Goal: Task Accomplishment & Management: Manage account settings

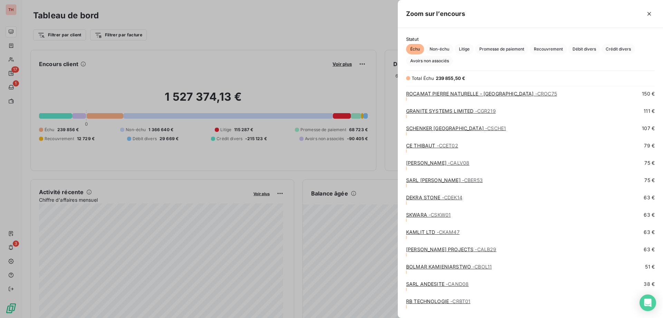
scroll to position [636, 0]
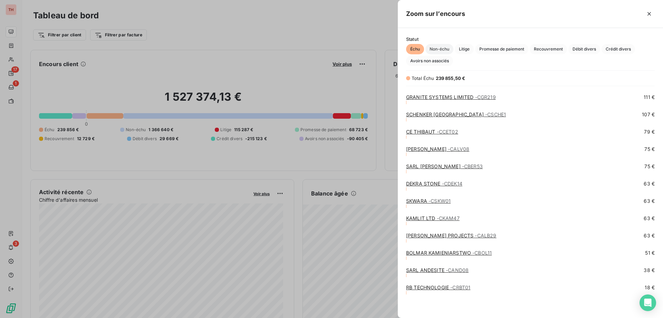
click at [446, 47] on span "Non-échu" at bounding box center [440, 49] width 28 height 10
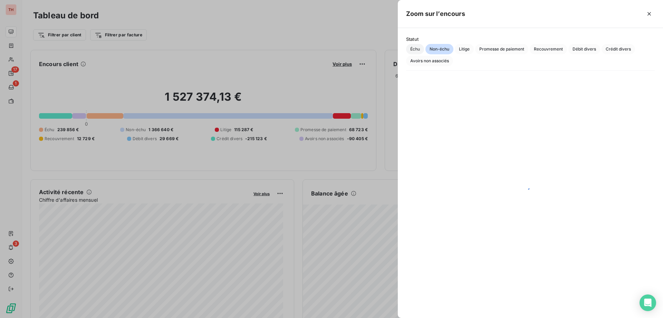
click at [417, 50] on span "Échu" at bounding box center [415, 49] width 18 height 10
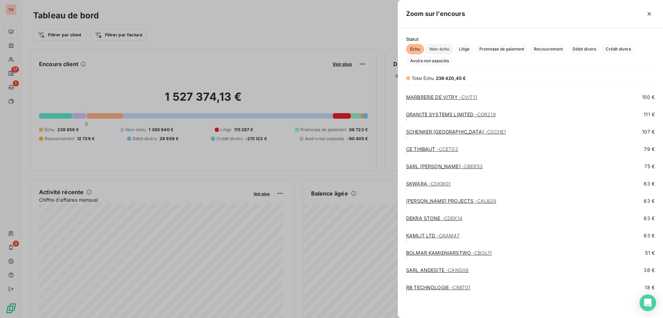
click at [443, 51] on span "Non-échu" at bounding box center [440, 49] width 28 height 10
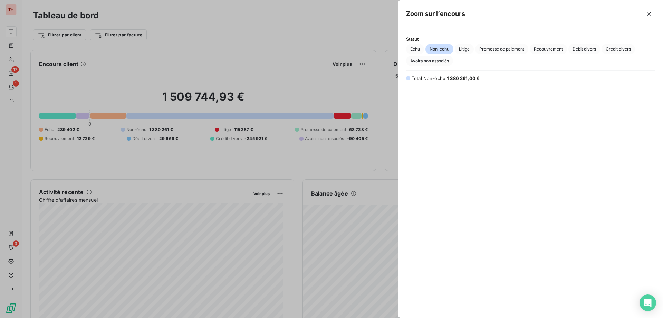
scroll to position [843, 0]
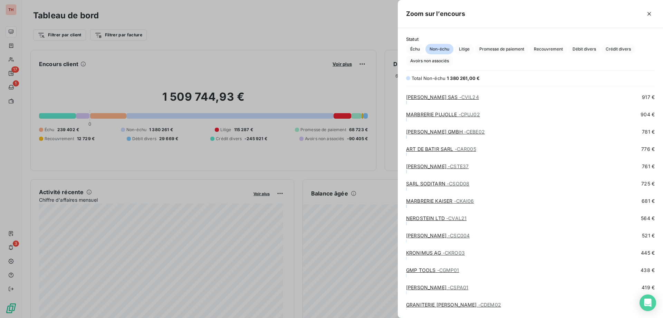
drag, startPoint x: 648, startPoint y: 13, endPoint x: 618, endPoint y: 0, distance: 32.9
click at [648, 13] on icon "button" at bounding box center [649, 13] width 3 height 3
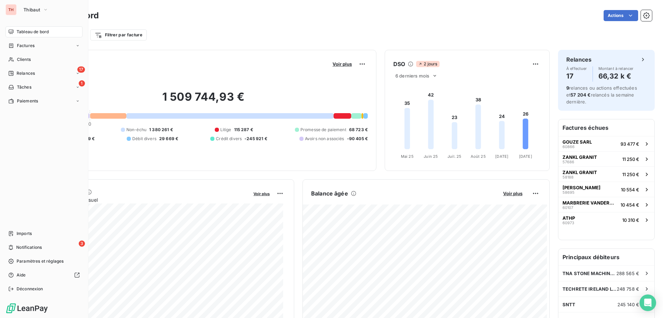
drag, startPoint x: 17, startPoint y: 58, endPoint x: 140, endPoint y: 49, distance: 124.1
click at [17, 58] on span "Clients" at bounding box center [24, 59] width 14 height 6
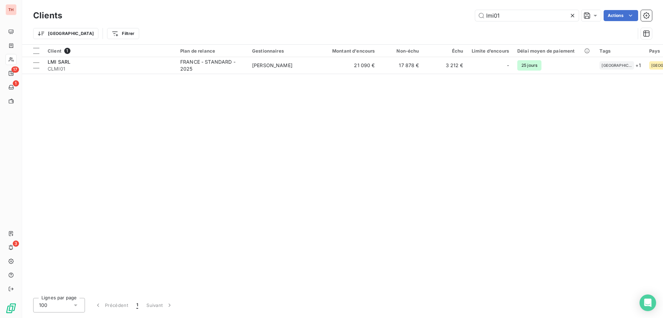
drag, startPoint x: 510, startPoint y: 15, endPoint x: 466, endPoint y: 15, distance: 43.5
click at [466, 15] on div "lmi01 Actions" at bounding box center [361, 15] width 582 height 11
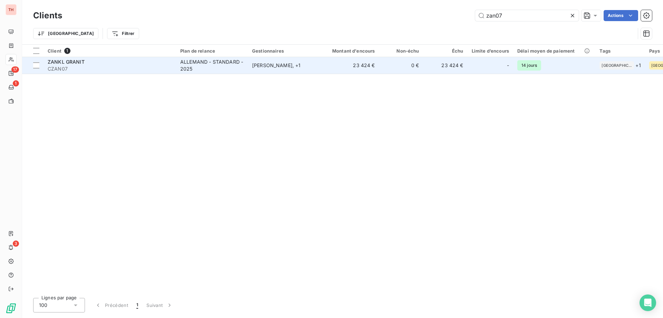
type input "zan07"
click at [257, 73] on td "[PERSON_NAME] , + 1" at bounding box center [284, 65] width 72 height 17
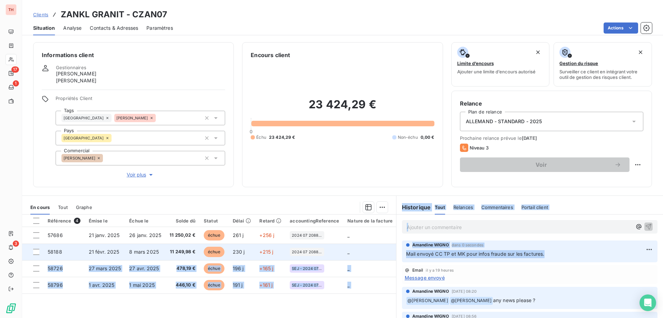
drag, startPoint x: 550, startPoint y: 254, endPoint x: 385, endPoint y: 243, distance: 165.5
click at [386, 243] on div "En cours Tout Graphe Référence 4 Émise le Échue le Solde dû Statut Délai Retard…" at bounding box center [342, 281] width 641 height 173
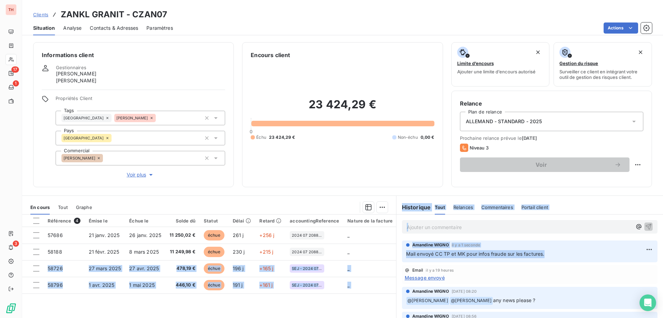
click at [547, 243] on div "Amandine WIGNO il y a 1 seconde" at bounding box center [529, 245] width 247 height 6
click at [570, 255] on p "Mail envoyé CC TP et MK pour infos fraude sur les factures." at bounding box center [529, 254] width 247 height 8
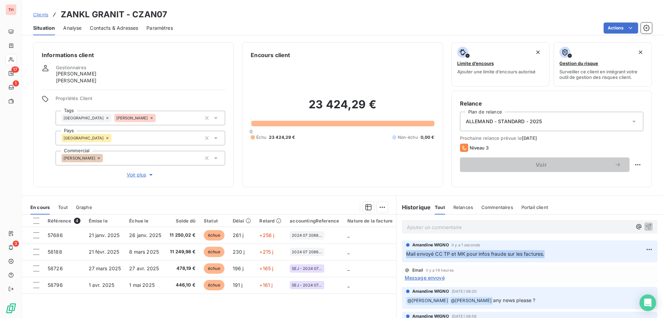
drag, startPoint x: 544, startPoint y: 253, endPoint x: 402, endPoint y: 253, distance: 142.4
click at [402, 253] on div "Amandine WIGNO il y a 1 seconde Mail envoyé CC TP et MK pour infos fraude sur l…" at bounding box center [530, 251] width 256 height 22
copy span "Mail envoyé CC TP et MK pour infos fraude sur les factures."
click at [554, 254] on p "Mail envoyé CC TP et MK pour infos fraude sur les factures." at bounding box center [529, 254] width 247 height 8
drag, startPoint x: 548, startPoint y: 252, endPoint x: 404, endPoint y: 252, distance: 144.1
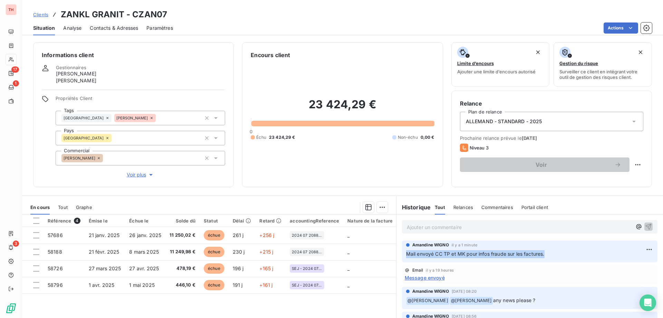
click at [406, 252] on p "Mail envoyé CC TP et MK pour infos fraude sur les factures." at bounding box center [529, 254] width 247 height 8
copy span "Mail envoyé CC TP et MK pour infos fraude sur les factures."
click at [547, 251] on p "Mail envoyé CC TP et MK pour infos fraude sur les factures." at bounding box center [529, 254] width 247 height 8
click at [485, 186] on div "Relance Plan de relance ALLEMAND - STANDARD - 2025 Prochaine relance prévue le …" at bounding box center [552, 139] width 201 height 96
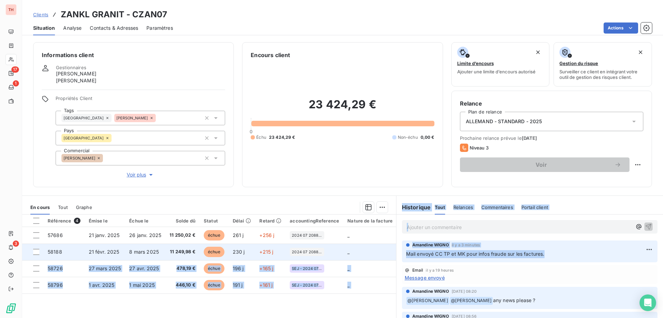
drag, startPoint x: 547, startPoint y: 254, endPoint x: 368, endPoint y: 255, distance: 179.7
click at [368, 255] on div "En cours Tout Graphe Référence 4 Émise le Échue le Solde dû Statut Délai Retard…" at bounding box center [342, 281] width 641 height 173
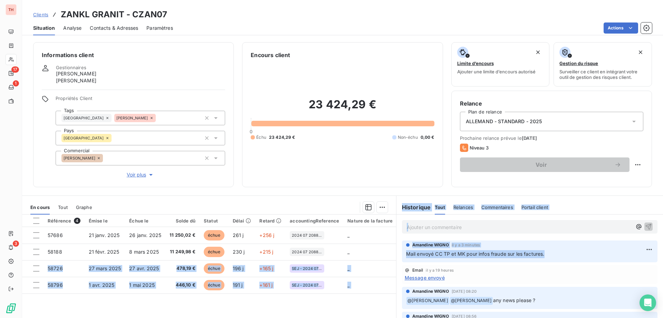
click at [373, 175] on div "23 424,29 € 0 Échu 23 424,29 € Non-échu 0,00 €" at bounding box center [342, 118] width 183 height 119
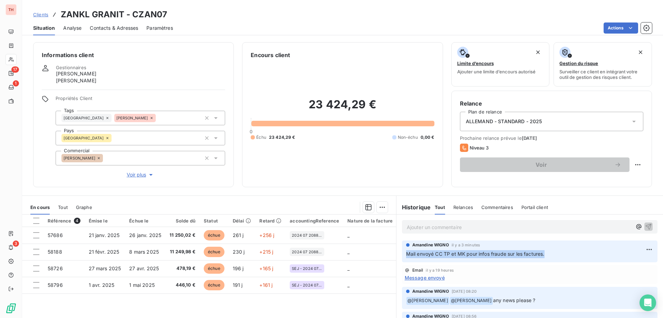
drag, startPoint x: 543, startPoint y: 252, endPoint x: 401, endPoint y: 251, distance: 142.0
click at [402, 251] on div "Amandine WIGNO il y a 3 minutes Mail envoyé CC TP et MK pour infos fraude sur l…" at bounding box center [530, 251] width 256 height 22
copy span "Mail envoyé CC TP et MK pour infos fraude sur les factures."
click at [434, 192] on div "Informations client Gestionnaires Frank Szillat Markus Krieger Propriétés Clien…" at bounding box center [342, 178] width 641 height 280
drag, startPoint x: 545, startPoint y: 253, endPoint x: 400, endPoint y: 257, distance: 144.5
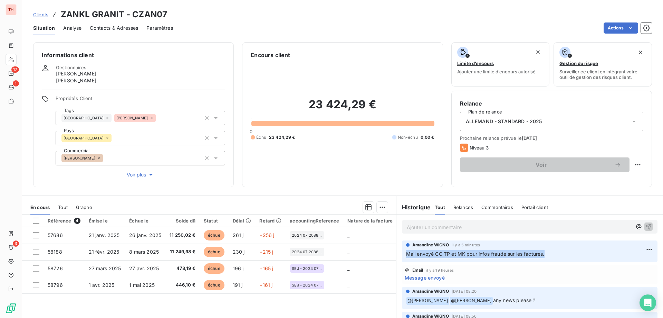
click at [402, 257] on div "Amandine WIGNO il y a 5 minutes Mail envoyé CC TP et MK pour infos fraude sur l…" at bounding box center [530, 251] width 256 height 22
copy span "Mail envoyé CC TP et MK pour infos fraude sur les factures."
click at [427, 172] on div "23 424,29 € 0 Échu 23 424,29 € Non-échu 0,00 €" at bounding box center [342, 118] width 183 height 119
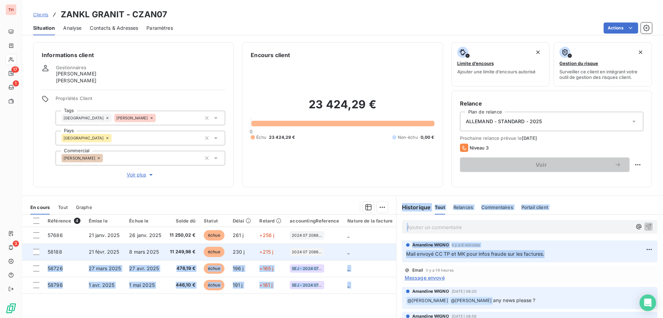
drag, startPoint x: 548, startPoint y: 254, endPoint x: 384, endPoint y: 254, distance: 164.5
click at [384, 254] on div "En cours Tout Graphe Référence 4 Émise le Échue le Solde dû Statut Délai Retard…" at bounding box center [342, 281] width 641 height 173
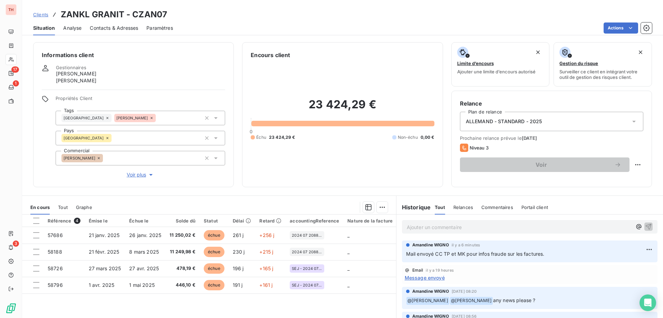
click at [410, 181] on div "Encours client 23 424,29 € 0 Échu 23 424,29 € Non-échu 0,00 €" at bounding box center [342, 114] width 201 height 145
drag, startPoint x: 549, startPoint y: 253, endPoint x: 405, endPoint y: 252, distance: 143.7
click at [406, 252] on p "Mail envoyé CC TP et MK pour infos fraude sur les factures." at bounding box center [529, 254] width 247 height 8
copy span "Mail envoyé CC TP et MK pour infos fraude sur les factures."
click at [403, 171] on div "23 424,29 € 0 Échu 23 424,29 € Non-échu 0,00 €" at bounding box center [342, 118] width 183 height 119
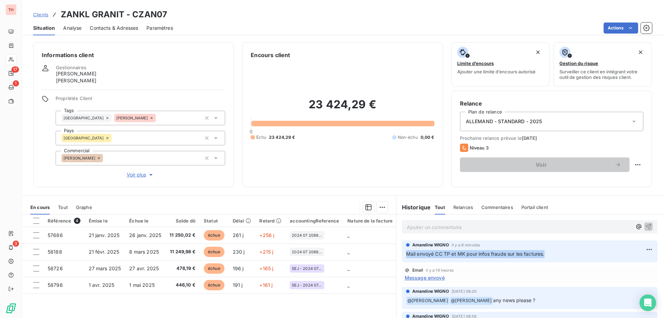
drag, startPoint x: 548, startPoint y: 255, endPoint x: 405, endPoint y: 257, distance: 142.7
click at [406, 257] on p "Mail envoyé CC TP et MK pour infos fraude sur les factures." at bounding box center [529, 254] width 247 height 8
copy span "Mail envoyé CC TP et MK pour infos fraude sur les factures."
click at [413, 169] on div "23 424,29 € 0 Échu 23 424,29 € Non-échu 0,00 €" at bounding box center [342, 118] width 183 height 119
drag, startPoint x: 545, startPoint y: 254, endPoint x: 403, endPoint y: 256, distance: 141.7
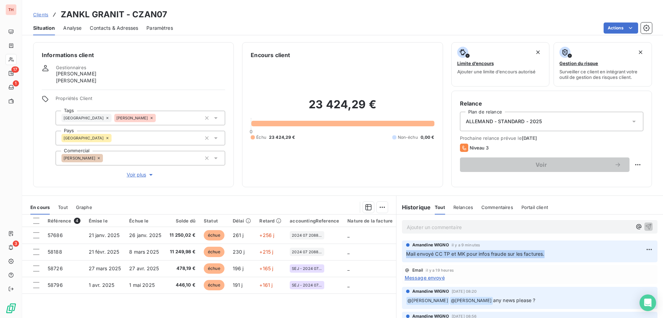
click at [402, 256] on div "Amandine WIGNO il y a 9 minutes Mail envoyé CC TP et MK pour infos fraude sur l…" at bounding box center [530, 251] width 256 height 22
copy span "Mail envoyé CC TP et MK pour infos fraude sur les factures."
click at [385, 158] on div "23 424,29 € 0 Échu 23 424,29 € Non-échu 0,00 €" at bounding box center [342, 118] width 183 height 119
drag, startPoint x: 544, startPoint y: 254, endPoint x: 402, endPoint y: 253, distance: 141.7
click at [402, 253] on div "Amandine WIGNO il y a 11 minutes Mail envoyé CC TP et MK pour infos fraude sur …" at bounding box center [530, 251] width 256 height 22
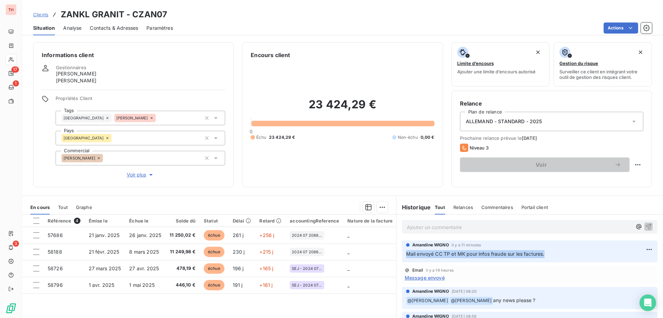
copy span "Mail envoyé CC TP et MK pour infos fraude sur les factures."
click at [409, 149] on div "23 424,29 € 0 Échu 23 424,29 € Non-échu 0,00 €" at bounding box center [342, 118] width 183 height 119
drag, startPoint x: 544, startPoint y: 253, endPoint x: 403, endPoint y: 256, distance: 140.7
click at [406, 256] on p "Mail envoyé CC TP et MK pour infos fraude sur les factures." at bounding box center [529, 254] width 247 height 8
copy span "Mail envoyé CC TP et MK pour infos fraude sur les factures."
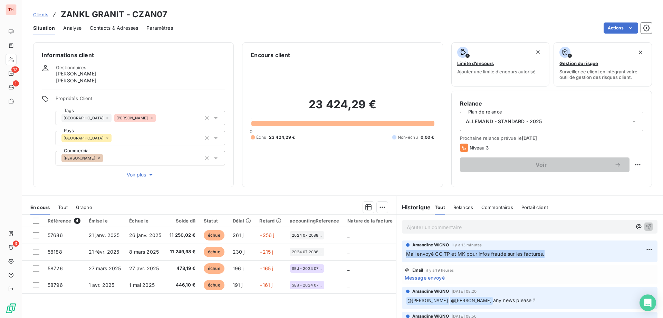
click at [424, 166] on div "23 424,29 € 0 Échu 23 424,29 € Non-échu 0,00 €" at bounding box center [342, 118] width 183 height 119
drag, startPoint x: 544, startPoint y: 254, endPoint x: 404, endPoint y: 253, distance: 140.3
click at [406, 253] on p "Mail envoyé CC TP et MK pour infos fraude sur les factures." at bounding box center [529, 254] width 247 height 8
copy span "Mail envoyé CC TP et MK pour infos fraude sur les factures."
click at [551, 253] on p "Mail envoyé CC TP et MK pour infos fraude sur les factures." at bounding box center [529, 254] width 247 height 8
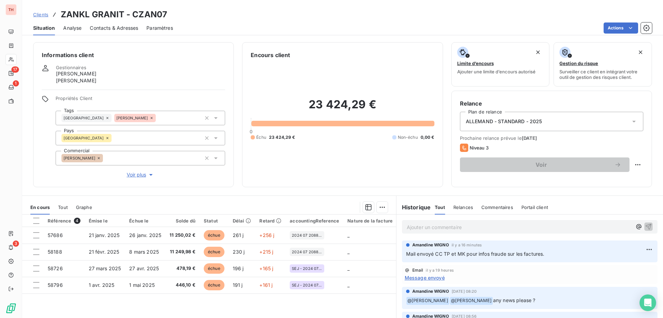
click at [426, 190] on div "Informations client Gestionnaires Frank Szillat Markus Krieger Propriétés Clien…" at bounding box center [342, 178] width 641 height 280
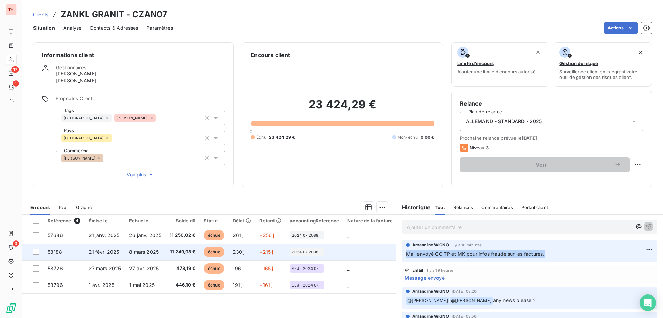
drag, startPoint x: 549, startPoint y: 254, endPoint x: 385, endPoint y: 254, distance: 164.1
click at [386, 254] on div "En cours Tout Graphe Référence 4 Émise le Échue le Solde dû Statut Délai Retard…" at bounding box center [342, 281] width 641 height 173
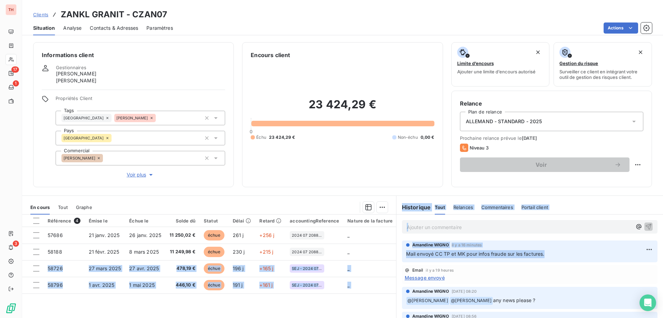
click at [499, 230] on p "Ajouter un commentaire ﻿" at bounding box center [519, 227] width 225 height 9
click at [553, 253] on p "Mail envoyé CC TP et MK pour infos fraude sur les factures." at bounding box center [529, 254] width 247 height 8
click at [356, 153] on div "23 424,29 € 0 Échu 23 424,29 € Non-échu 0,00 €" at bounding box center [342, 118] width 183 height 119
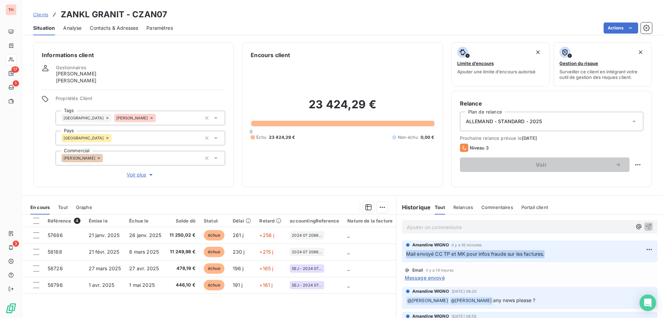
drag, startPoint x: 548, startPoint y: 255, endPoint x: 398, endPoint y: 254, distance: 149.3
click at [397, 255] on div "Amandine WIGNO il y a 16 minutes Mail envoyé CC TP et MK pour infos fraude sur …" at bounding box center [530, 251] width 267 height 25
click at [43, 16] on span "Clients" at bounding box center [40, 15] width 15 height 6
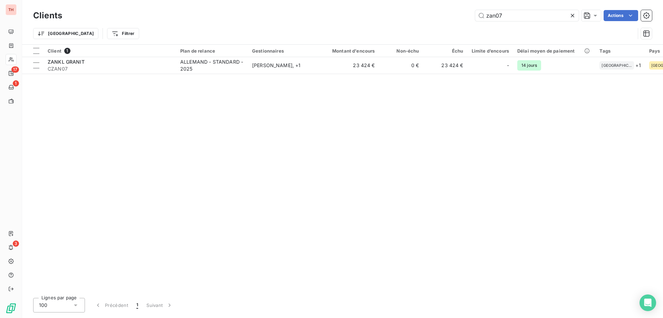
drag, startPoint x: 510, startPoint y: 12, endPoint x: 470, endPoint y: 15, distance: 40.2
click at [470, 15] on div "zan07 Actions" at bounding box center [361, 15] width 582 height 11
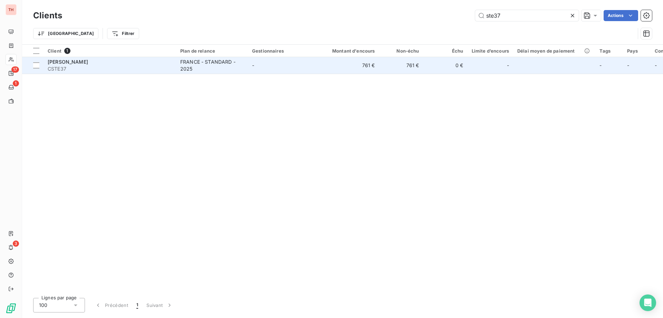
type input "ste37"
click at [146, 72] on span "CSTE37" at bounding box center [110, 68] width 124 height 7
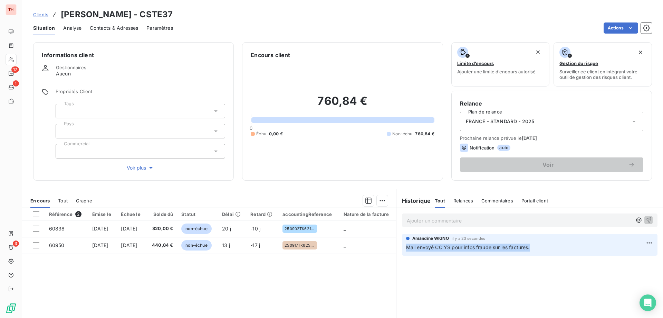
drag, startPoint x: 530, startPoint y: 248, endPoint x: 402, endPoint y: 247, distance: 127.9
click at [402, 247] on div "Amandine WIGNO il y a 23 secondes Mail envoyé CC YS pour infos fraude sur les f…" at bounding box center [530, 245] width 256 height 22
click at [377, 166] on div "760,84 € 0 Échu 0,00 € Non-échu 760,84 €" at bounding box center [342, 115] width 183 height 113
drag, startPoint x: 527, startPoint y: 247, endPoint x: 441, endPoint y: 247, distance: 86.4
click at [441, 247] on span "Mail envoyé CC YS pour infos fraude sur les factures." at bounding box center [468, 247] width 124 height 6
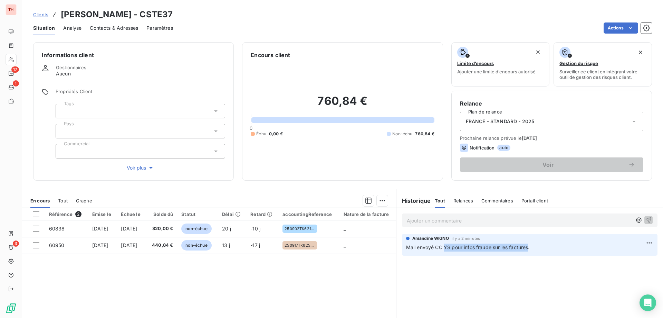
click at [396, 167] on div "760,84 € 0 Échu 0,00 € Non-échu 760,84 €" at bounding box center [342, 115] width 183 height 113
drag, startPoint x: 530, startPoint y: 249, endPoint x: 403, endPoint y: 247, distance: 127.5
click at [403, 246] on div "Amandine WIGNO il y a 2 minutes Mail envoyé CC YS pour infos fraude sur les fac…" at bounding box center [530, 245] width 256 height 22
click at [399, 164] on div "760,84 € 0 Échu 0,00 € Non-échu 760,84 €" at bounding box center [342, 115] width 183 height 113
drag, startPoint x: 529, startPoint y: 247, endPoint x: 403, endPoint y: 245, distance: 126.5
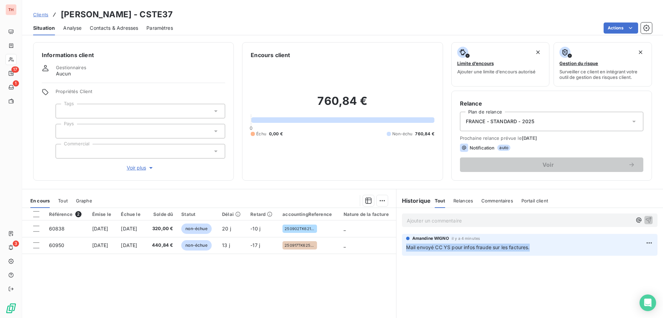
click at [403, 245] on div "Amandine WIGNO il y a 4 minutes Mail envoyé CC YS pour infos fraude sur les fac…" at bounding box center [530, 245] width 256 height 22
click at [418, 174] on div "Encours client 760,84 € 0 Échu 0,00 € Non-échu 760,84 €" at bounding box center [342, 111] width 201 height 138
drag, startPoint x: 531, startPoint y: 247, endPoint x: 398, endPoint y: 247, distance: 132.3
click at [398, 247] on div "Amandine WIGNO il y a 6 minutes Mail envoyé CC YS pour infos fraude sur les fac…" at bounding box center [530, 244] width 267 height 25
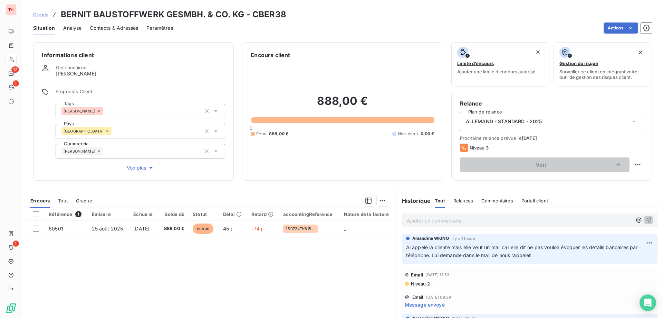
click at [33, 13] on div "Clients BERNIT BAUSTOFFWERK GESMBH. & CO. KG - CBER38" at bounding box center [342, 14] width 641 height 12
click at [33, 15] on span "Clients" at bounding box center [40, 15] width 15 height 6
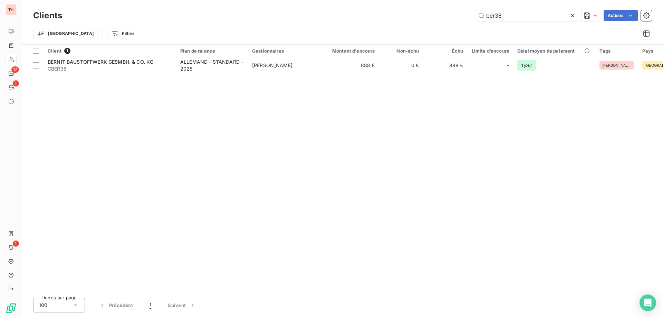
drag, startPoint x: 525, startPoint y: 16, endPoint x: 464, endPoint y: 16, distance: 61.5
click at [464, 16] on div "ber38 Actions" at bounding box center [361, 15] width 582 height 11
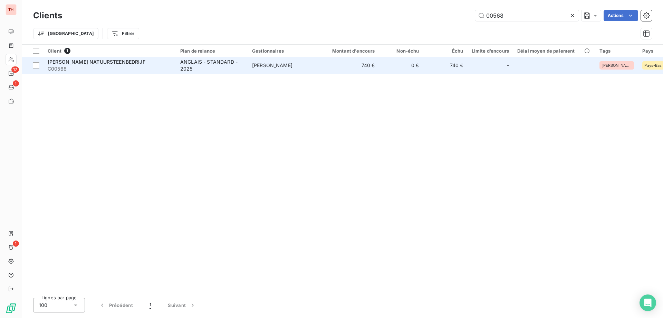
type input "00568"
click at [278, 59] on td "[PERSON_NAME]" at bounding box center [284, 65] width 72 height 17
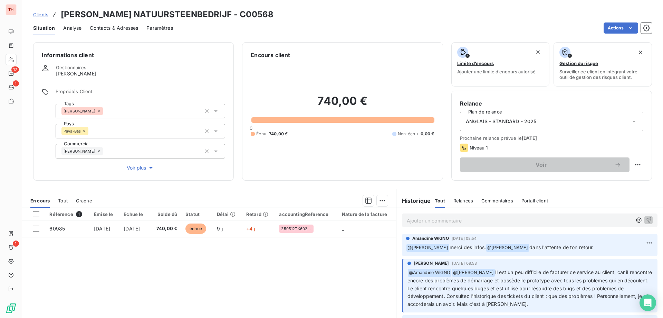
click at [464, 221] on p "Ajouter un commentaire ﻿" at bounding box center [519, 220] width 225 height 9
click at [636, 218] on icon "button" at bounding box center [639, 219] width 7 height 7
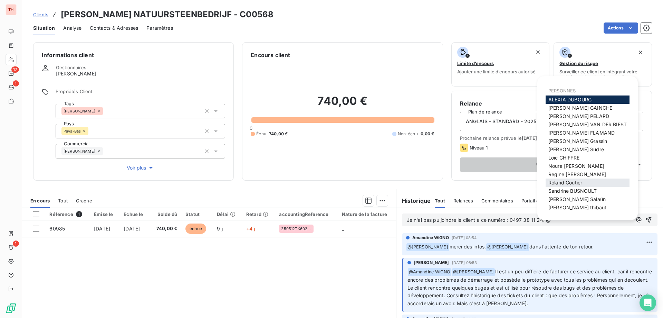
scroll to position [10, 0]
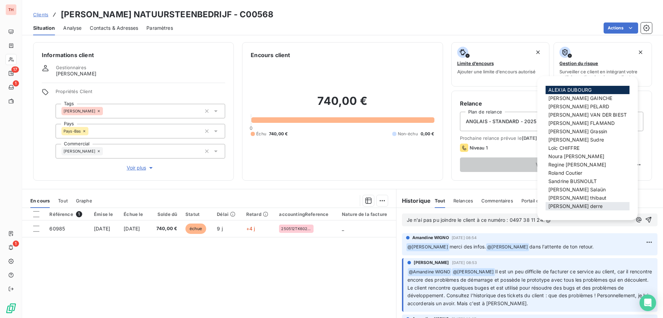
click at [566, 207] on span "steve derre" at bounding box center [576, 206] width 54 height 6
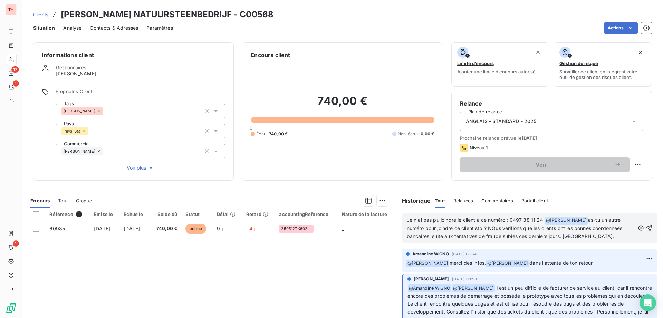
click at [491, 226] on span "as-tu un autre numéro pour joindre ce client stp ? NOus vérifions que les clien…" at bounding box center [515, 228] width 217 height 22
click at [646, 226] on icon "button" at bounding box center [649, 227] width 7 height 7
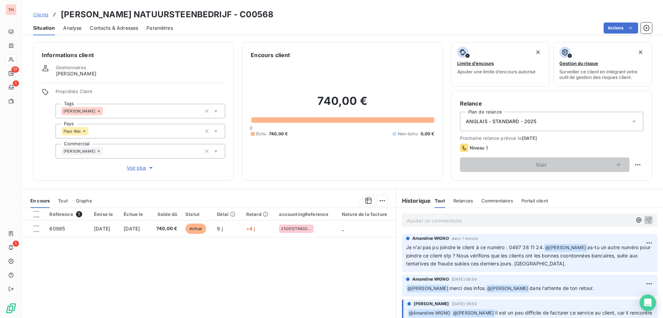
click at [42, 18] on link "Clients" at bounding box center [40, 14] width 15 height 7
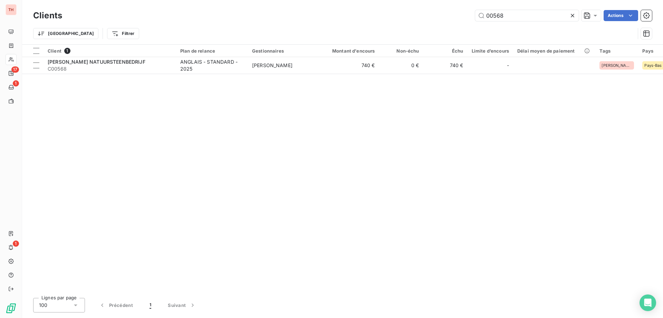
drag, startPoint x: 490, startPoint y: 17, endPoint x: 472, endPoint y: 17, distance: 17.6
click at [472, 17] on div "00568 Actions" at bounding box center [361, 15] width 582 height 11
type input "scs02"
click at [281, 74] on div "Client 1 Plan de relance Gestionnaires Montant d'encours Non-échu Échu Limite d…" at bounding box center [342, 168] width 641 height 247
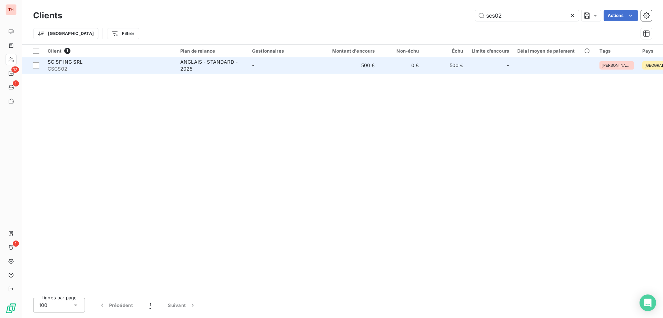
click at [281, 69] on td "-" at bounding box center [284, 65] width 72 height 17
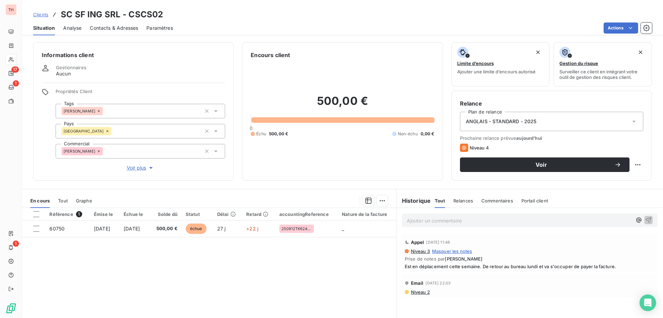
click at [419, 218] on p "Ajouter un commentaire ﻿" at bounding box center [519, 220] width 225 height 9
click at [514, 225] on div "Le numéro" at bounding box center [530, 219] width 256 height 13
click at [514, 223] on p "Le numéro" at bounding box center [519, 220] width 225 height 8
click at [469, 223] on p "Ajouter un commentaire ﻿" at bounding box center [519, 220] width 225 height 9
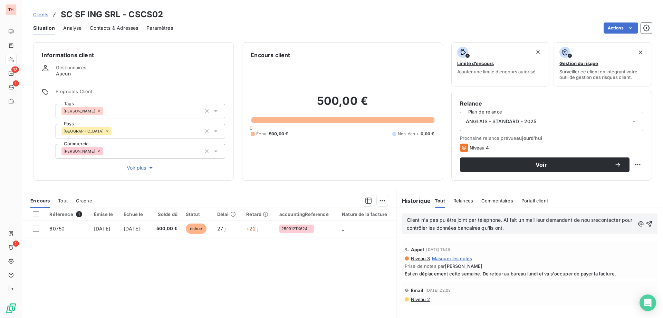
click at [590, 220] on span "Client n'a pas pu être joint par téléphone. Ai fait un mail leur demandant de n…" at bounding box center [520, 224] width 227 height 14
click at [647, 225] on icon "button" at bounding box center [649, 223] width 7 height 7
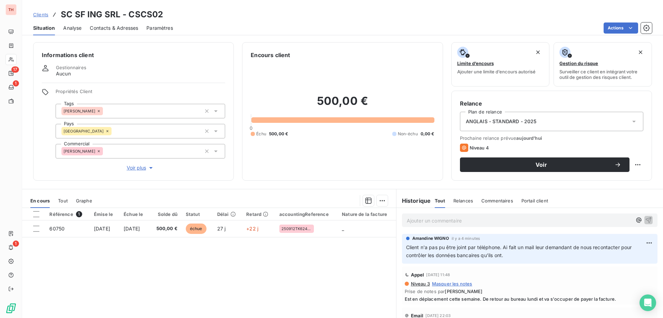
click at [40, 15] on span "Clients" at bounding box center [40, 15] width 15 height 6
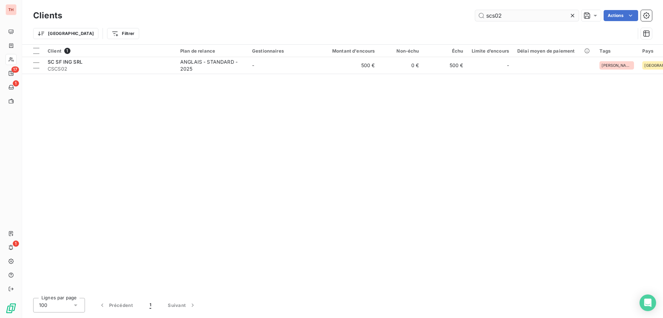
drag, startPoint x: 514, startPoint y: 17, endPoint x: 479, endPoint y: 15, distance: 35.0
click at [479, 15] on input "scs02" at bounding box center [527, 15] width 104 height 11
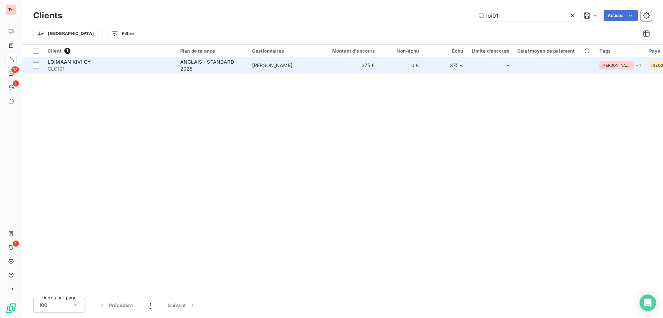
type input "loi01"
click at [327, 69] on td "375 €" at bounding box center [349, 65] width 59 height 17
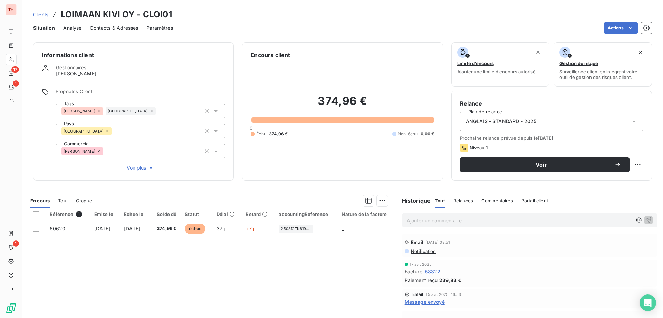
click at [510, 218] on p "Ajouter un commentaire ﻿" at bounding box center [519, 220] width 225 height 9
drag, startPoint x: 466, startPoint y: 218, endPoint x: 479, endPoint y: 219, distance: 12.8
click at [466, 218] on p "Ai eu le client au téléphon" at bounding box center [519, 220] width 225 height 8
click at [464, 224] on p "Ai eu le client au téléphone mais la personne concernée n'était pas présente et…" at bounding box center [519, 220] width 225 height 8
drag, startPoint x: 638, startPoint y: 224, endPoint x: 432, endPoint y: 154, distance: 217.3
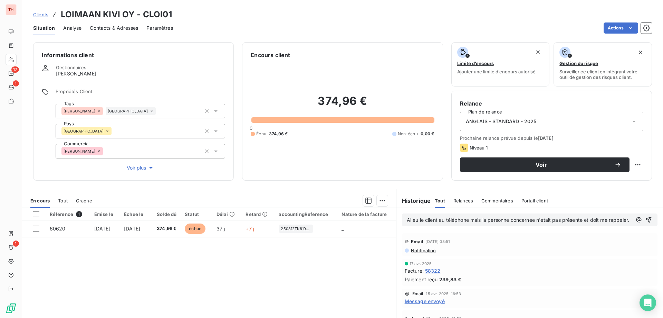
click at [645, 222] on icon "button" at bounding box center [648, 219] width 7 height 7
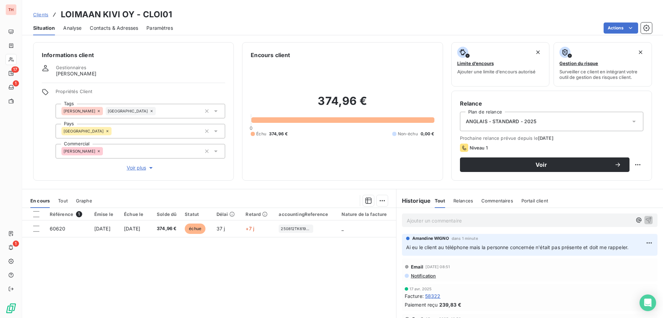
click at [39, 15] on span "Clients" at bounding box center [40, 15] width 15 height 6
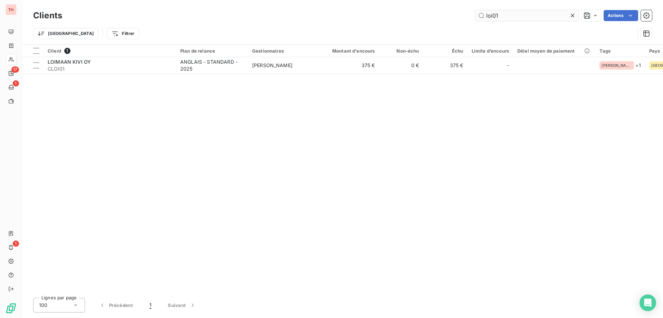
click at [506, 19] on input "loi01" at bounding box center [527, 15] width 104 height 11
click at [506, 18] on input "loi01" at bounding box center [527, 15] width 104 height 11
click at [474, 13] on div "loi01 Actions" at bounding box center [361, 15] width 582 height 11
click at [511, 16] on input "loi01" at bounding box center [527, 15] width 104 height 11
drag, startPoint x: 503, startPoint y: 15, endPoint x: 479, endPoint y: 16, distance: 24.2
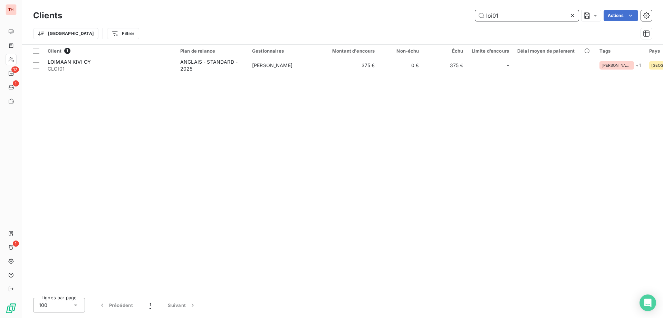
click at [479, 16] on input "loi01" at bounding box center [527, 15] width 104 height 11
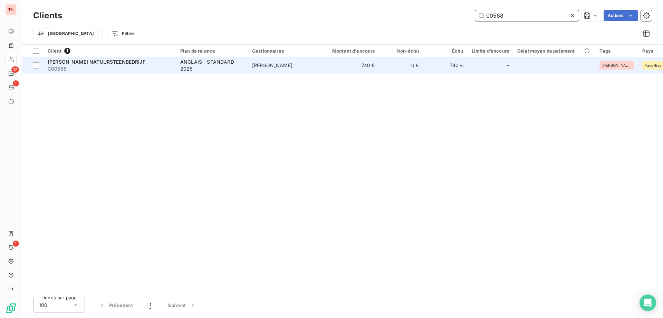
type input "00568"
drag, startPoint x: 285, startPoint y: 68, endPoint x: 296, endPoint y: 68, distance: 11.1
click at [285, 68] on td "[PERSON_NAME]" at bounding box center [284, 65] width 72 height 17
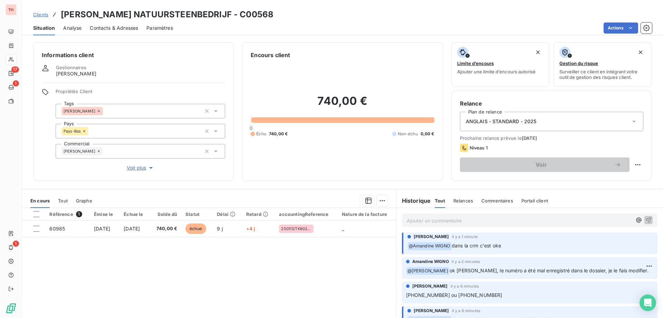
scroll to position [69, 0]
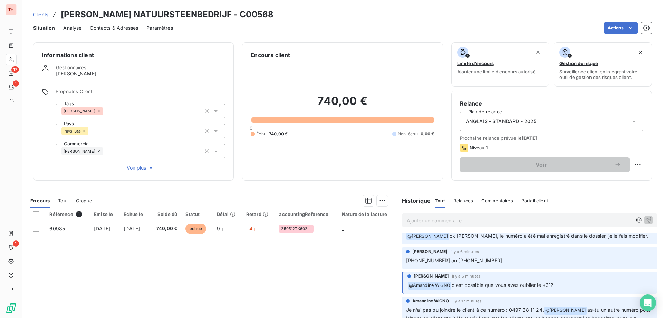
drag, startPoint x: 484, startPoint y: 262, endPoint x: 450, endPoint y: 258, distance: 33.7
click at [450, 258] on p "+31 497 381 124 ou +31 6 53504844" at bounding box center [529, 260] width 247 height 8
copy span "+31 6 53504844"
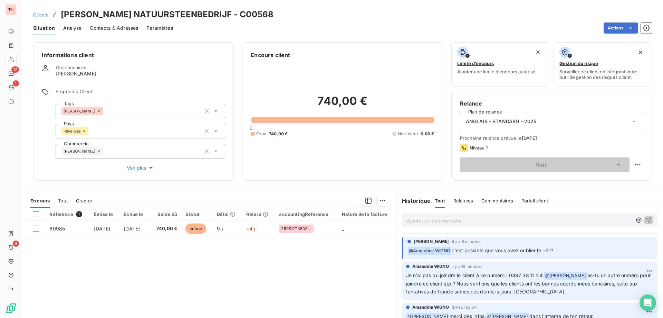
drag, startPoint x: 442, startPoint y: 225, endPoint x: 446, endPoint y: 224, distance: 4.3
click at [442, 224] on div "Ajouter un commentaire ﻿" at bounding box center [530, 219] width 256 height 13
click at [454, 220] on p "Ajouter un commentaire ﻿" at bounding box center [519, 220] width 225 height 9
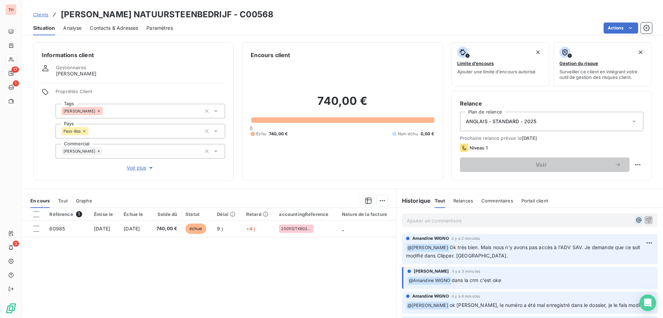
click at [636, 221] on icon "button" at bounding box center [639, 219] width 7 height 7
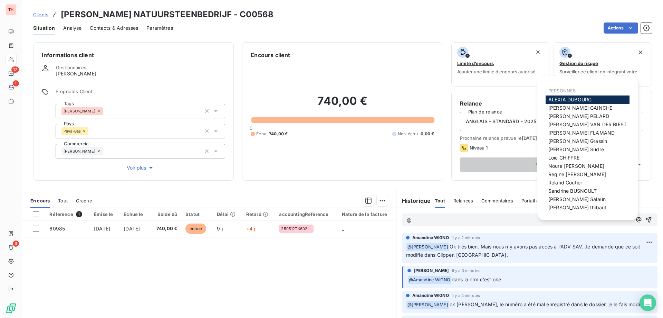
scroll to position [10, 0]
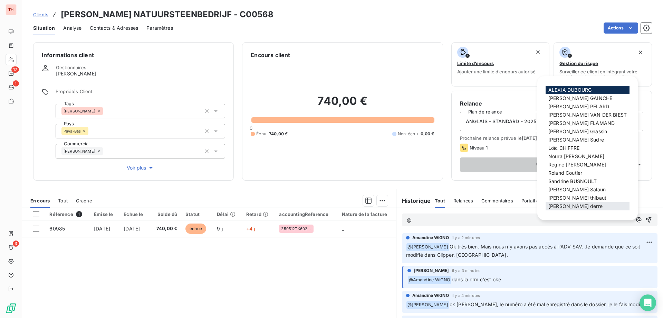
drag, startPoint x: 578, startPoint y: 207, endPoint x: 574, endPoint y: 207, distance: 4.2
click at [578, 207] on div "steve derre" at bounding box center [588, 206] width 84 height 8
drag, startPoint x: 569, startPoint y: 206, endPoint x: 562, endPoint y: 210, distance: 8.4
click at [569, 206] on span "steve derre" at bounding box center [576, 206] width 54 height 6
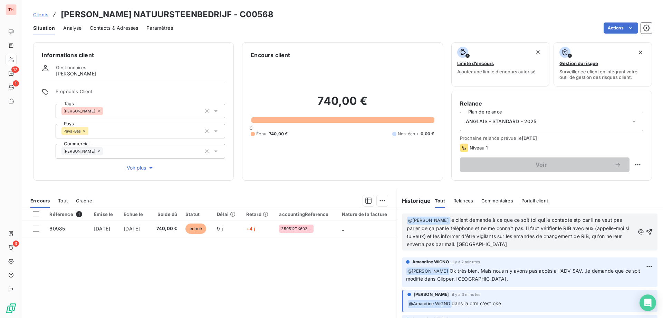
click at [556, 219] on span "le client demande à ce que ce soit toi qui le contacte stp car il ne veut pas p…" at bounding box center [519, 232] width 224 height 30
click at [445, 228] on span "le client demande à ce que ce soit toi qui le contactes stp car il ne veut pas …" at bounding box center [519, 232] width 224 height 30
click at [598, 227] on span "le client demande à ce que ce soit toi qui le contactes stp car il ne veut pas …" at bounding box center [519, 232] width 225 height 30
click at [514, 235] on span "le client demande à ce que ce soit toi qui le contactes stp car il ne veut pas …" at bounding box center [519, 232] width 225 height 30
drag, startPoint x: 641, startPoint y: 232, endPoint x: 656, endPoint y: 229, distance: 15.7
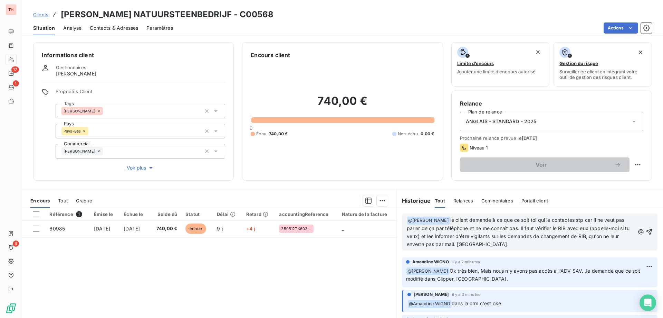
click at [646, 232] on icon "button" at bounding box center [649, 231] width 7 height 7
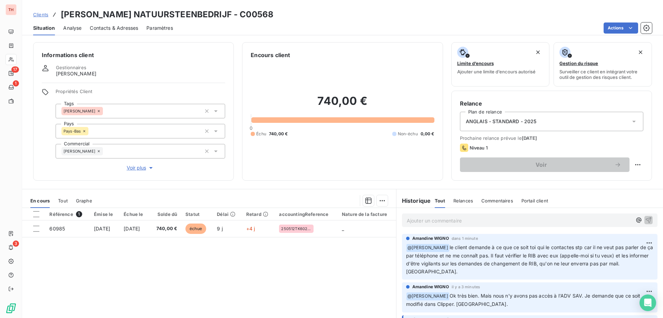
click at [43, 17] on span "Clients" at bounding box center [40, 15] width 15 height 6
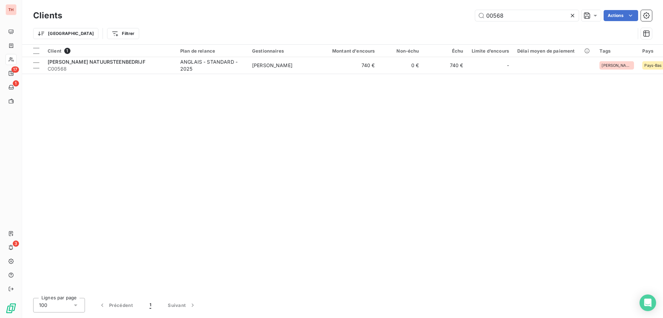
drag, startPoint x: 501, startPoint y: 15, endPoint x: 472, endPoint y: 17, distance: 29.1
click at [472, 17] on div "00568 Actions" at bounding box center [361, 15] width 582 height 11
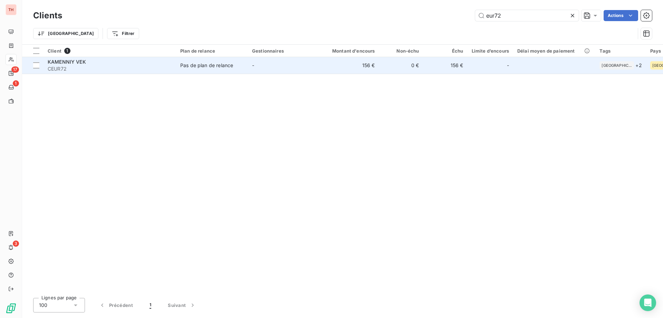
type input "eur72"
click at [323, 66] on td "156 €" at bounding box center [349, 65] width 59 height 17
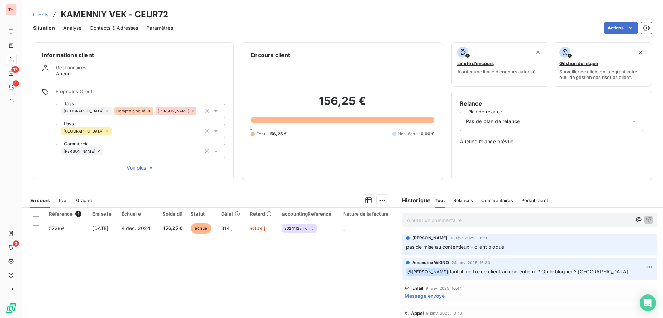
click at [45, 16] on span "Clients" at bounding box center [40, 15] width 15 height 6
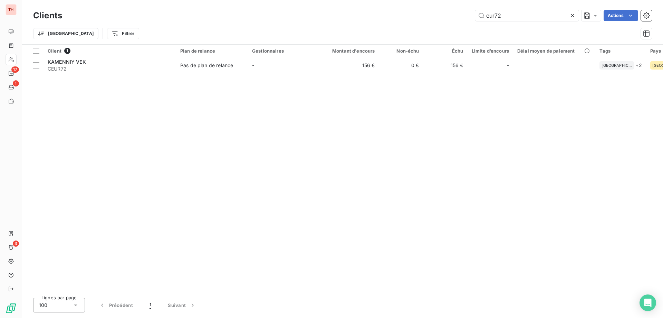
drag, startPoint x: 484, startPoint y: 15, endPoint x: 472, endPoint y: 15, distance: 11.4
click at [472, 15] on div "eur72 Actions" at bounding box center [361, 15] width 582 height 11
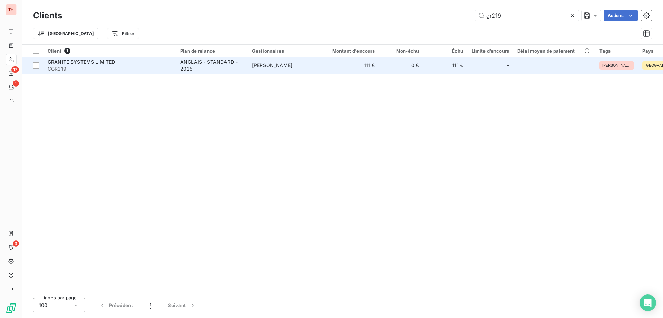
type input "gr219"
click at [255, 59] on td "[PERSON_NAME]" at bounding box center [284, 65] width 72 height 17
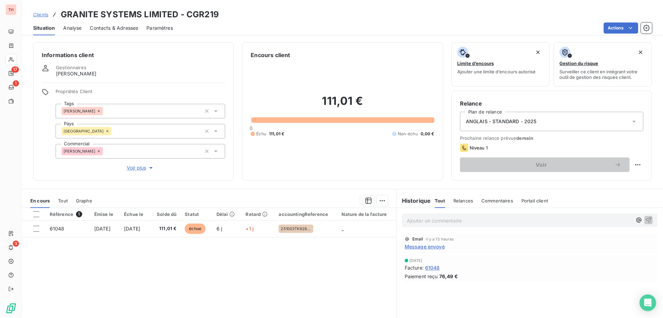
click at [472, 216] on p "Ajouter un commentaire ﻿" at bounding box center [519, 220] width 225 height 9
click at [646, 220] on icon "button" at bounding box center [649, 220] width 6 height 6
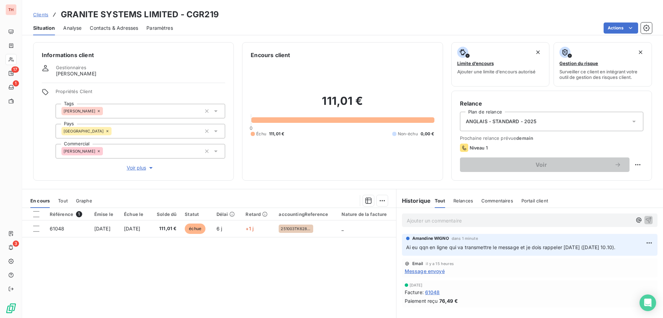
drag, startPoint x: 46, startPoint y: 14, endPoint x: 57, endPoint y: 15, distance: 11.1
click at [46, 14] on span "Clients" at bounding box center [40, 15] width 15 height 6
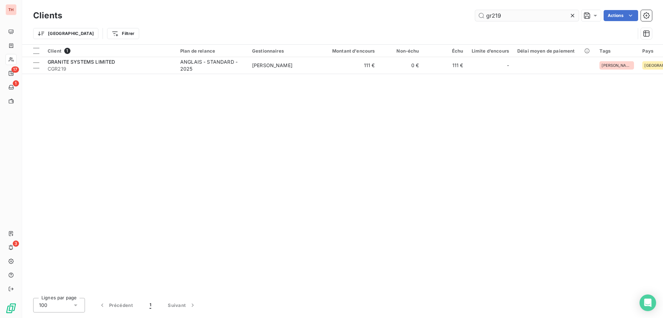
drag, startPoint x: 502, startPoint y: 17, endPoint x: 478, endPoint y: 15, distance: 24.3
click at [478, 15] on input "gr219" at bounding box center [527, 15] width 104 height 11
drag, startPoint x: 505, startPoint y: 18, endPoint x: 482, endPoint y: 16, distance: 23.6
click at [482, 16] on input "alv08" at bounding box center [527, 15] width 104 height 11
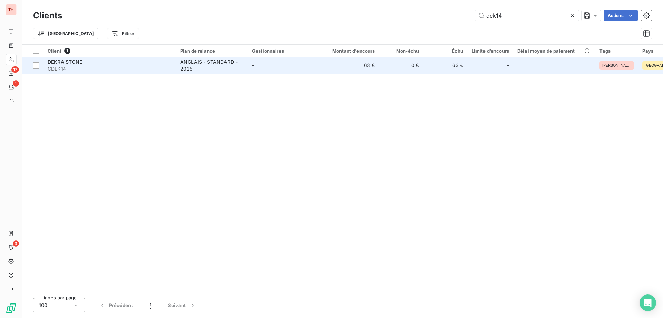
type input "dek14"
click at [207, 63] on div "ANGLAIS - STANDARD - 2025" at bounding box center [212, 65] width 64 height 14
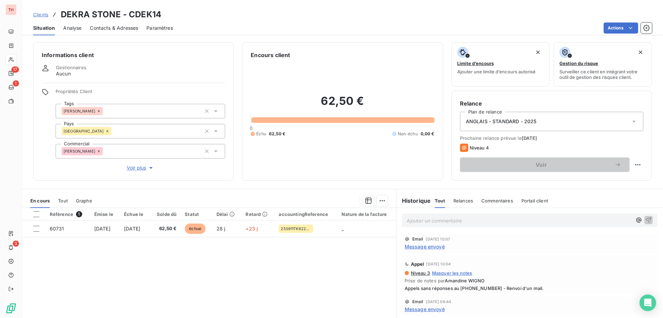
click at [424, 223] on p "Ajouter un commentaire ﻿" at bounding box center [519, 220] width 225 height 9
click at [481, 221] on p "N'ai pas pu joindre le client" at bounding box center [519, 220] width 225 height 8
click at [483, 219] on p "N'ai pas pu joindre le client" at bounding box center [519, 220] width 225 height 8
click at [550, 220] on p "N'ai pas pu joindre le client, ai laissé un message vocal au" at bounding box center [519, 220] width 225 height 8
drag, startPoint x: 598, startPoint y: 222, endPoint x: 605, endPoint y: 222, distance: 6.9
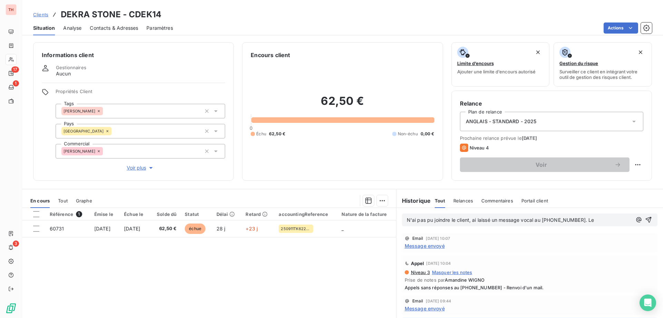
click at [598, 222] on p "N'ai pas pu joindre le client, ai laissé un message vocal au +447540404527. Le" at bounding box center [519, 220] width 225 height 8
click at [600, 216] on p "N'ai pas pu joindre le client, ai laissé un message vocal au +447540404527. Le" at bounding box center [519, 220] width 225 height 8
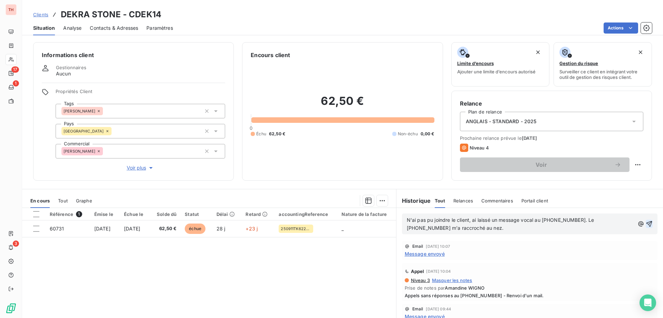
click at [647, 221] on icon "button" at bounding box center [650, 224] width 6 height 6
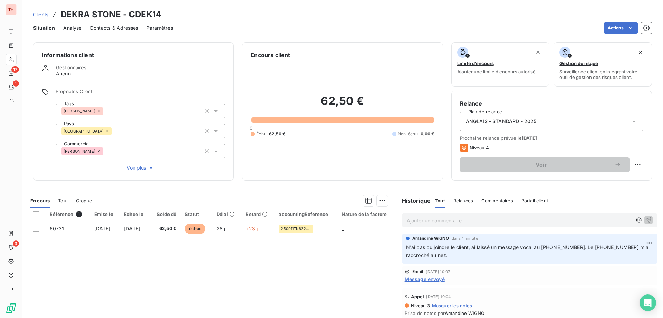
click at [45, 13] on span "Clients" at bounding box center [40, 15] width 15 height 6
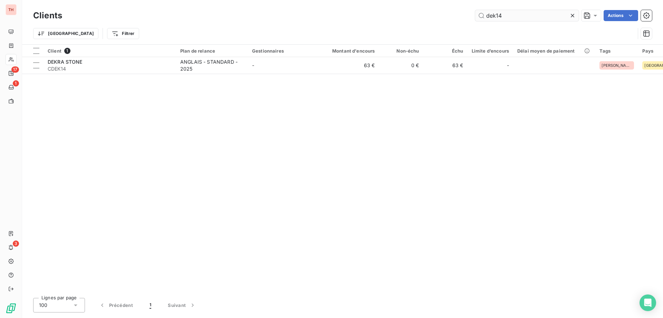
drag, startPoint x: 493, startPoint y: 16, endPoint x: 476, endPoint y: 16, distance: 16.9
click at [476, 16] on input "dek14" at bounding box center [527, 15] width 104 height 11
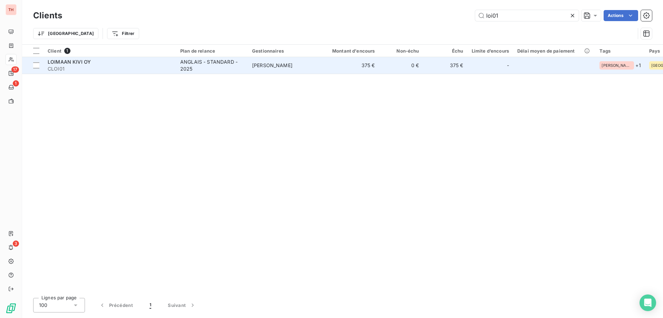
type input "loi01"
click at [346, 63] on td "375 €" at bounding box center [349, 65] width 59 height 17
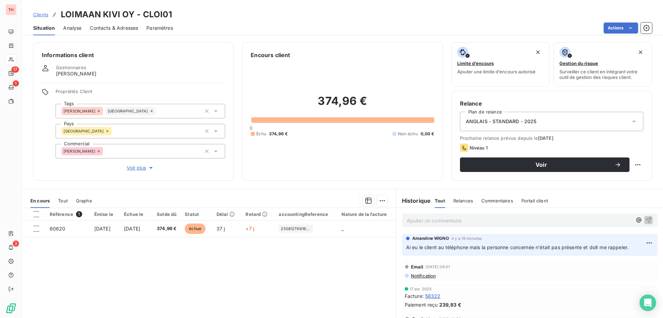
click at [476, 218] on p "Ajouter un commentaire ﻿" at bounding box center [519, 220] width 225 height 9
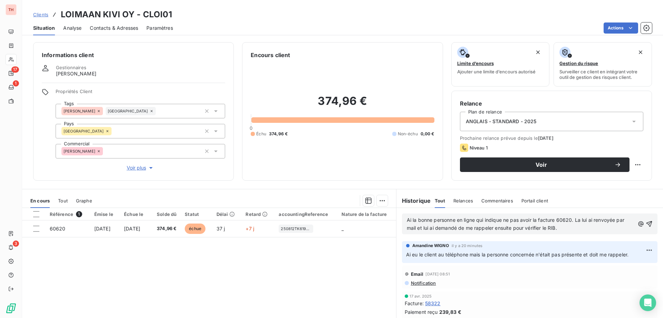
click at [410, 220] on span "Ai la bonne personne en ligne qui indique ne pas avoir la facture 60620. La lui…" at bounding box center [516, 224] width 219 height 14
click at [647, 224] on icon "button" at bounding box center [650, 224] width 6 height 6
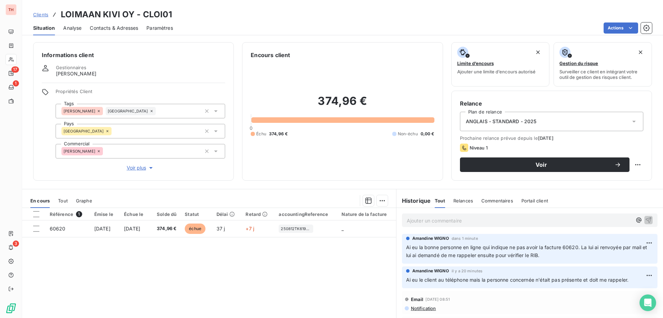
click at [49, 13] on div "Clients LOIMAAN KIVI OY - CLOI01" at bounding box center [102, 14] width 139 height 12
click at [44, 13] on span "Clients" at bounding box center [40, 15] width 15 height 6
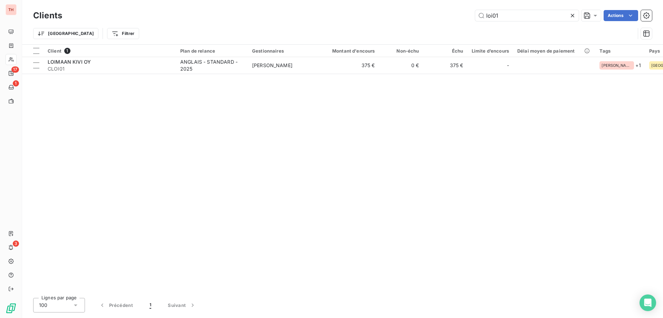
drag, startPoint x: 491, startPoint y: 14, endPoint x: 507, endPoint y: 27, distance: 20.4
click at [491, 14] on input "loi01" at bounding box center [527, 15] width 104 height 11
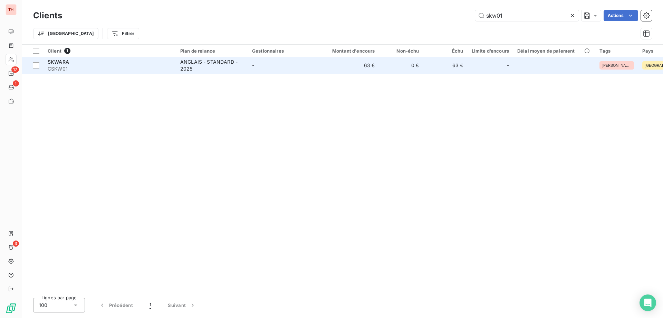
type input "skw01"
drag, startPoint x: 217, startPoint y: 68, endPoint x: 228, endPoint y: 68, distance: 11.4
click at [217, 68] on div "ANGLAIS - STANDARD - 2025" at bounding box center [212, 65] width 64 height 14
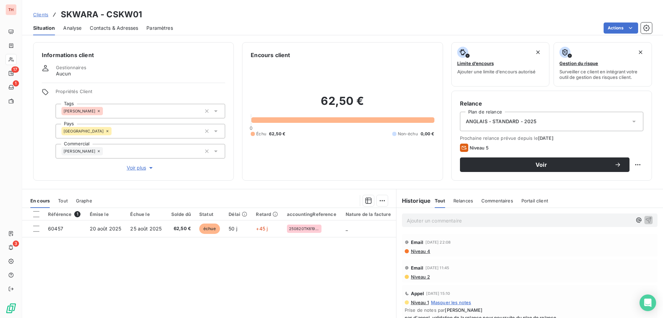
click at [503, 221] on p "Ajouter un commentaire ﻿" at bounding box center [519, 220] width 225 height 9
click at [444, 220] on p "Appel au" at bounding box center [519, 220] width 225 height 8
click at [414, 220] on span "Appel au +48 609 601 089" at bounding box center [440, 220] width 66 height 6
click at [470, 221] on p "Call to +48 609 601 089" at bounding box center [519, 220] width 225 height 8
click at [540, 217] on p "Call to +48 609 601 089 without answer. Call to" at bounding box center [519, 220] width 225 height 8
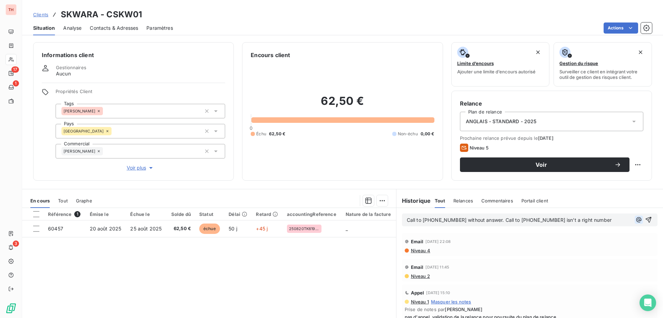
click at [636, 220] on icon "button" at bounding box center [639, 219] width 7 height 7
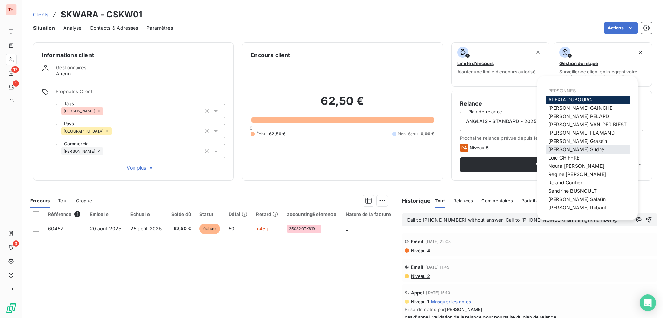
scroll to position [1, 0]
click at [622, 224] on p "Call to +48 609 601 089 without answer. Call to +48 603 588 556 isn't a right n…" at bounding box center [519, 220] width 225 height 8
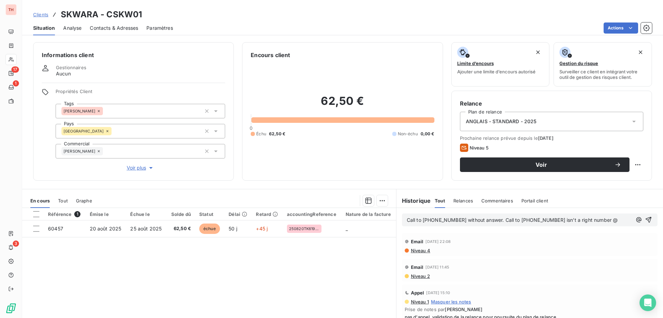
click at [616, 218] on p "Call to +48 609 601 089 without answer. Call to +48 603 588 556 isn't a right n…" at bounding box center [519, 220] width 225 height 8
drag, startPoint x: 419, startPoint y: 220, endPoint x: 403, endPoint y: 221, distance: 16.0
click at [403, 221] on div "Call to +48 609 601 089 without answer. Call to +48 603 588 556 isn't a right n…" at bounding box center [530, 219] width 256 height 13
drag, startPoint x: 471, startPoint y: 220, endPoint x: 529, endPoint y: 261, distance: 70.6
click at [471, 220] on span "Appel au +48 609 601 089 without answer. Call to +48 603 588 556 isn't a right …" at bounding box center [512, 220] width 211 height 6
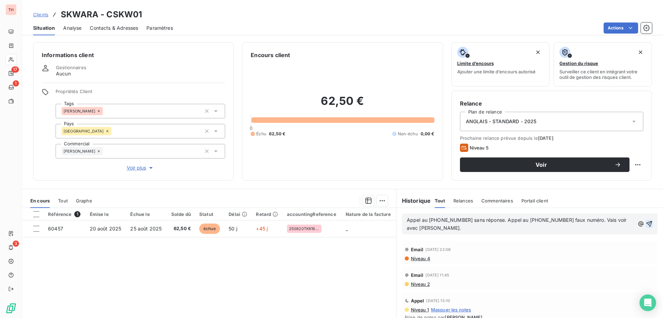
drag, startPoint x: 640, startPoint y: 226, endPoint x: 657, endPoint y: 235, distance: 19.0
click at [647, 226] on icon "button" at bounding box center [650, 224] width 6 height 6
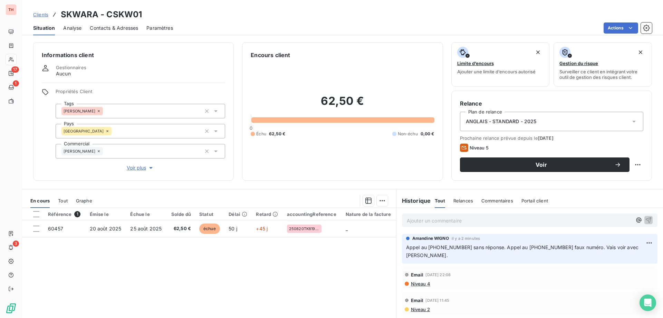
click at [36, 16] on span "Clients" at bounding box center [40, 15] width 15 height 6
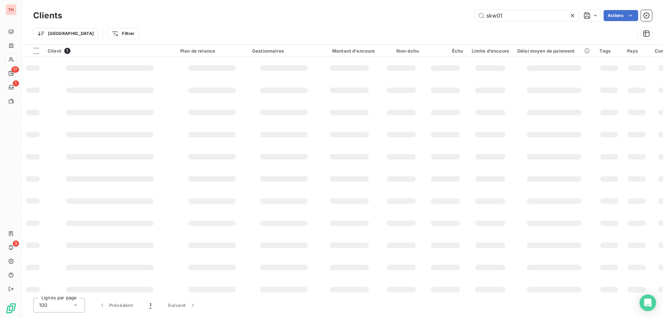
drag, startPoint x: 510, startPoint y: 15, endPoint x: 473, endPoint y: 16, distance: 37.0
click at [474, 16] on div "skw01 Actions" at bounding box center [361, 15] width 582 height 11
type input "kam47"
click at [515, 17] on input "kam47" at bounding box center [527, 15] width 104 height 11
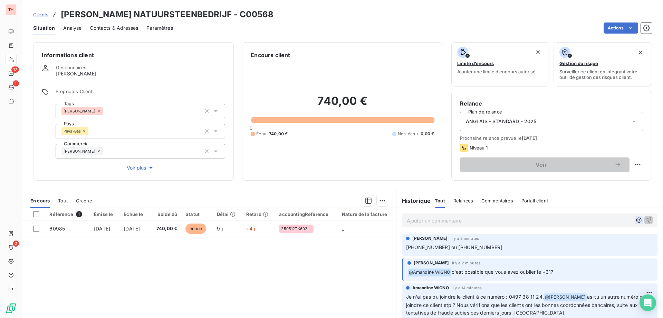
click at [636, 220] on icon "button" at bounding box center [638, 219] width 5 height 5
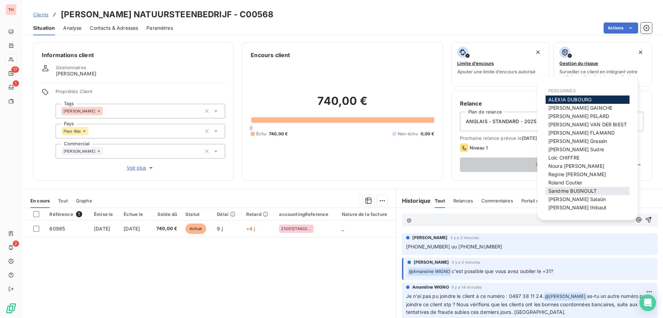
scroll to position [10, 0]
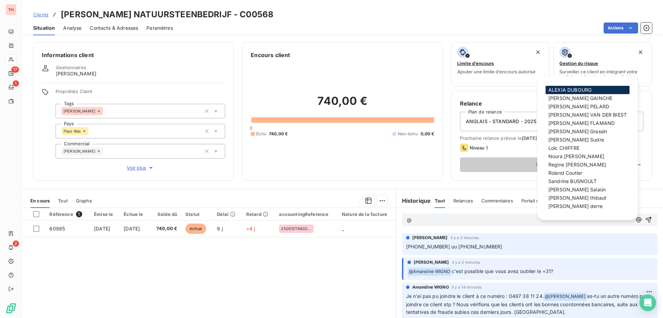
click at [573, 204] on span "steve derre" at bounding box center [576, 206] width 54 height 6
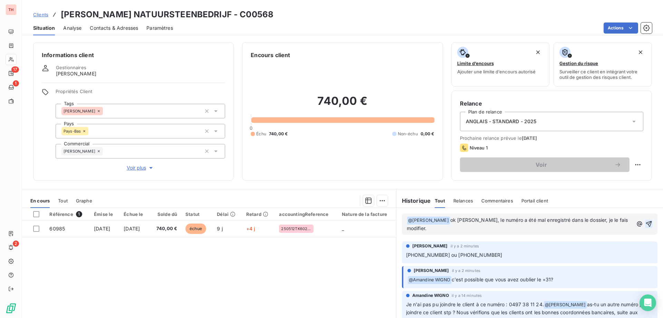
click at [646, 222] on icon "button" at bounding box center [649, 224] width 6 height 6
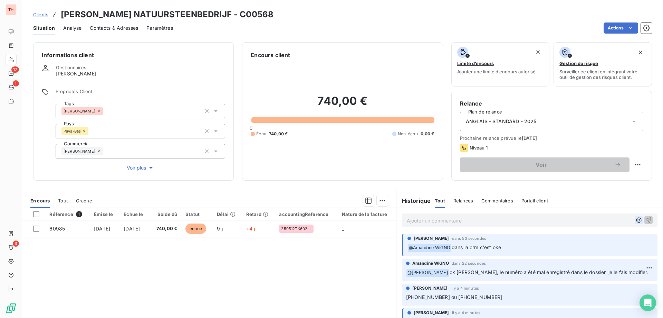
click at [636, 221] on icon "button" at bounding box center [638, 219] width 5 height 5
click at [636, 219] on icon "button" at bounding box center [638, 219] width 5 height 5
click at [480, 221] on p "Ajouter un commentaire ﻿" at bounding box center [519, 220] width 225 height 9
click at [636, 222] on icon "button" at bounding box center [639, 219] width 7 height 7
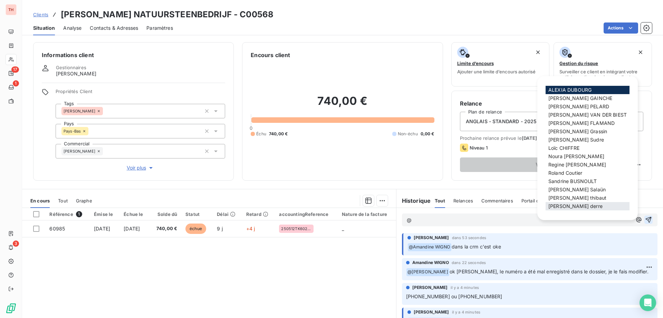
click at [572, 203] on span "steve derre" at bounding box center [576, 206] width 54 height 6
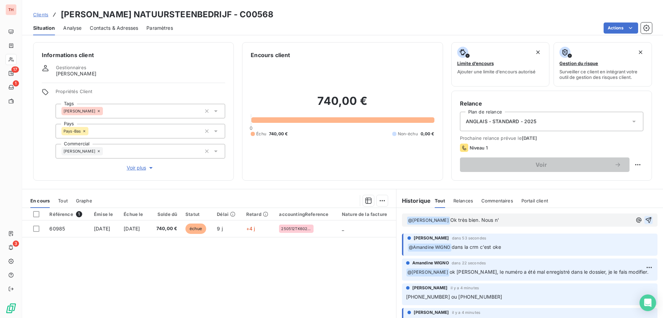
click at [469, 222] on span "Ok très bien. Nous n'" at bounding box center [475, 220] width 49 height 6
click at [503, 217] on p "﻿ @ steve derre ﻿ Ok très bien. Mais nous n'" at bounding box center [519, 220] width 225 height 8
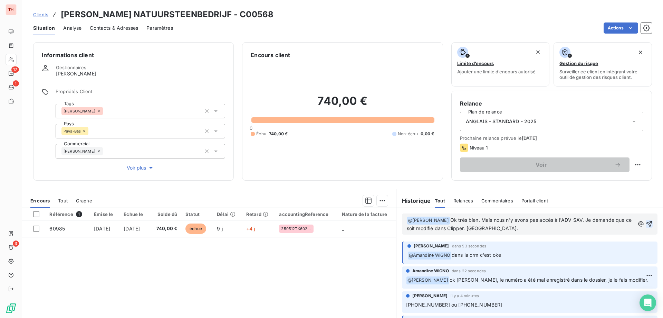
click at [646, 220] on button "button" at bounding box center [649, 223] width 7 height 8
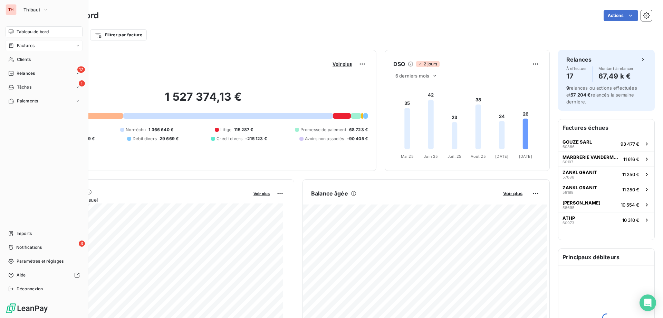
click at [15, 57] on div "Clients" at bounding box center [44, 59] width 77 height 11
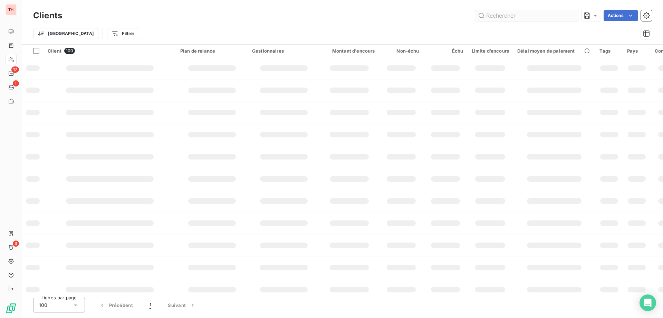
click at [506, 17] on input "text" at bounding box center [527, 15] width 104 height 11
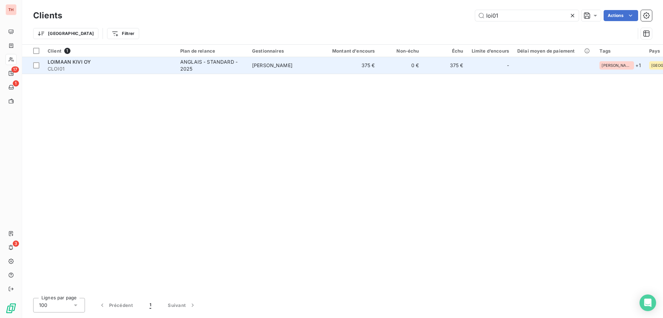
type input "loi01"
click at [287, 65] on span "[PERSON_NAME]" at bounding box center [272, 65] width 40 height 6
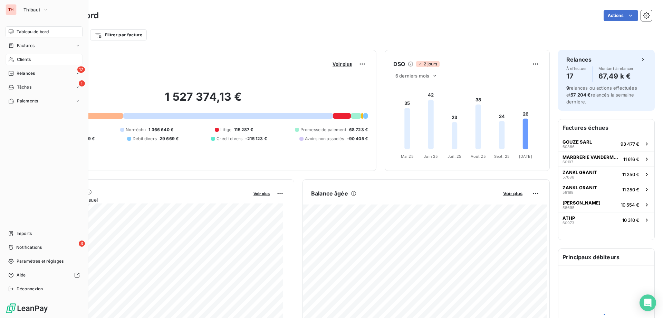
drag, startPoint x: 15, startPoint y: 59, endPoint x: 45, endPoint y: 58, distance: 30.1
click at [15, 59] on div "Clients" at bounding box center [44, 59] width 77 height 11
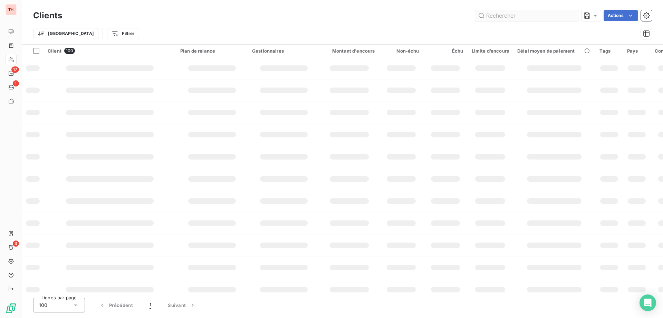
click at [490, 16] on input "text" at bounding box center [527, 15] width 104 height 11
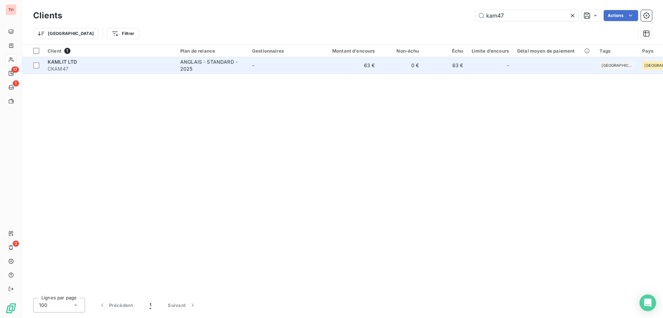
type input "kam47"
click at [319, 66] on td "-" at bounding box center [284, 65] width 72 height 17
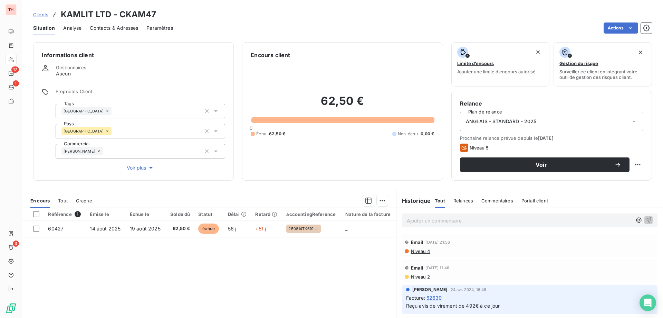
click at [40, 16] on span "Clients" at bounding box center [40, 15] width 15 height 6
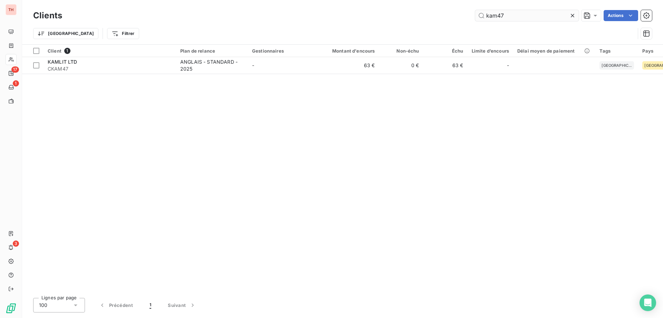
drag, startPoint x: 513, startPoint y: 17, endPoint x: 488, endPoint y: 13, distance: 24.7
click at [489, 13] on input "kam47" at bounding box center [527, 15] width 104 height 11
type input "k"
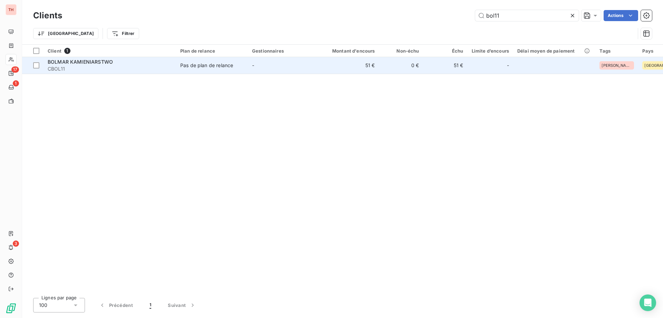
type input "bol11"
click at [213, 67] on div "Pas de plan de relance" at bounding box center [206, 65] width 53 height 7
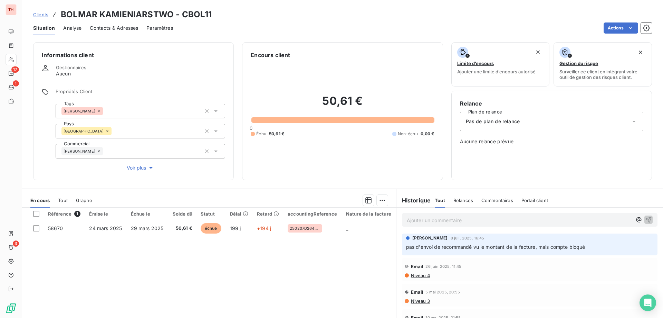
click at [418, 217] on p "Ajouter un commentaire ﻿" at bounding box center [519, 220] width 225 height 9
drag, startPoint x: 547, startPoint y: 220, endPoint x: 384, endPoint y: 210, distance: 164.1
click at [384, 210] on div "En cours Tout Graphe Référence 1 Émise le Échue le Solde dû Statut Délai Retard…" at bounding box center [342, 274] width 641 height 173
copy span "Demandé à Iaroslav de contacter ce client pour leur expliquer."
click at [645, 218] on icon "button" at bounding box center [648, 219] width 7 height 7
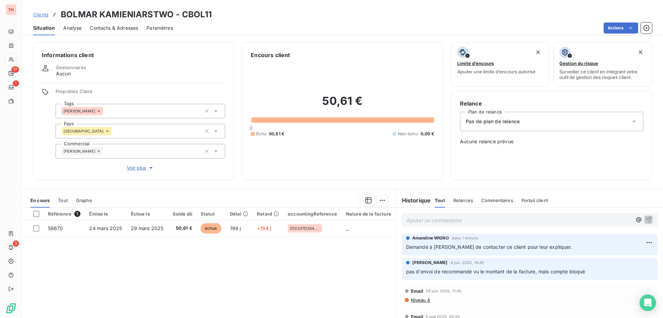
click at [42, 14] on span "Clients" at bounding box center [40, 15] width 15 height 6
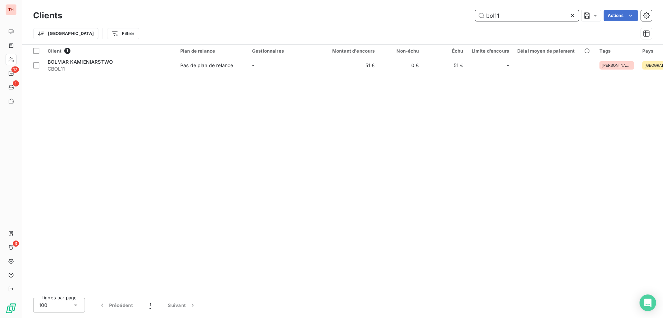
drag, startPoint x: 502, startPoint y: 14, endPoint x: 479, endPoint y: 16, distance: 23.6
click at [479, 16] on input "bol11" at bounding box center [527, 15] width 104 height 11
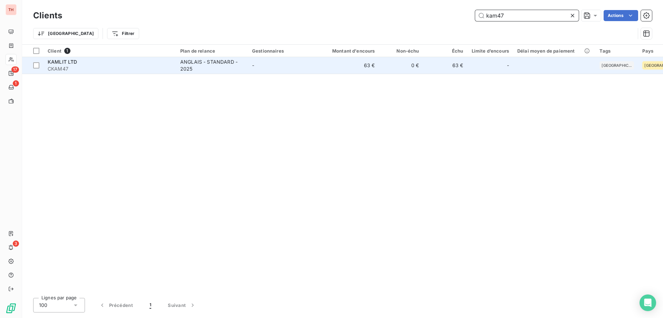
type input "kam47"
click at [289, 64] on td "-" at bounding box center [284, 65] width 72 height 17
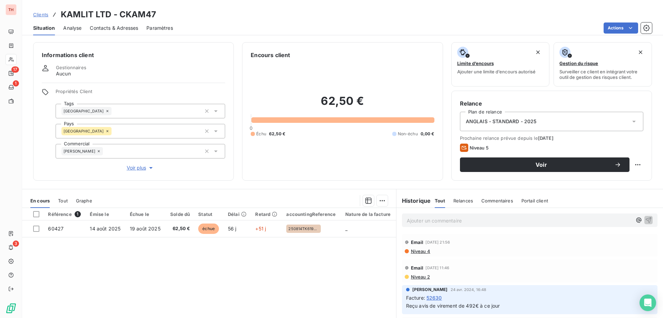
click at [465, 222] on p "Ajouter un commentaire ﻿" at bounding box center [519, 220] width 225 height 9
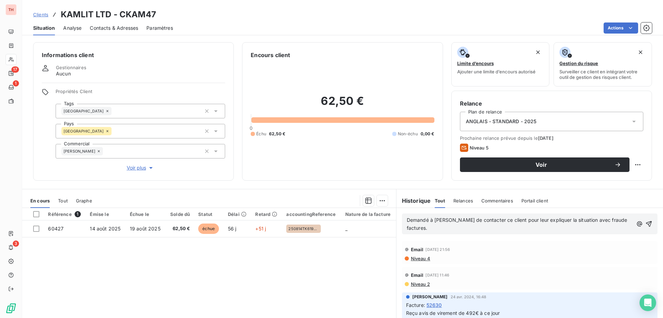
click at [579, 218] on span "Demandé à Iaroslav de contacter ce client pour leur expliquer la situation avec…" at bounding box center [518, 224] width 222 height 14
click at [599, 219] on span "Demandé à Iaroslav de contacter ce client pour leur expliquer la situation de f…" at bounding box center [515, 224] width 217 height 14
drag, startPoint x: 439, startPoint y: 228, endPoint x: 554, endPoint y: 215, distance: 115.1
click at [549, 213] on div "Demandé à Iaroslav de contacter ce client pour leur expliquer la situation de f…" at bounding box center [530, 223] width 256 height 21
copy span "la situation de fraude sur les factures."
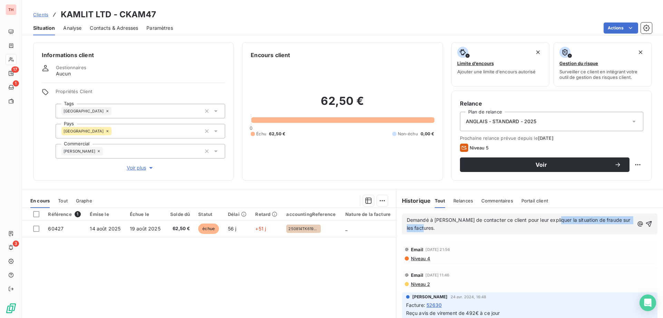
click at [462, 227] on p "Demandé à Iaroslav de contacter ce client pour leur expliquer la situation de f…" at bounding box center [520, 224] width 227 height 16
drag, startPoint x: 641, startPoint y: 220, endPoint x: 615, endPoint y: 214, distance: 27.4
click at [646, 220] on icon "button" at bounding box center [649, 223] width 7 height 7
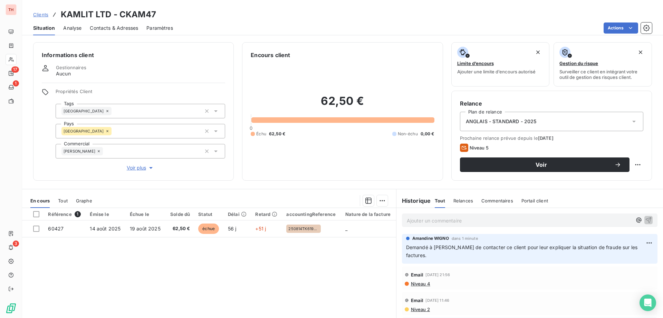
click at [42, 15] on span "Clients" at bounding box center [40, 15] width 15 height 6
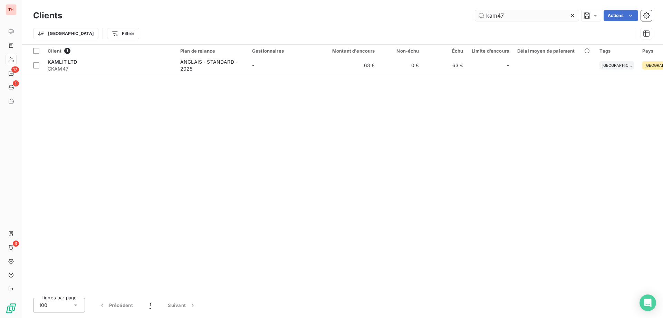
drag, startPoint x: 507, startPoint y: 13, endPoint x: 482, endPoint y: 13, distance: 25.6
click at [482, 13] on input "kam47" at bounding box center [527, 15] width 104 height 11
type input "c"
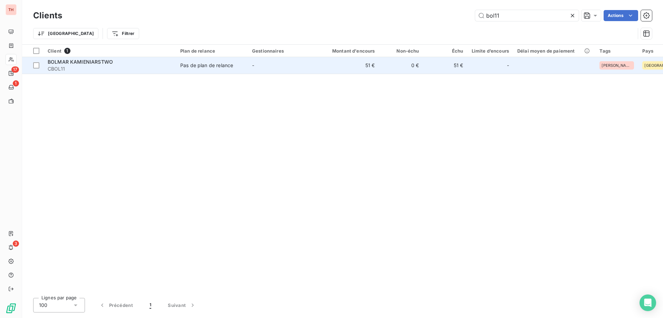
type input "bol11"
click at [258, 67] on td "-" at bounding box center [284, 65] width 72 height 17
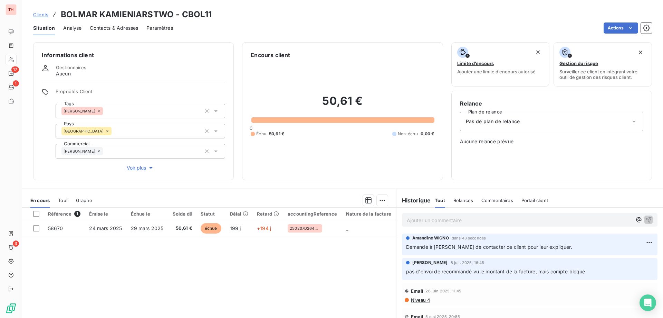
click at [637, 239] on html "TH 17 1 3 Clients BOLMAR KAMIENIARSTWO - CBOL11 Situation Analyse Contacts & Ad…" at bounding box center [331, 159] width 663 height 318
click at [616, 259] on div "Editer" at bounding box center [622, 257] width 39 height 11
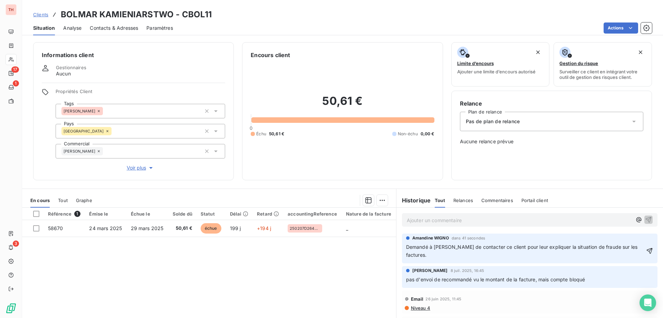
click at [647, 251] on icon "button" at bounding box center [650, 250] width 7 height 7
click at [39, 15] on span "Clients" at bounding box center [40, 15] width 15 height 6
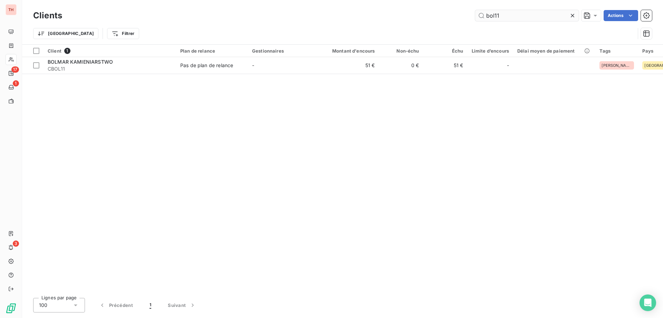
drag, startPoint x: 493, startPoint y: 14, endPoint x: 476, endPoint y: 14, distance: 16.9
click at [476, 14] on input "bol11" at bounding box center [527, 15] width 104 height 11
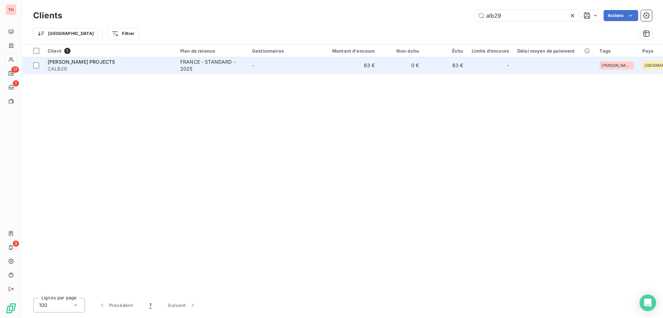
type input "alb29"
click at [299, 69] on td "-" at bounding box center [284, 65] width 72 height 17
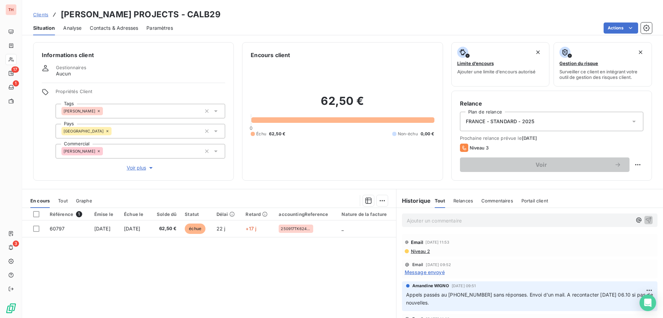
drag, startPoint x: 38, startPoint y: 16, endPoint x: 183, endPoint y: 7, distance: 145.4
click at [38, 16] on span "Clients" at bounding box center [40, 15] width 15 height 6
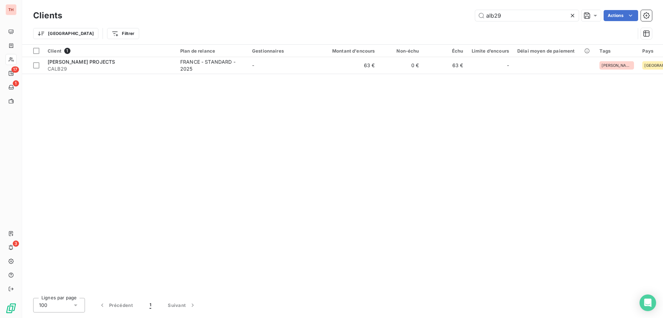
drag, startPoint x: 489, startPoint y: 17, endPoint x: 471, endPoint y: 18, distance: 18.7
click at [471, 17] on div "alb29 Actions" at bounding box center [361, 15] width 582 height 11
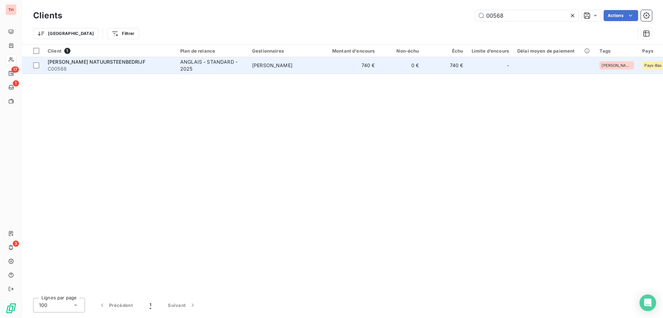
type input "00568"
click at [324, 62] on td "740 €" at bounding box center [349, 65] width 59 height 17
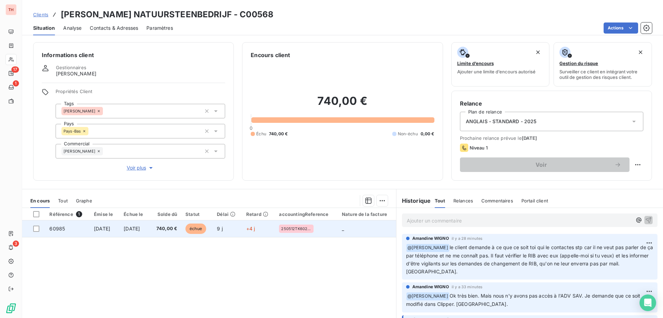
click at [150, 225] on td "[DATE]" at bounding box center [135, 228] width 30 height 17
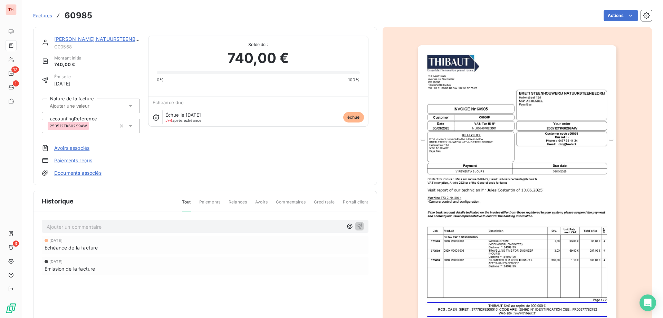
click at [503, 198] on img "button" at bounding box center [517, 185] width 199 height 281
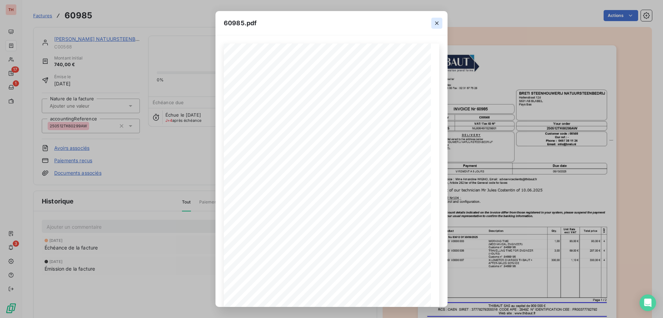
click at [437, 23] on icon "button" at bounding box center [436, 22] width 3 height 3
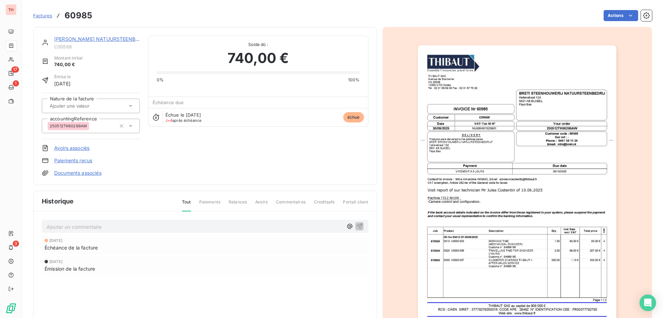
click at [491, 158] on img "button" at bounding box center [517, 185] width 199 height 281
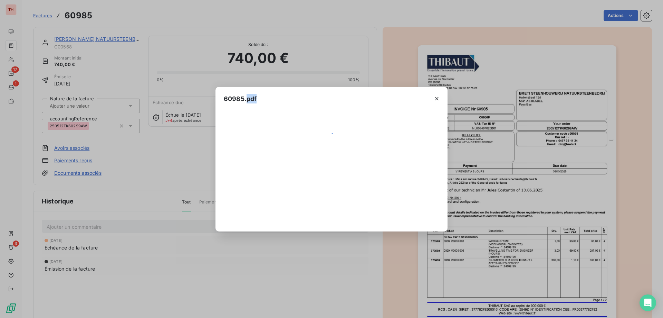
click at [491, 158] on div "60985.pdf" at bounding box center [331, 159] width 663 height 318
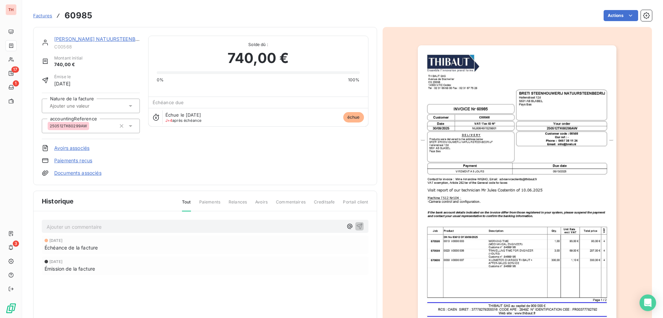
click at [464, 155] on img "button" at bounding box center [517, 185] width 199 height 281
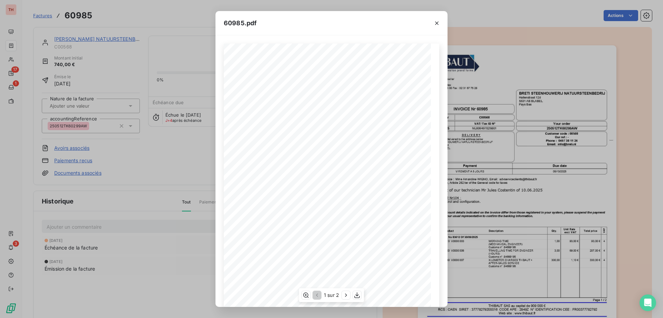
scroll to position [38, 0]
click at [357, 293] on icon "button" at bounding box center [358, 295] width 6 height 6
click at [356, 296] on icon "button" at bounding box center [357, 294] width 7 height 7
click at [437, 23] on icon "button" at bounding box center [436, 22] width 3 height 3
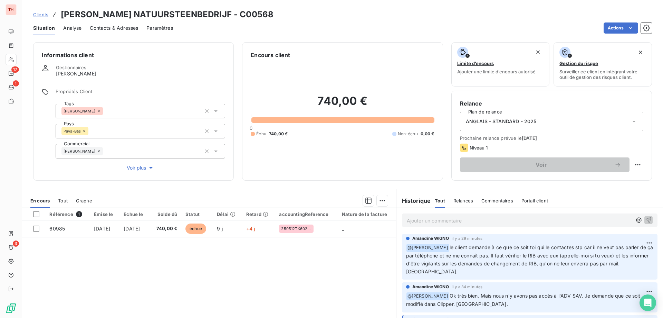
click at [42, 13] on span "Clients" at bounding box center [40, 15] width 15 height 6
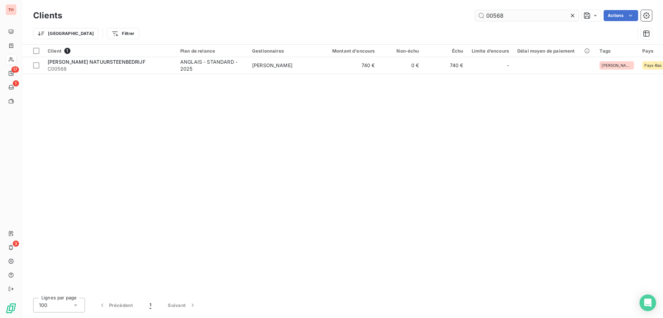
drag, startPoint x: 514, startPoint y: 15, endPoint x: 480, endPoint y: 12, distance: 34.3
click at [480, 13] on input "00568" at bounding box center [527, 15] width 104 height 11
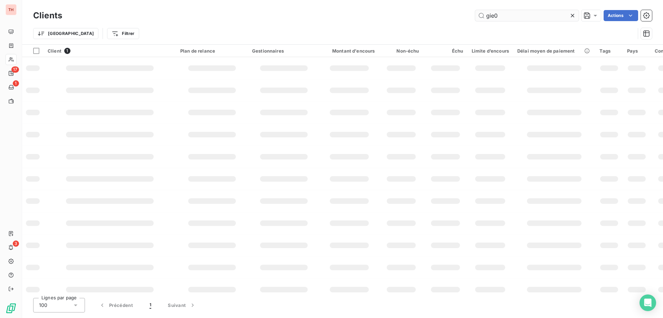
type input "gie04"
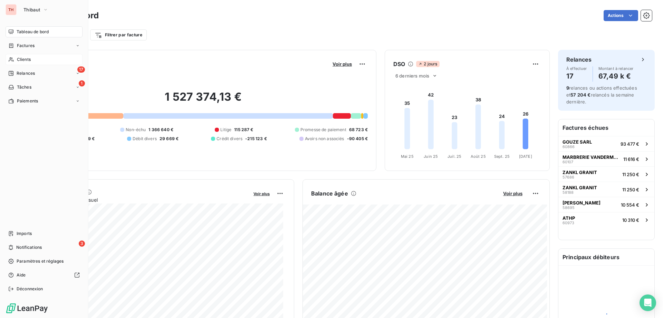
click at [20, 59] on span "Clients" at bounding box center [24, 59] width 14 height 6
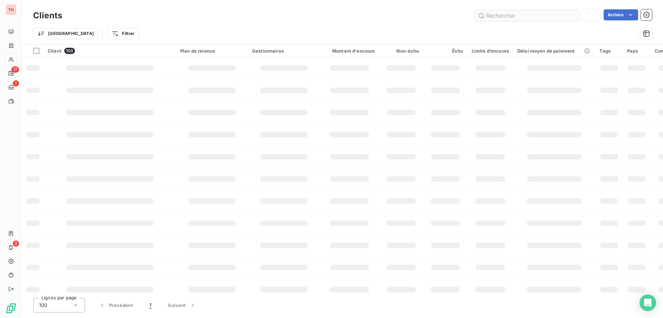
type input "gie04"
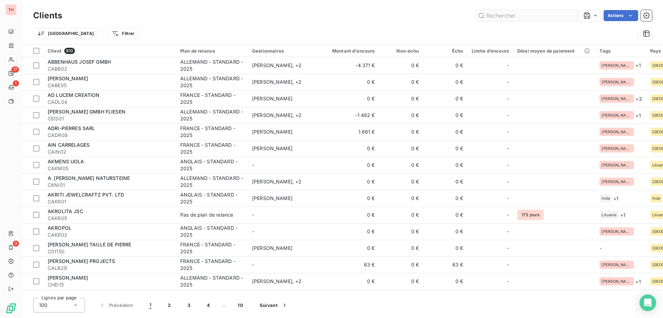
click at [499, 16] on input "text" at bounding box center [527, 15] width 104 height 11
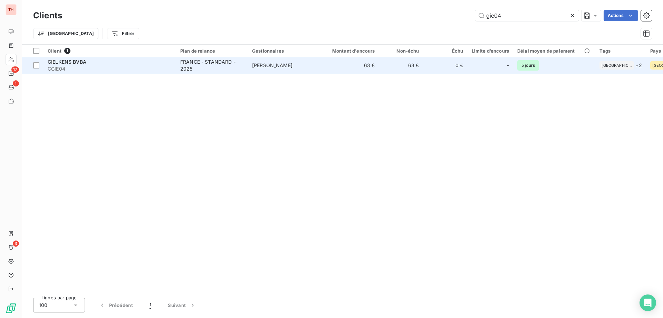
type input "gie04"
click at [295, 70] on td "[PERSON_NAME]" at bounding box center [284, 65] width 72 height 17
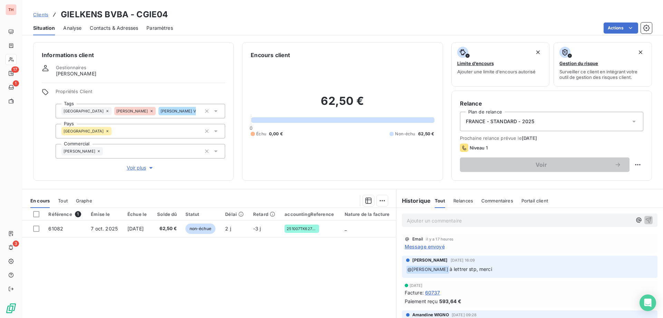
click at [417, 247] on span "Message envoyé" at bounding box center [425, 246] width 40 height 7
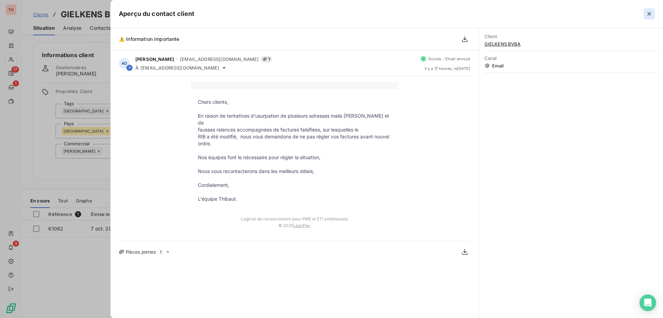
click at [648, 16] on icon "button" at bounding box center [649, 13] width 7 height 7
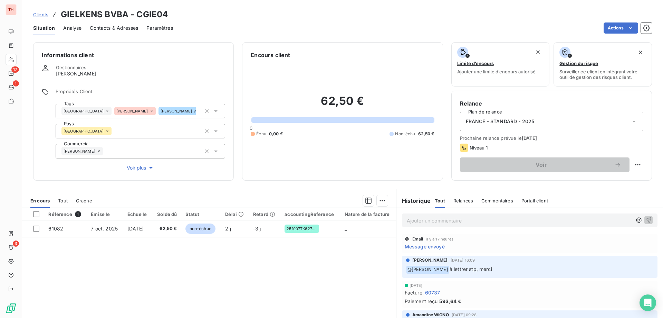
click at [417, 247] on span "Message envoyé" at bounding box center [425, 246] width 40 height 7
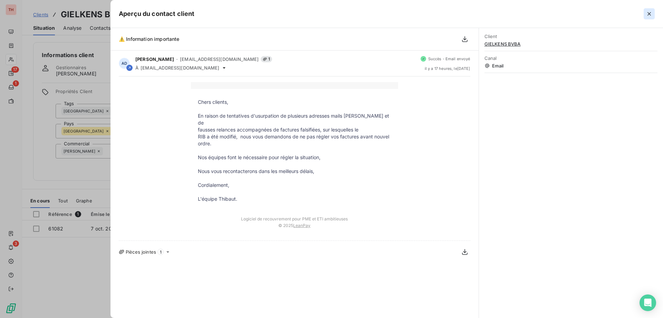
click at [650, 13] on icon "button" at bounding box center [649, 13] width 7 height 7
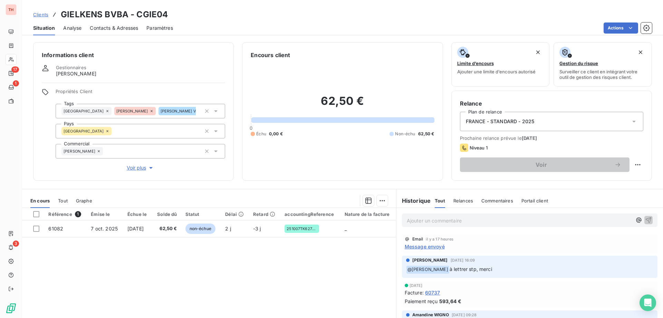
drag, startPoint x: 41, startPoint y: 15, endPoint x: 101, endPoint y: 13, distance: 59.8
click at [41, 15] on span "Clients" at bounding box center [40, 15] width 15 height 6
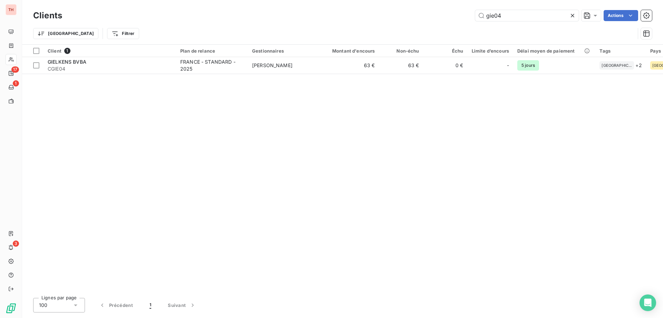
drag, startPoint x: 477, startPoint y: 15, endPoint x: 467, endPoint y: 16, distance: 10.1
click at [467, 16] on div "gie04 Actions" at bounding box center [361, 15] width 582 height 11
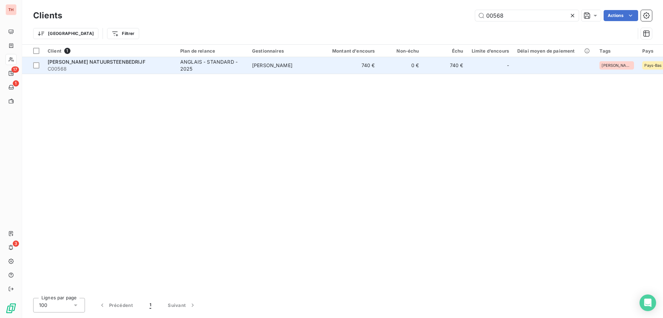
type input "00568"
click at [296, 64] on td "[PERSON_NAME]" at bounding box center [284, 65] width 72 height 17
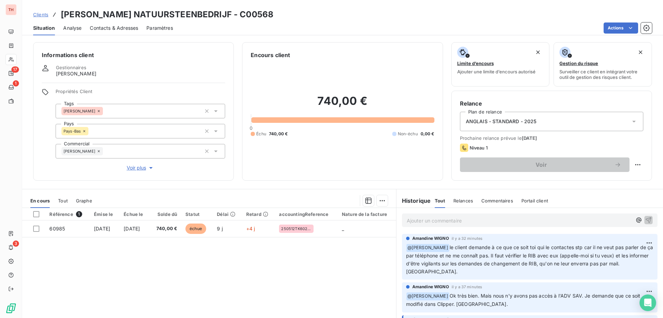
click at [39, 15] on span "Clients" at bounding box center [40, 15] width 15 height 6
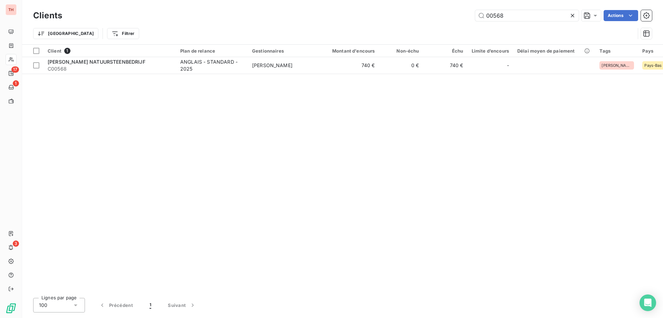
drag, startPoint x: 506, startPoint y: 16, endPoint x: 467, endPoint y: 17, distance: 38.7
click at [467, 17] on div "00568 Actions" at bounding box center [361, 15] width 582 height 11
drag, startPoint x: 494, startPoint y: 14, endPoint x: 445, endPoint y: 18, distance: 49.2
click at [445, 17] on div "and08 Actions" at bounding box center [361, 15] width 582 height 11
drag, startPoint x: 492, startPoint y: 12, endPoint x: 462, endPoint y: 12, distance: 30.4
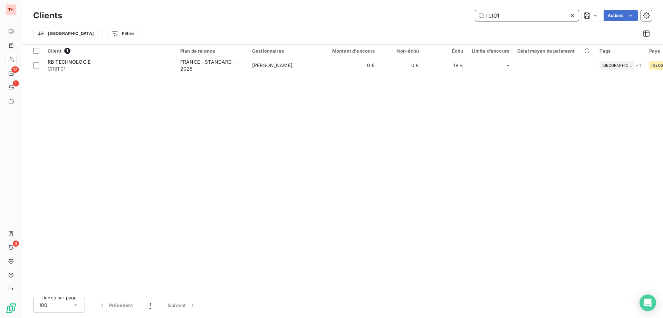
click at [462, 12] on div "rbt01 Actions" at bounding box center [361, 15] width 582 height 11
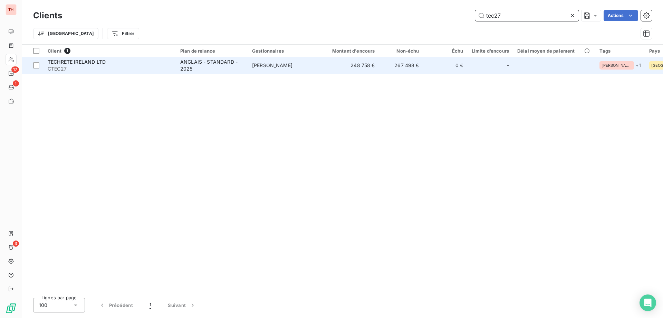
type input "tec27"
click at [256, 62] on td "[PERSON_NAME]" at bounding box center [284, 65] width 72 height 17
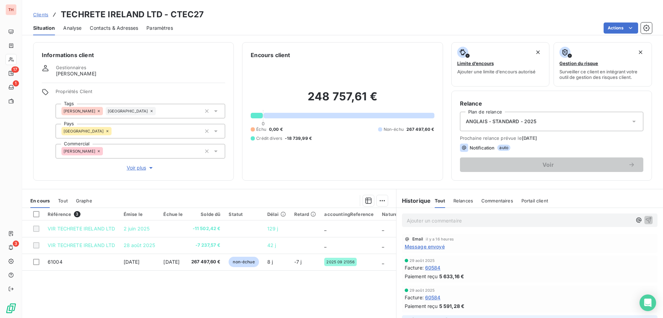
click at [45, 12] on span "Clients" at bounding box center [40, 15] width 15 height 6
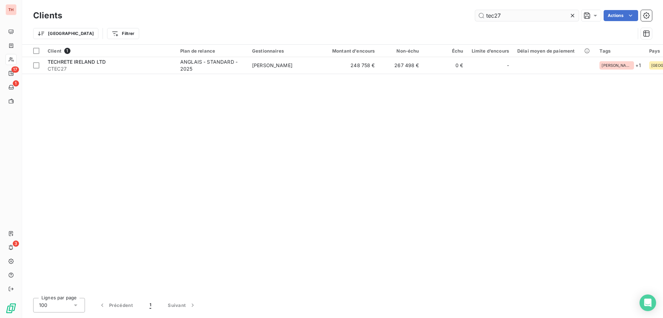
click at [517, 16] on input "tec27" at bounding box center [527, 15] width 104 height 11
drag, startPoint x: 497, startPoint y: 13, endPoint x: 481, endPoint y: 13, distance: 15.6
click at [481, 13] on input "tec27" at bounding box center [527, 15] width 104 height 11
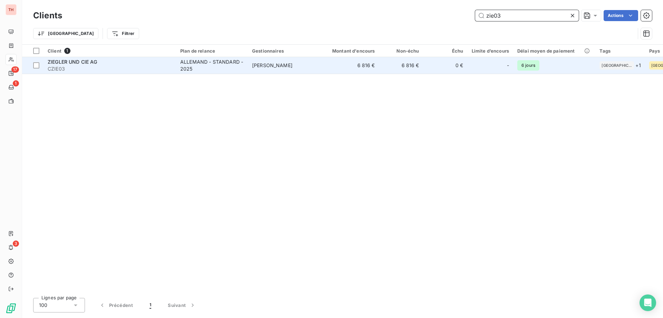
type input "zie03"
click at [327, 69] on td "6 816 €" at bounding box center [349, 65] width 59 height 17
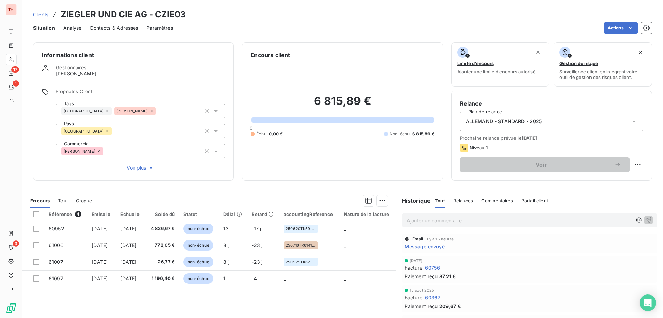
click at [436, 223] on p "Ajouter un commentaire ﻿" at bounding box center [519, 220] width 225 height 9
click at [646, 221] on icon "button" at bounding box center [649, 220] width 6 height 6
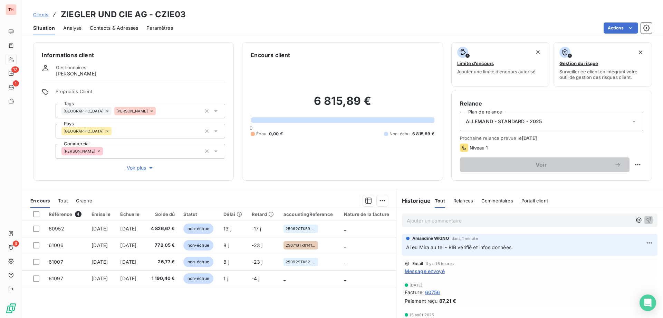
click at [41, 13] on span "Clients" at bounding box center [40, 15] width 15 height 6
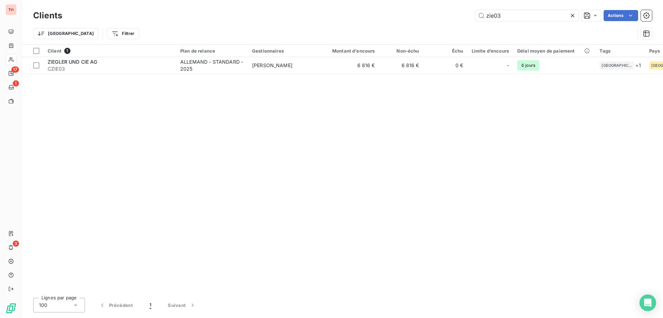
drag, startPoint x: 483, startPoint y: 15, endPoint x: 460, endPoint y: 13, distance: 22.8
click at [460, 13] on div "zie03 Actions" at bounding box center [361, 15] width 582 height 11
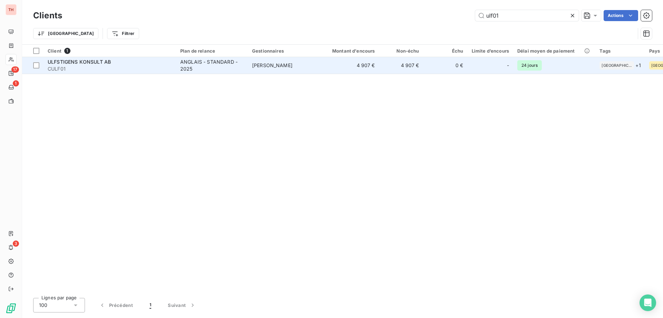
type input "ulf01"
drag, startPoint x: 315, startPoint y: 66, endPoint x: 375, endPoint y: 59, distance: 60.1
click at [315, 66] on td "[PERSON_NAME]" at bounding box center [284, 65] width 72 height 17
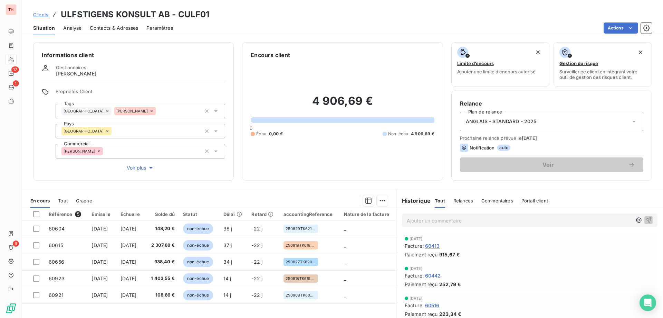
click at [423, 216] on div "Ajouter un commentaire ﻿" at bounding box center [519, 219] width 225 height 9
click at [424, 219] on p "Ajouter un commentaire ﻿" at bounding box center [519, 220] width 225 height 9
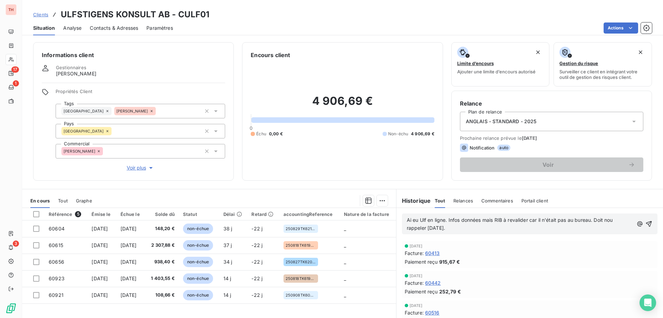
click at [613, 220] on span "Ai eu Ulf en ligne. Infos données mais RIB à revalider car il n'était pas au bu…" at bounding box center [511, 224] width 208 height 14
click at [646, 223] on icon "button" at bounding box center [649, 223] width 7 height 7
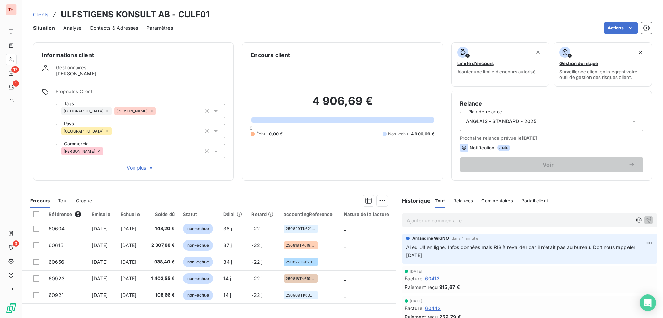
drag, startPoint x: 40, startPoint y: 14, endPoint x: 131, endPoint y: 27, distance: 91.5
click at [40, 14] on span "Clients" at bounding box center [40, 15] width 15 height 6
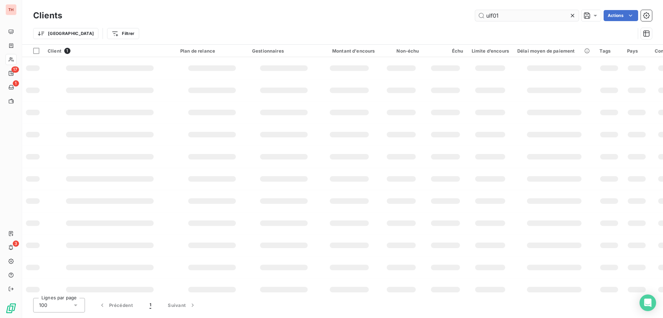
drag, startPoint x: 505, startPoint y: 15, endPoint x: 480, endPoint y: 18, distance: 25.8
click at [480, 17] on input "ulf01" at bounding box center [527, 15] width 104 height 11
type input "00806"
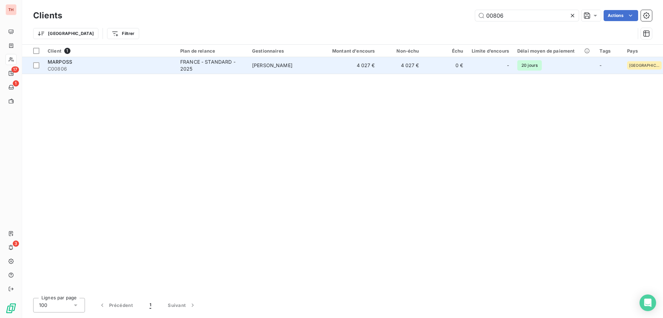
click at [227, 60] on div "FRANCE - STANDARD - 2025" at bounding box center [212, 65] width 64 height 14
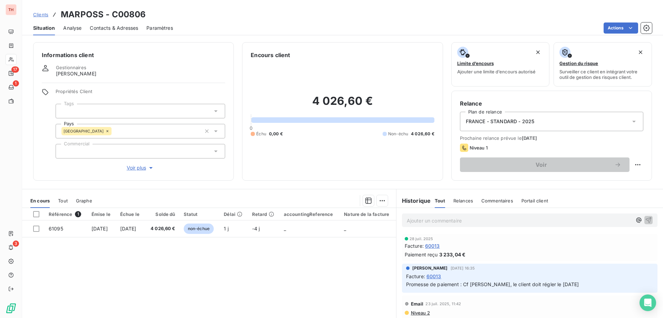
drag, startPoint x: 41, startPoint y: 16, endPoint x: 47, endPoint y: 17, distance: 6.0
click at [41, 16] on span "Clients" at bounding box center [40, 15] width 15 height 6
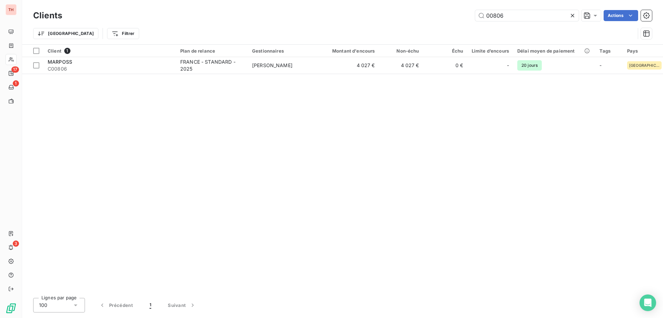
drag, startPoint x: 474, startPoint y: 13, endPoint x: 442, endPoint y: 15, distance: 32.9
click at [442, 15] on div "00806 Actions" at bounding box center [361, 15] width 582 height 11
type input "har20"
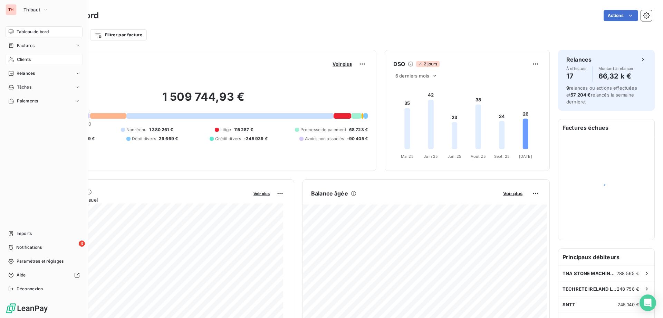
click at [14, 59] on icon at bounding box center [11, 60] width 6 height 6
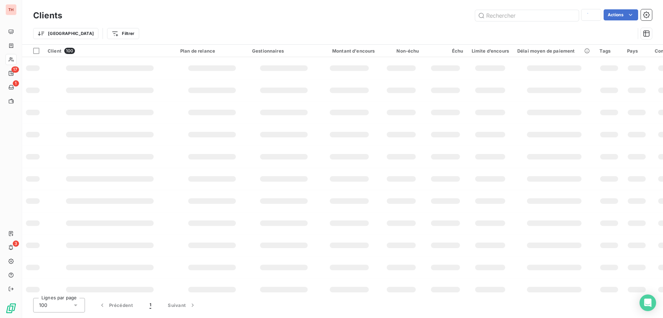
type input "har20"
click at [536, 16] on input "text" at bounding box center [527, 15] width 104 height 11
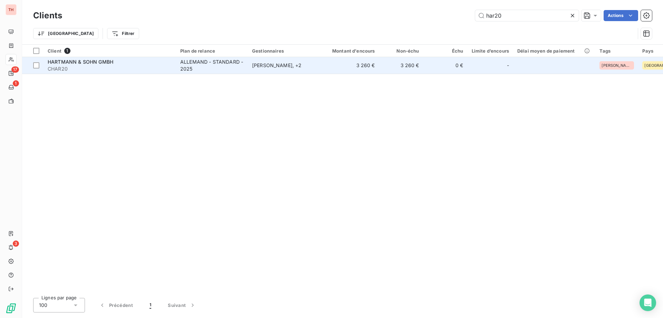
type input "har20"
click at [317, 68] on td "[PERSON_NAME] , + 2" at bounding box center [284, 65] width 72 height 17
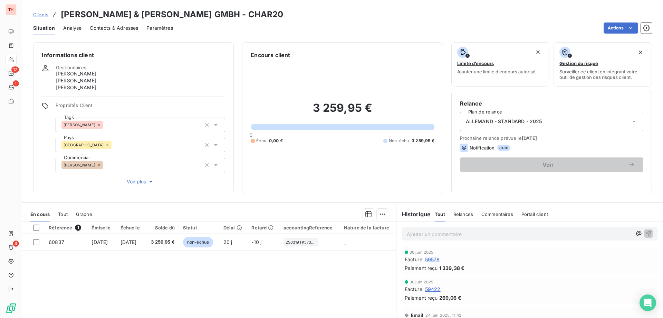
click at [48, 15] on div "Clients [PERSON_NAME] & [PERSON_NAME] GMBH - CHAR20" at bounding box center [158, 14] width 251 height 12
click at [44, 15] on span "Clients" at bounding box center [40, 15] width 15 height 6
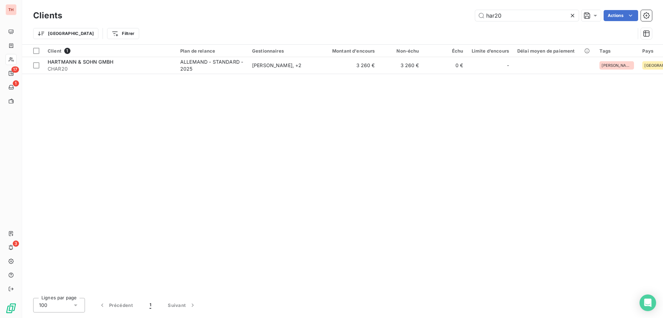
drag, startPoint x: 487, startPoint y: 12, endPoint x: 473, endPoint y: 14, distance: 13.9
click at [473, 13] on div "har20 Actions" at bounding box center [361, 15] width 582 height 11
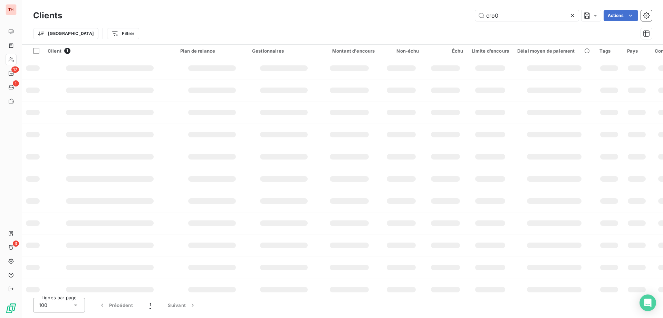
type input "cro05"
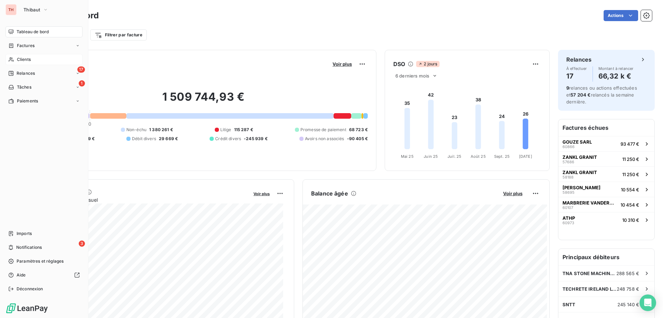
drag, startPoint x: 12, startPoint y: 59, endPoint x: 19, endPoint y: 60, distance: 6.3
click at [12, 59] on icon at bounding box center [11, 60] width 6 height 6
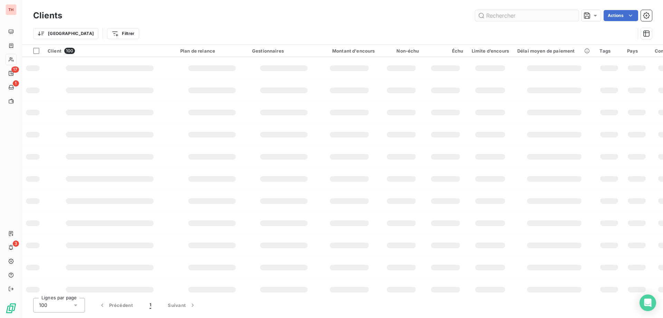
click at [516, 15] on input "text" at bounding box center [527, 15] width 104 height 11
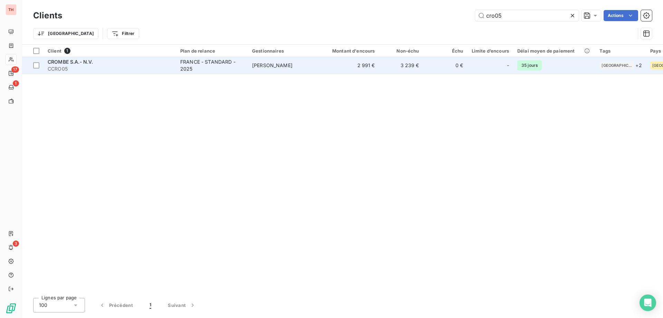
type input "cro05"
click at [295, 68] on td "[PERSON_NAME]" at bounding box center [284, 65] width 72 height 17
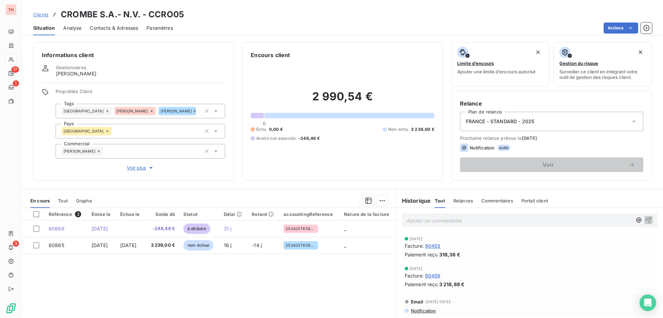
click at [416, 218] on p "Ajouter un commentaire ﻿" at bounding box center [519, 220] width 225 height 9
click at [451, 217] on p "Ajouter un commentaire ﻿" at bounding box center [519, 220] width 225 height 9
drag, startPoint x: 642, startPoint y: 219, endPoint x: 652, endPoint y: 214, distance: 11.3
click at [645, 219] on icon "button" at bounding box center [648, 219] width 7 height 7
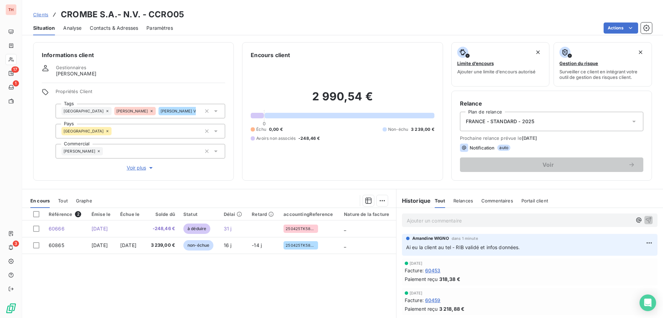
click at [36, 13] on span "Clients" at bounding box center [40, 15] width 15 height 6
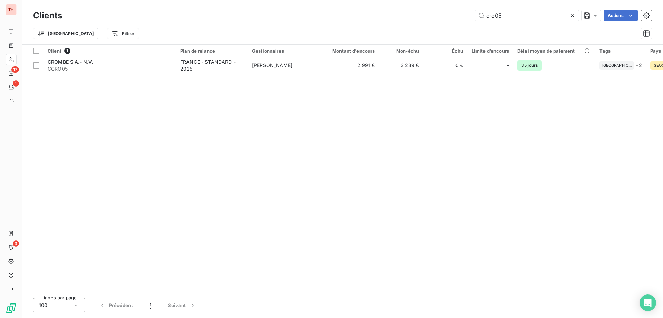
drag, startPoint x: 518, startPoint y: 15, endPoint x: 469, endPoint y: 16, distance: 49.1
click at [469, 16] on div "cro05 Actions" at bounding box center [361, 15] width 582 height 11
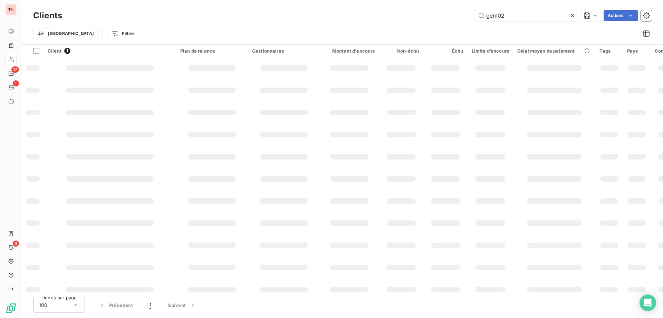
type input "gem02"
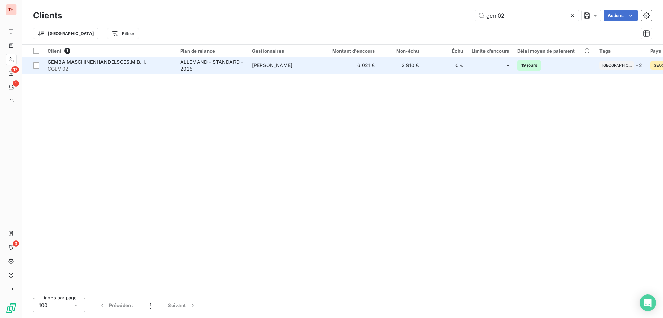
click at [292, 67] on span "[PERSON_NAME]" at bounding box center [272, 65] width 40 height 6
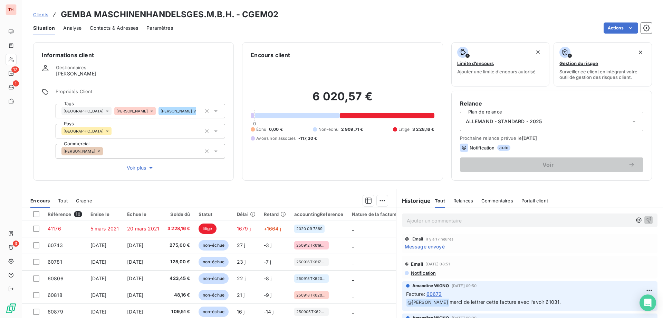
click at [435, 222] on p "Ajouter un commentaire ﻿" at bounding box center [519, 220] width 225 height 9
click at [645, 220] on icon "button" at bounding box center [648, 219] width 7 height 7
click at [42, 15] on span "Clients" at bounding box center [40, 15] width 15 height 6
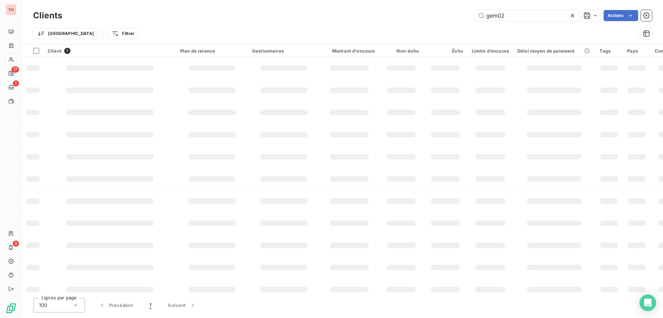
drag, startPoint x: 483, startPoint y: 15, endPoint x: 472, endPoint y: 15, distance: 11.1
click at [472, 15] on div "gem02 Actions" at bounding box center [361, 15] width 582 height 11
type input "tan07"
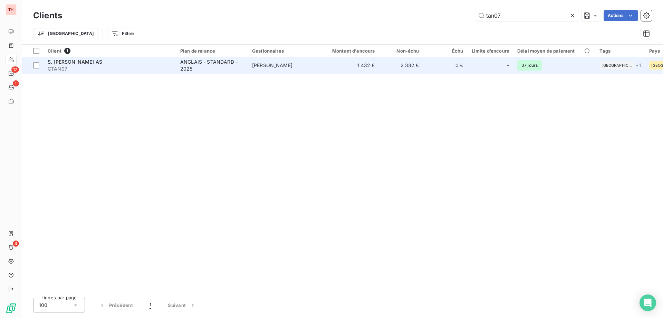
click at [284, 69] on td "[PERSON_NAME]" at bounding box center [284, 65] width 72 height 17
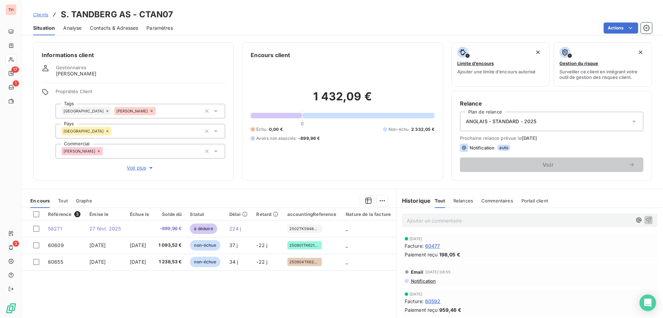
click at [457, 222] on p "Ajouter un commentaire ﻿" at bounding box center [519, 220] width 225 height 9
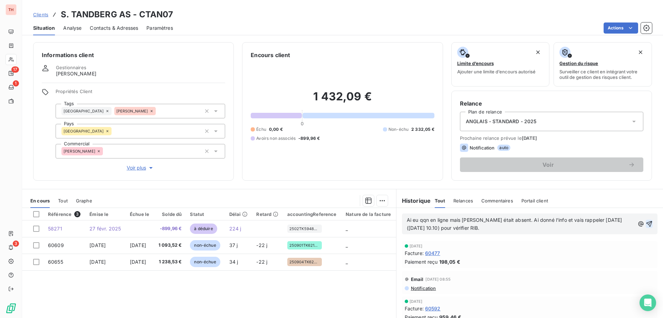
click at [647, 224] on icon "button" at bounding box center [650, 224] width 6 height 6
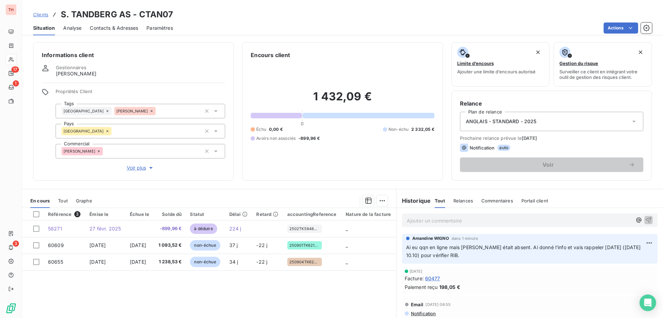
click at [41, 13] on span "Clients" at bounding box center [40, 15] width 15 height 6
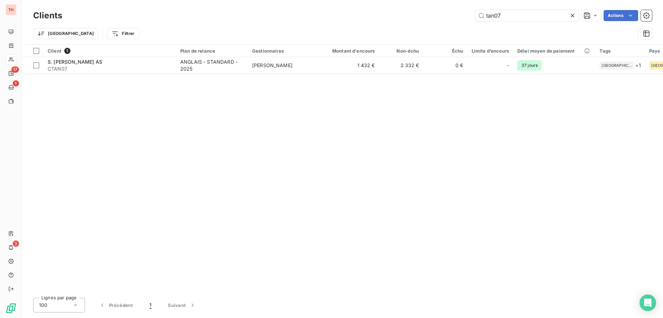
drag, startPoint x: 508, startPoint y: 18, endPoint x: 471, endPoint y: 12, distance: 38.1
click at [471, 12] on div "tan07 Actions" at bounding box center [361, 15] width 582 height 11
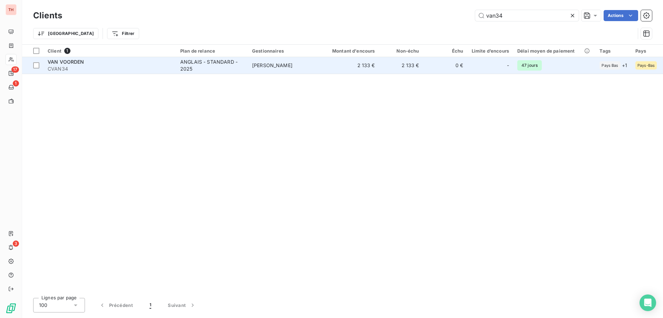
type input "van34"
click at [276, 63] on span "[PERSON_NAME]" at bounding box center [272, 65] width 40 height 6
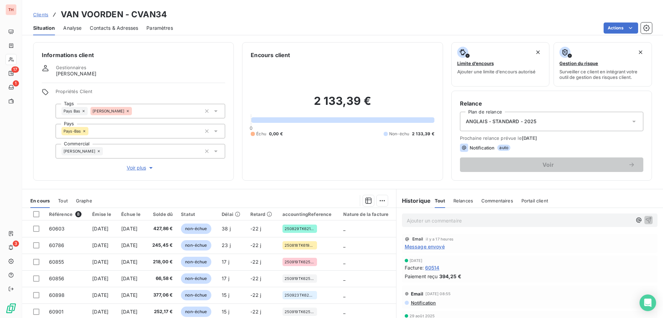
click at [442, 221] on p "Ajouter un commentaire ﻿" at bounding box center [519, 220] width 225 height 9
click at [471, 220] on span "Ai eu [PERSON_NAME] en ligne 6 RIB vérifié et" at bounding box center [461, 220] width 108 height 6
click at [516, 219] on p "Ai eu [PERSON_NAME] en ligne - RIB vérifié et" at bounding box center [519, 220] width 225 height 8
click at [646, 219] on icon "button" at bounding box center [649, 220] width 6 height 6
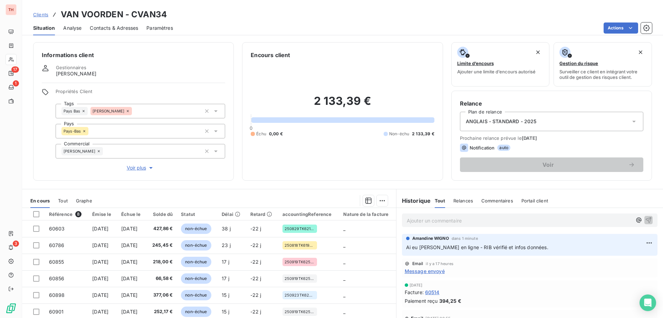
drag, startPoint x: 44, startPoint y: 15, endPoint x: 204, endPoint y: 18, distance: 159.7
click at [44, 15] on span "Clients" at bounding box center [40, 15] width 15 height 6
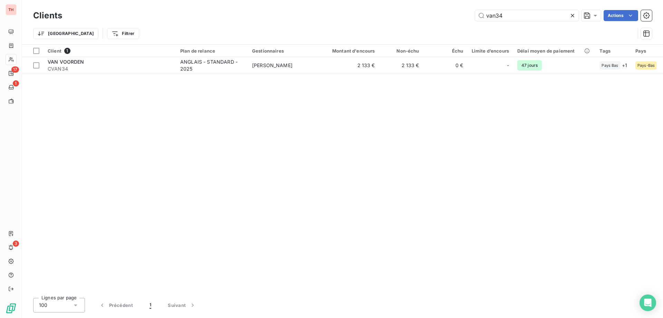
drag, startPoint x: 491, startPoint y: 12, endPoint x: 462, endPoint y: 13, distance: 28.3
click at [462, 13] on div "van34 Actions" at bounding box center [361, 15] width 582 height 11
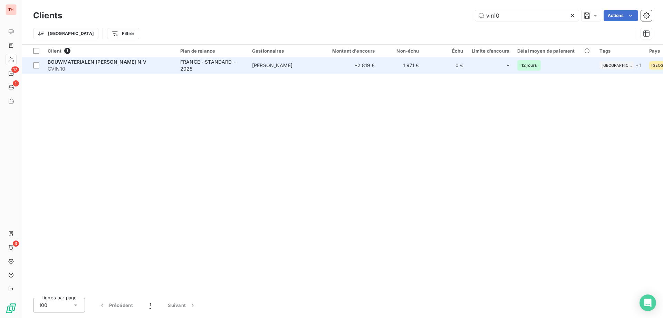
type input "vin10"
click at [247, 67] on td "FRANCE - STANDARD - 2025" at bounding box center [212, 65] width 72 height 17
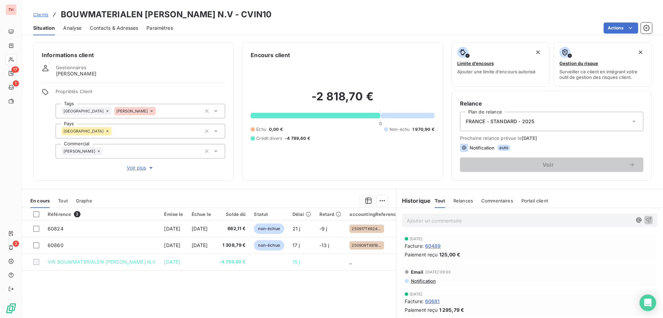
click at [423, 218] on p "Ajouter un commentaire ﻿" at bounding box center [519, 220] width 225 height 9
drag, startPoint x: 558, startPoint y: 216, endPoint x: 358, endPoint y: 213, distance: 200.1
click at [358, 213] on div "En cours Tout Graphe Référence 3 Émise le Échue le Solde dû Statut Délai Retard…" at bounding box center [342, 275] width 641 height 173
click at [645, 218] on icon "button" at bounding box center [648, 219] width 7 height 7
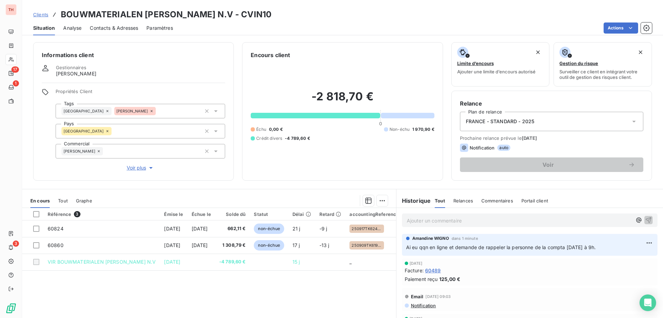
click at [40, 13] on span "Clients" at bounding box center [40, 15] width 15 height 6
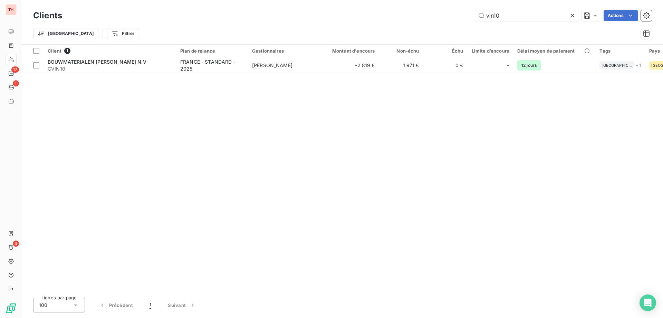
drag, startPoint x: 504, startPoint y: 15, endPoint x: 459, endPoint y: 15, distance: 45.3
click at [459, 15] on div "vin10 Actions" at bounding box center [361, 15] width 582 height 11
drag, startPoint x: 484, startPoint y: 15, endPoint x: 457, endPoint y: 18, distance: 26.9
click at [457, 18] on div "ker16 Actions" at bounding box center [361, 15] width 582 height 11
drag, startPoint x: 493, startPoint y: 15, endPoint x: 462, endPoint y: 15, distance: 31.4
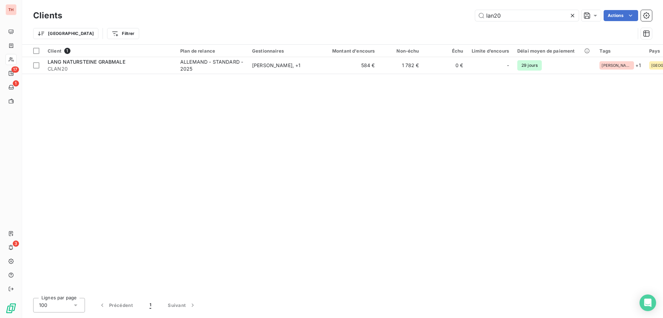
click at [463, 15] on div "lan20 Actions" at bounding box center [361, 15] width 582 height 11
drag, startPoint x: 517, startPoint y: 17, endPoint x: 454, endPoint y: 13, distance: 62.7
click at [456, 13] on div "kra13 Actions" at bounding box center [361, 15] width 582 height 11
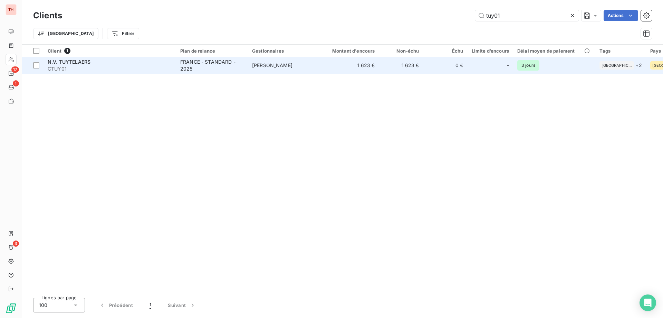
type input "tuy01"
click at [229, 68] on div "FRANCE - STANDARD - 2025" at bounding box center [212, 65] width 64 height 14
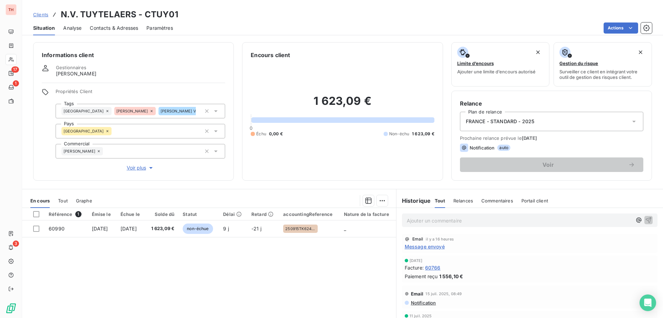
click at [492, 218] on p "Ajouter un commentaire ﻿" at bounding box center [519, 220] width 225 height 9
click at [645, 223] on icon "button" at bounding box center [648, 219] width 7 height 7
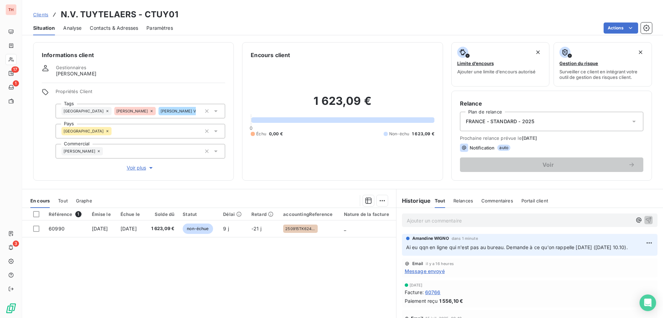
click at [43, 13] on span "Clients" at bounding box center [40, 15] width 15 height 6
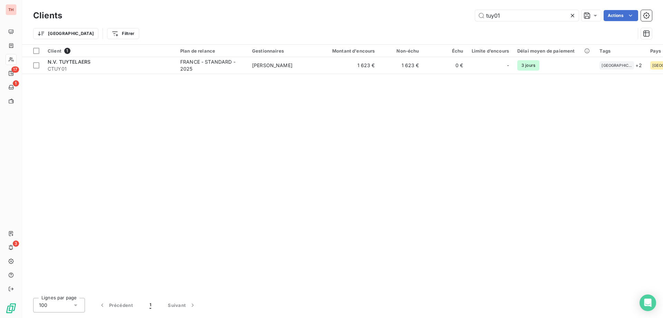
drag, startPoint x: 483, startPoint y: 13, endPoint x: 469, endPoint y: 14, distance: 14.5
click at [469, 14] on div "tuy01 Actions" at bounding box center [361, 15] width 582 height 11
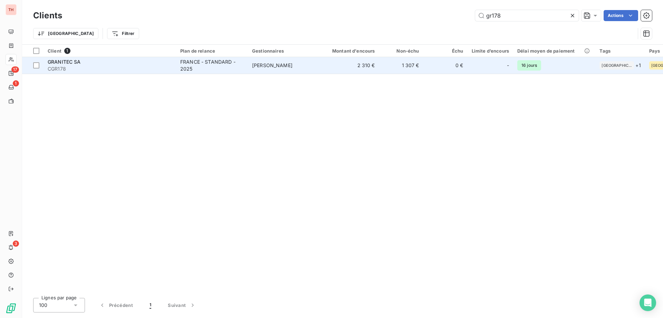
type input "gr178"
click at [296, 65] on td "[PERSON_NAME]" at bounding box center [284, 65] width 72 height 17
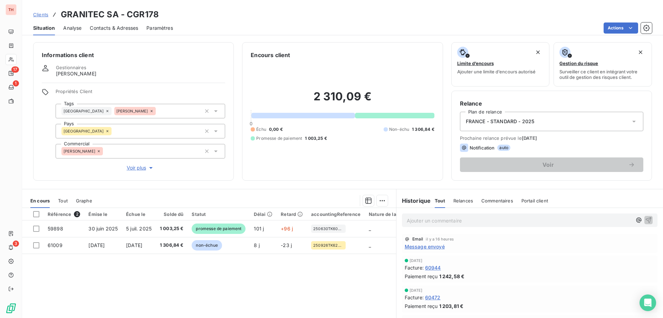
click at [432, 220] on p "Ajouter un commentaire ﻿" at bounding box center [519, 220] width 225 height 9
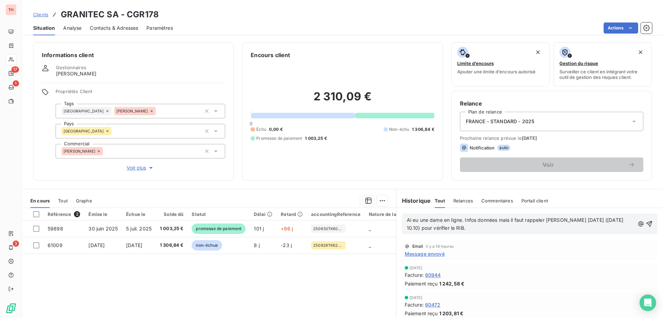
drag, startPoint x: 558, startPoint y: 219, endPoint x: 561, endPoint y: 244, distance: 24.7
click at [558, 219] on span "Ai eu une dame en ligne. Infos données mais il faut rappeler [PERSON_NAME] [DAT…" at bounding box center [516, 224] width 218 height 14
click at [647, 224] on icon "button" at bounding box center [650, 224] width 6 height 6
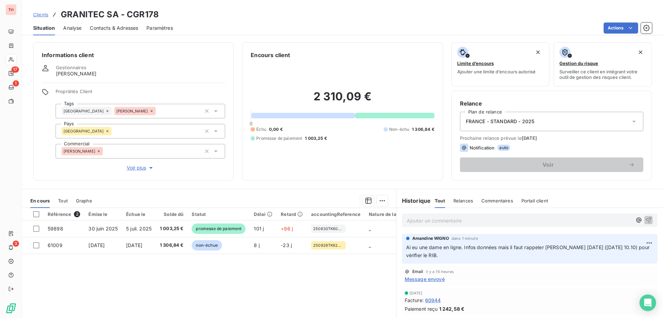
click at [43, 13] on span "Clients" at bounding box center [40, 15] width 15 height 6
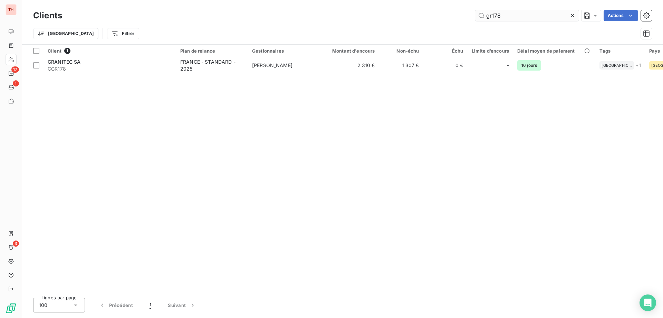
drag, startPoint x: 519, startPoint y: 17, endPoint x: 478, endPoint y: 15, distance: 41.9
click at [478, 15] on input "gr178" at bounding box center [527, 15] width 104 height 11
drag, startPoint x: 493, startPoint y: 15, endPoint x: 494, endPoint y: 19, distance: 4.2
click at [493, 15] on input "puj02" at bounding box center [527, 15] width 104 height 11
drag, startPoint x: 518, startPoint y: 16, endPoint x: 469, endPoint y: 17, distance: 48.8
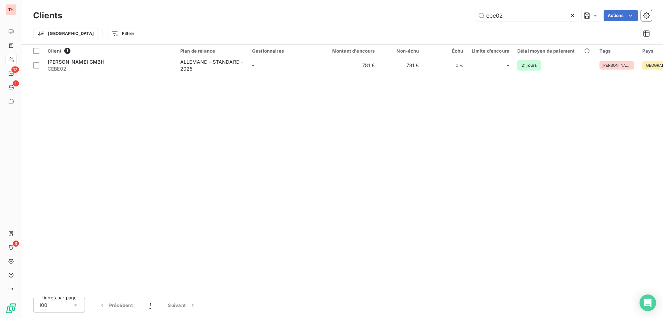
click at [469, 17] on div "ebe02 Actions" at bounding box center [361, 15] width 582 height 11
type input "ste37"
click at [243, 77] on div "Client 1 Plan de relance Gestionnaires Montant d'encours Non-échu Échu Limite d…" at bounding box center [342, 168] width 641 height 247
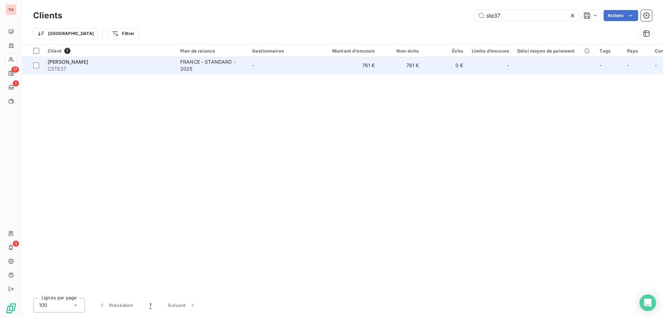
click at [245, 72] on td "FRANCE - STANDARD - 2025" at bounding box center [212, 65] width 72 height 17
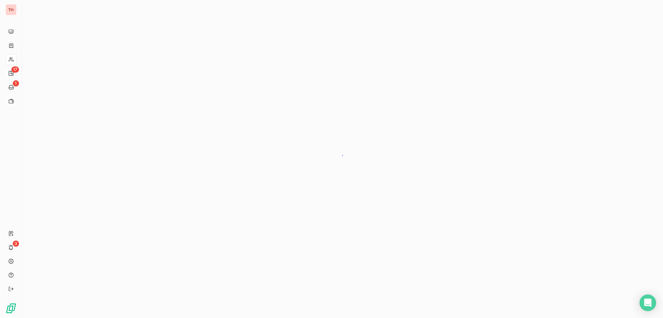
click at [246, 66] on div at bounding box center [342, 159] width 641 height 318
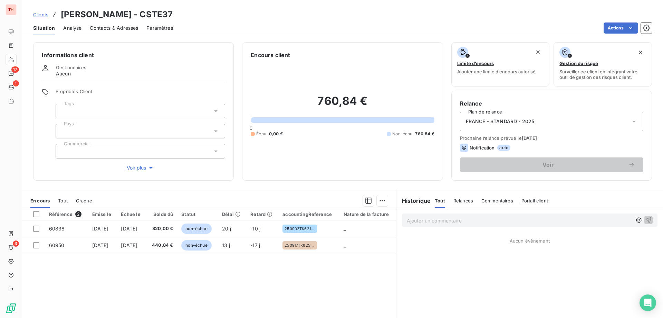
drag, startPoint x: 46, startPoint y: 13, endPoint x: 73, endPoint y: 15, distance: 26.6
click at [46, 13] on span "Clients" at bounding box center [40, 15] width 15 height 6
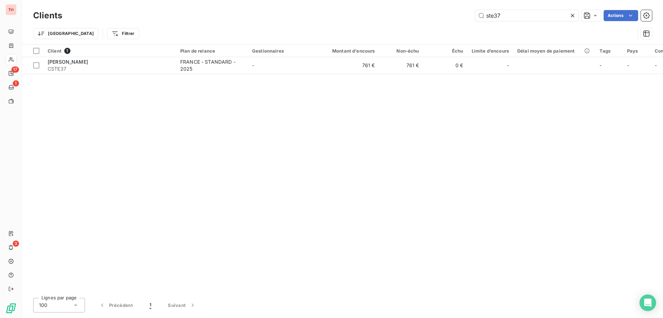
click at [463, 16] on div "ste37 Actions" at bounding box center [361, 15] width 582 height 11
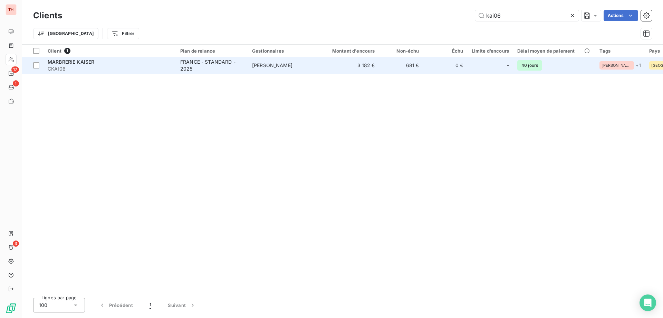
type input "kai06"
click at [157, 62] on div "MARBRERIE KAISER" at bounding box center [110, 61] width 124 height 7
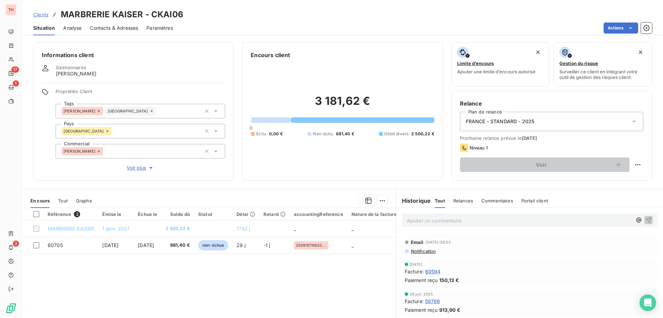
click at [425, 219] on p "Ajouter un commentaire ﻿" at bounding box center [519, 220] width 225 height 9
click at [496, 220] on p "Ai appelé au" at bounding box center [519, 220] width 225 height 8
click at [533, 221] on p "Ai appelé au [PHONE_NUMBER] et au" at bounding box center [519, 220] width 225 height 8
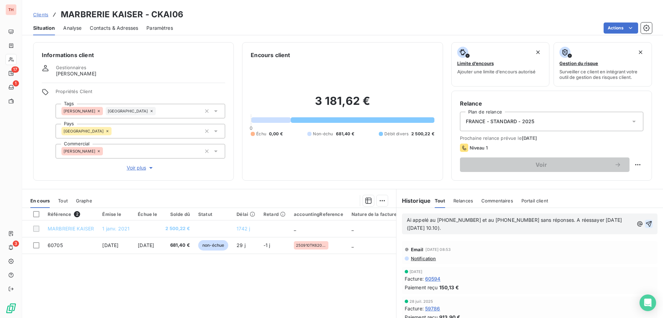
click at [647, 223] on icon "button" at bounding box center [650, 224] width 6 height 6
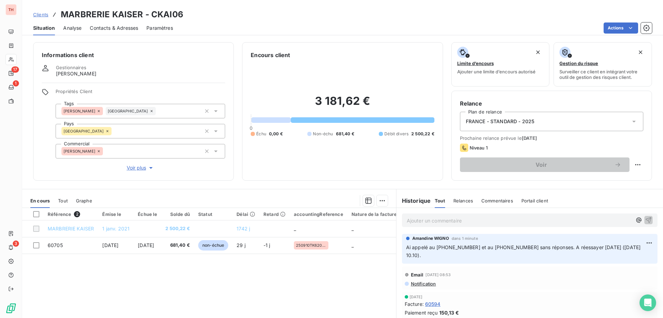
click at [39, 16] on span "Clients" at bounding box center [40, 15] width 15 height 6
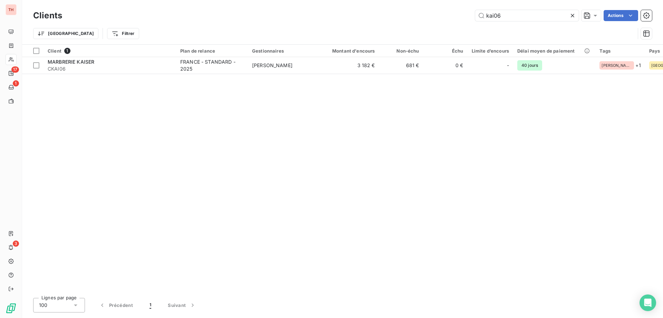
drag, startPoint x: 485, startPoint y: 13, endPoint x: 470, endPoint y: 13, distance: 15.5
click at [470, 13] on div "kai06 Actions" at bounding box center [361, 15] width 582 height 11
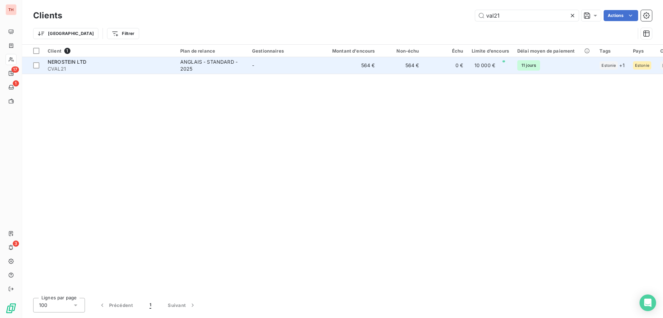
type input "val21"
click at [282, 69] on td "-" at bounding box center [284, 65] width 72 height 17
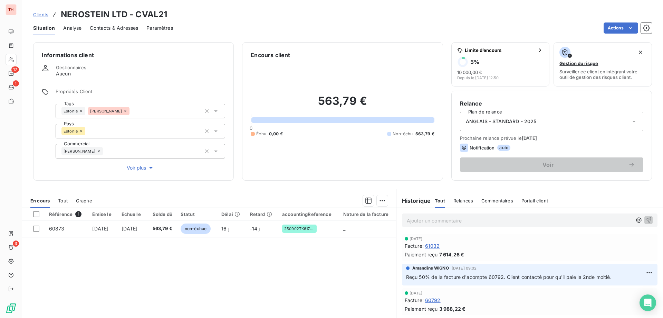
click at [460, 216] on p "Ajouter un commentaire ﻿" at bounding box center [519, 220] width 225 height 9
click at [645, 219] on icon "button" at bounding box center [648, 219] width 7 height 7
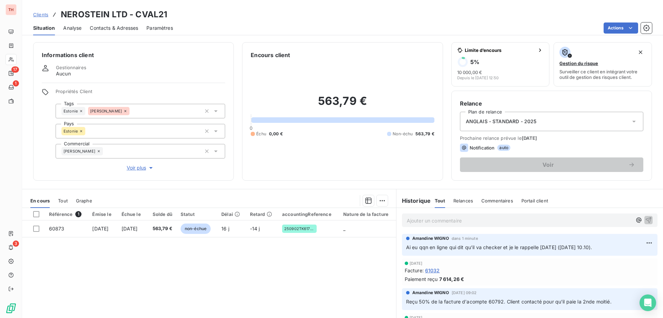
drag, startPoint x: 41, startPoint y: 17, endPoint x: 50, endPoint y: 16, distance: 9.7
click at [41, 17] on span "Clients" at bounding box center [40, 15] width 15 height 6
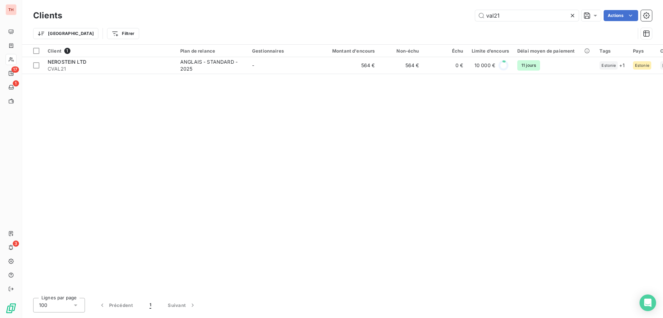
drag, startPoint x: 513, startPoint y: 17, endPoint x: 469, endPoint y: 17, distance: 44.9
click at [469, 17] on div "val21 Actions" at bounding box center [361, 15] width 582 height 11
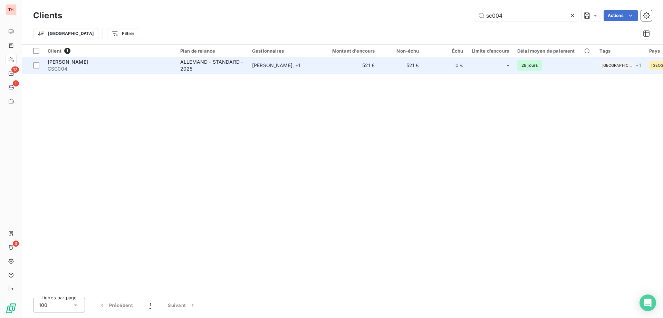
type input "sc004"
click at [336, 64] on td "521 €" at bounding box center [349, 65] width 59 height 17
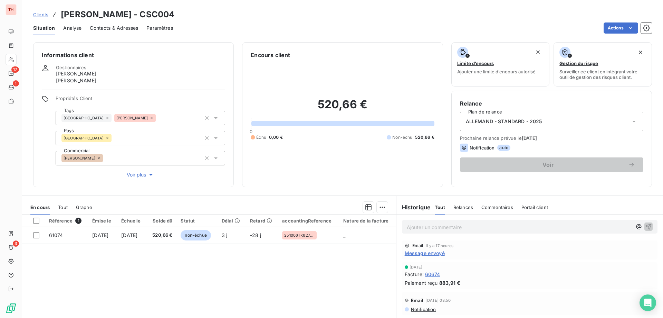
click at [42, 13] on span "Clients" at bounding box center [40, 15] width 15 height 6
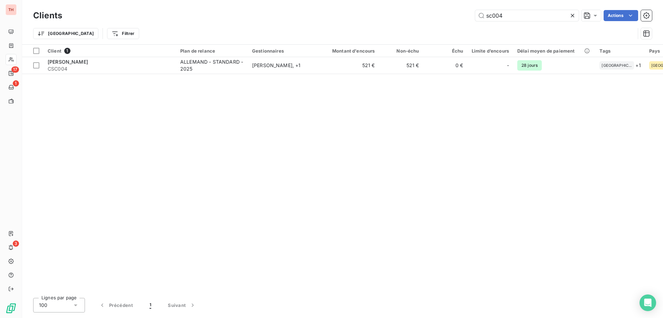
drag, startPoint x: 529, startPoint y: 15, endPoint x: 465, endPoint y: 14, distance: 63.2
click at [466, 14] on div "sc004 Actions" at bounding box center [361, 15] width 582 height 11
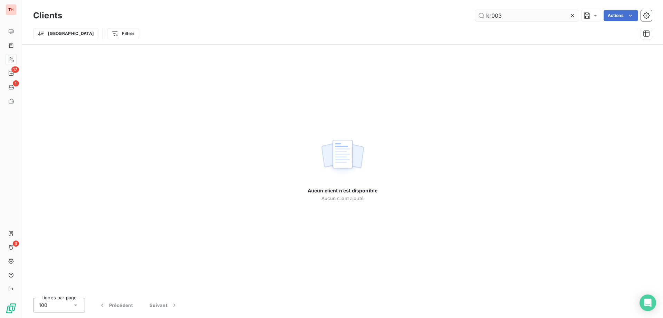
click at [494, 16] on input "kr003" at bounding box center [527, 15] width 104 height 11
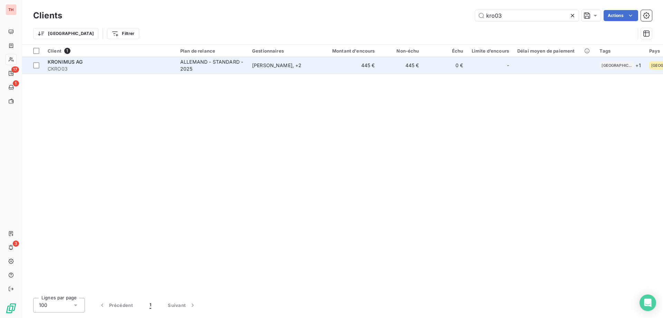
type input "kro03"
click at [270, 71] on td "[PERSON_NAME] , + 2" at bounding box center [284, 65] width 72 height 17
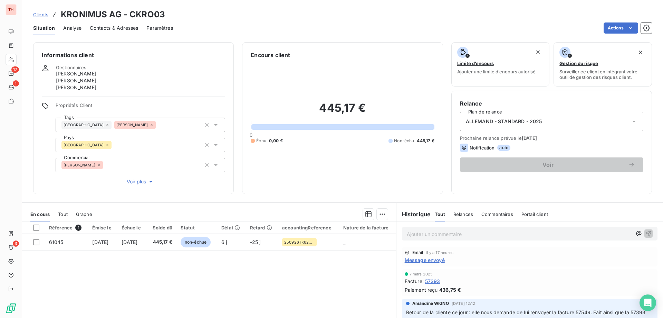
click at [45, 16] on span "Clients" at bounding box center [40, 15] width 15 height 6
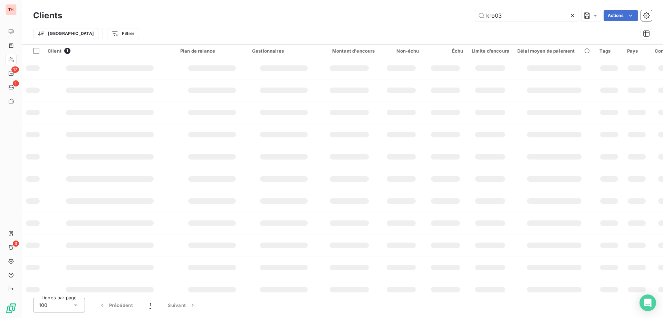
drag, startPoint x: 504, startPoint y: 13, endPoint x: 466, endPoint y: 15, distance: 38.0
click at [466, 15] on div "kro03 Actions" at bounding box center [361, 15] width 582 height 11
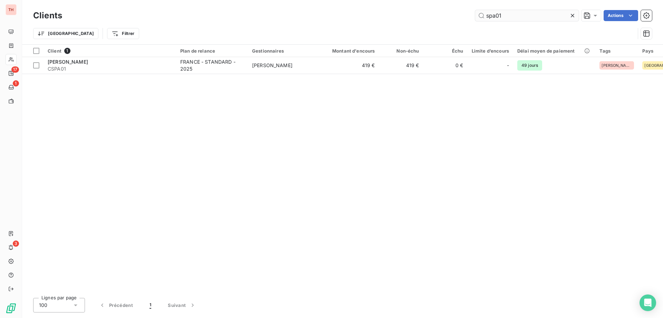
drag, startPoint x: 509, startPoint y: 18, endPoint x: 481, endPoint y: 17, distance: 28.0
click at [481, 17] on input "spa01" at bounding box center [527, 15] width 104 height 11
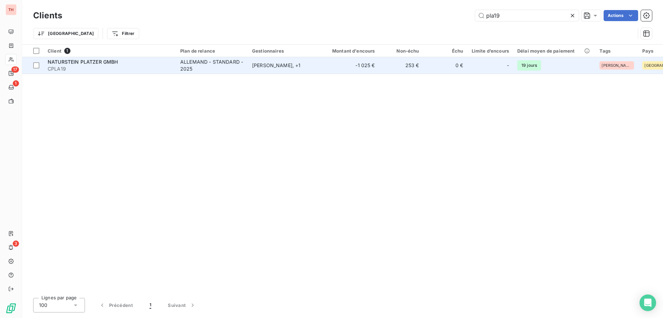
type input "pla19"
click at [337, 66] on td "-1 025 €" at bounding box center [349, 65] width 59 height 17
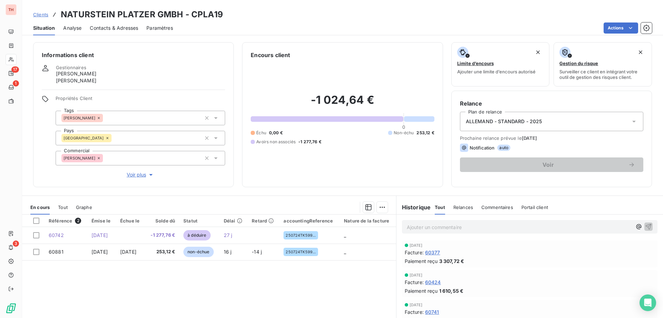
click at [44, 15] on span "Clients" at bounding box center [40, 15] width 15 height 6
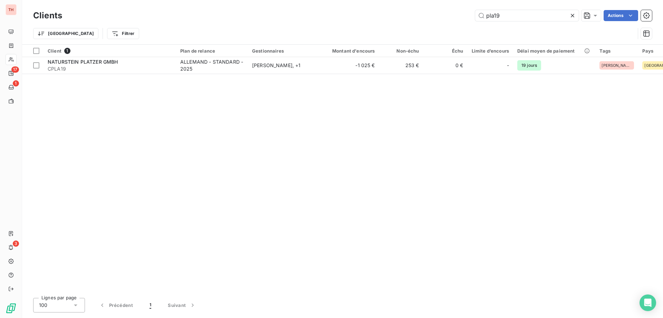
drag, startPoint x: 502, startPoint y: 14, endPoint x: 468, endPoint y: 13, distance: 34.6
click at [468, 13] on div "pla19 Actions" at bounding box center [361, 15] width 582 height 11
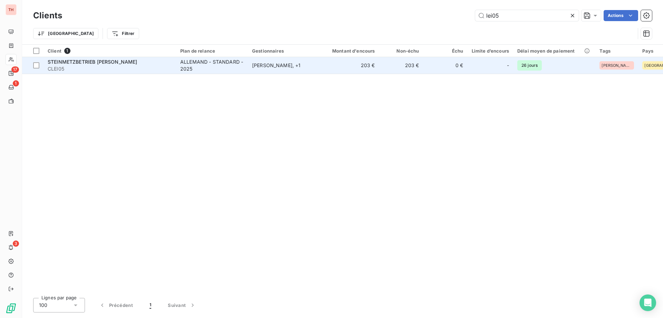
type input "lei05"
click at [317, 63] on td "[PERSON_NAME] , + 1" at bounding box center [284, 65] width 72 height 17
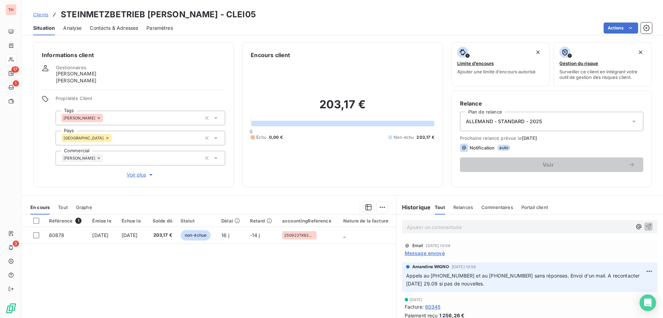
drag, startPoint x: 481, startPoint y: 216, endPoint x: 481, endPoint y: 225, distance: 8.3
click at [481, 217] on div "Ajouter un commentaire ﻿" at bounding box center [530, 226] width 267 height 25
click at [481, 225] on p "Ajouter un commentaire ﻿" at bounding box center [519, 227] width 225 height 9
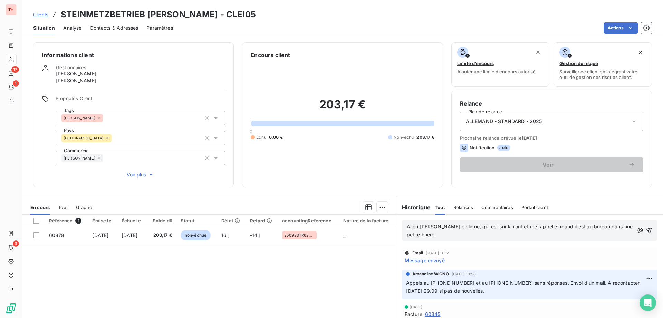
click at [493, 226] on span "Ai eu [PERSON_NAME] en ligne, qui est sur la rout et me rappelle uqand il est a…" at bounding box center [521, 230] width 228 height 14
click at [412, 235] on span "Ai eu [PERSON_NAME] en ligne, qui est sur la route et me rappelle uqand il est …" at bounding box center [517, 230] width 220 height 14
click at [535, 227] on span "Ai eu [PERSON_NAME] en ligne, qui est sur la route et me rappelle uqand il est …" at bounding box center [517, 230] width 220 height 14
click at [647, 229] on icon "button" at bounding box center [650, 230] width 6 height 6
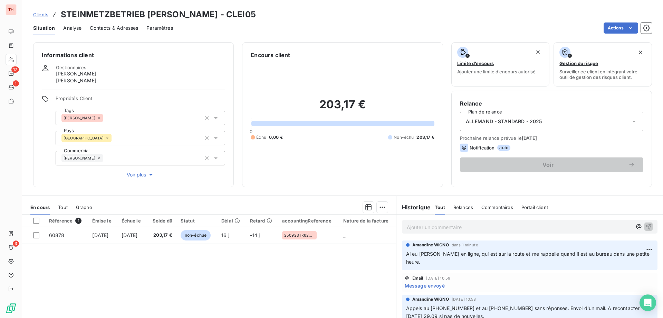
click at [42, 14] on span "Clients" at bounding box center [40, 15] width 15 height 6
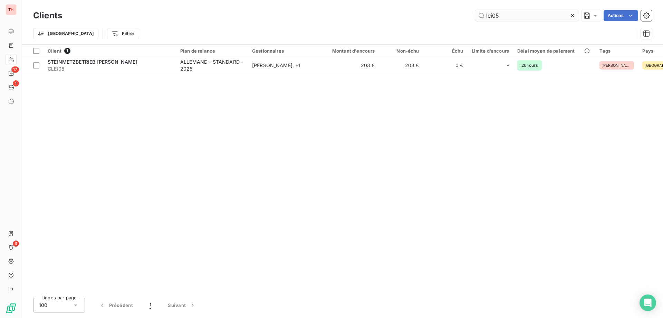
click at [488, 15] on input "lei05" at bounding box center [527, 15] width 104 height 11
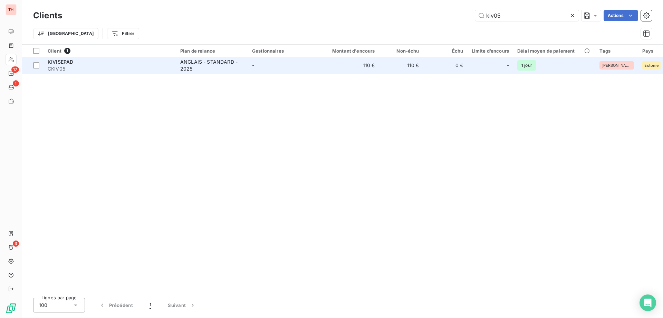
type input "kiv05"
click at [304, 62] on td "-" at bounding box center [284, 65] width 72 height 17
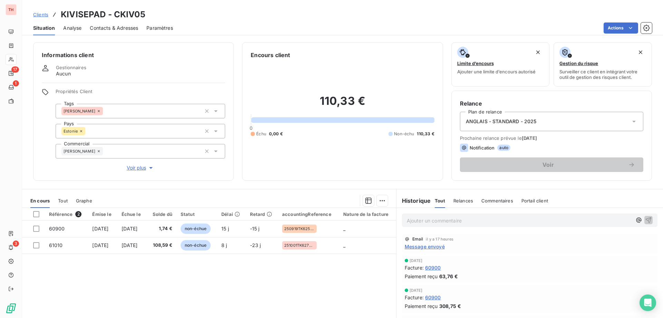
click at [422, 219] on p "Ajouter un commentaire ﻿" at bounding box center [519, 220] width 225 height 9
click at [646, 218] on icon "button" at bounding box center [649, 220] width 6 height 6
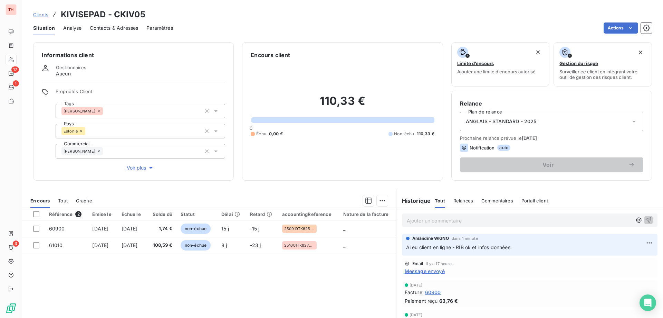
click at [34, 13] on span "Clients" at bounding box center [40, 15] width 15 height 6
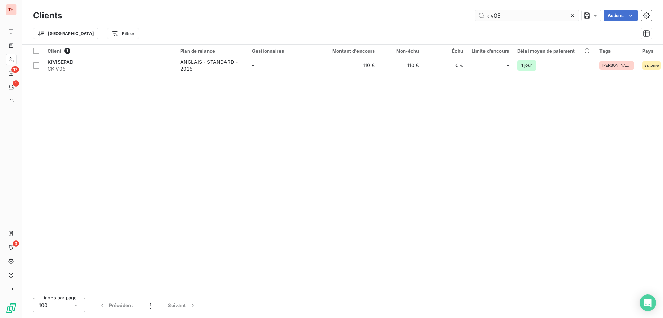
click at [477, 11] on input "kiv05" at bounding box center [527, 15] width 104 height 11
type input "f"
drag, startPoint x: 513, startPoint y: 15, endPoint x: 469, endPoint y: 16, distance: 44.9
click at [469, 16] on div "dre06 Actions" at bounding box center [361, 15] width 582 height 11
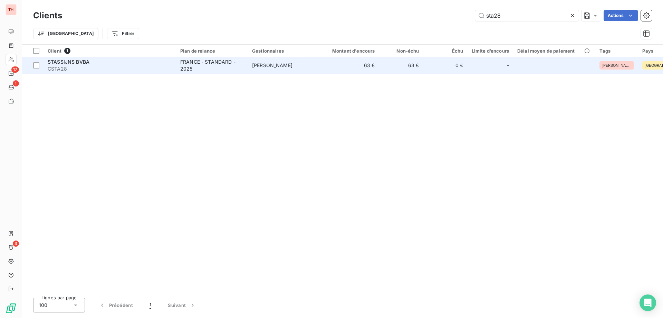
type input "sta28"
click at [227, 70] on div "FRANCE - STANDARD - 2025" at bounding box center [212, 65] width 64 height 14
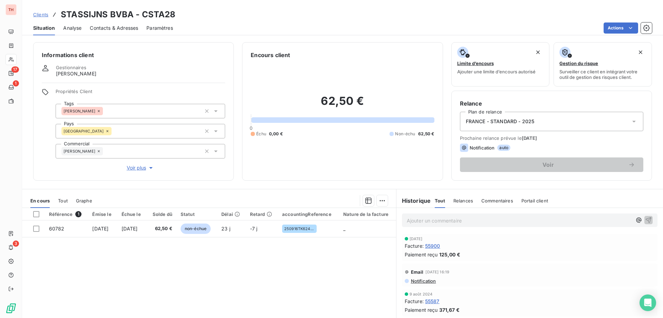
click at [434, 219] on p "Ajouter un commentaire ﻿" at bounding box center [519, 220] width 225 height 9
click at [462, 218] on p "Ajouter un commentaire ﻿" at bounding box center [519, 220] width 225 height 9
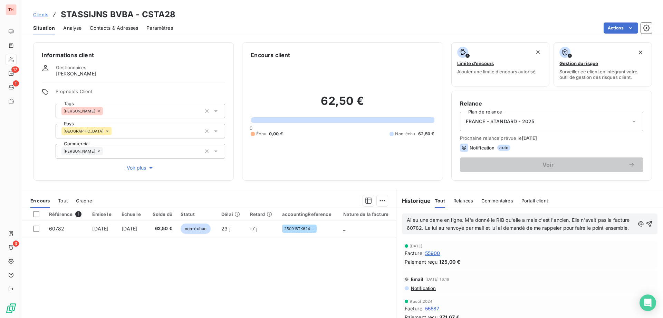
drag, startPoint x: 638, startPoint y: 227, endPoint x: 660, endPoint y: 210, distance: 27.8
click at [646, 227] on icon "button" at bounding box center [649, 223] width 7 height 7
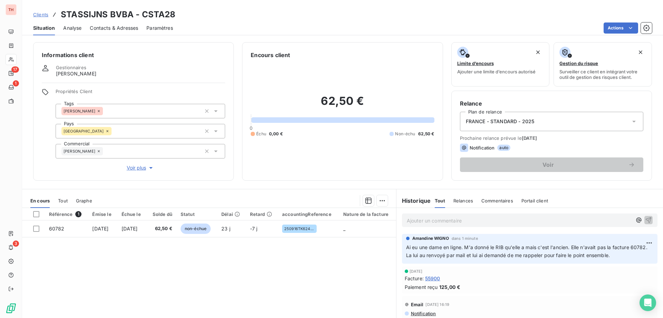
click at [32, 13] on div "Clients STASSIJNS BVBA - CSTA28" at bounding box center [342, 14] width 641 height 12
click at [33, 16] on span "Clients" at bounding box center [40, 15] width 15 height 6
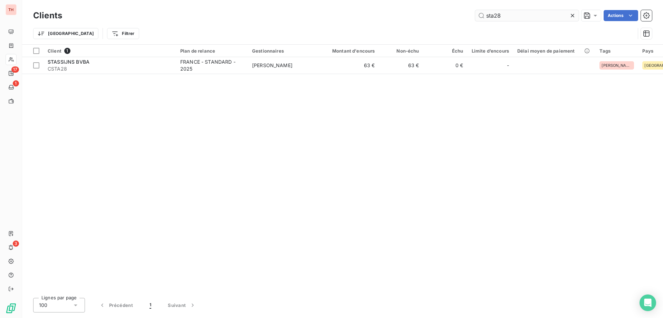
drag, startPoint x: 506, startPoint y: 17, endPoint x: 476, endPoint y: 16, distance: 29.4
click at [476, 16] on input "sta28" at bounding box center [527, 15] width 104 height 11
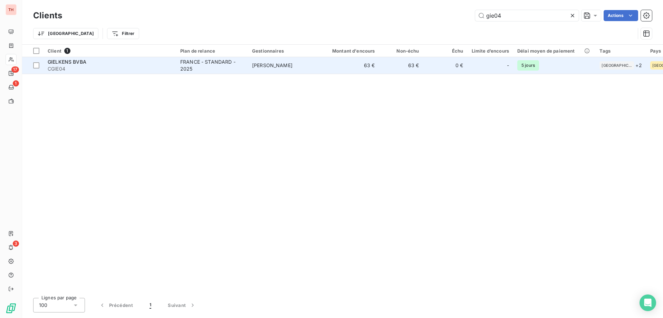
type input "gie04"
click at [314, 73] on td "[PERSON_NAME]" at bounding box center [284, 65] width 72 height 17
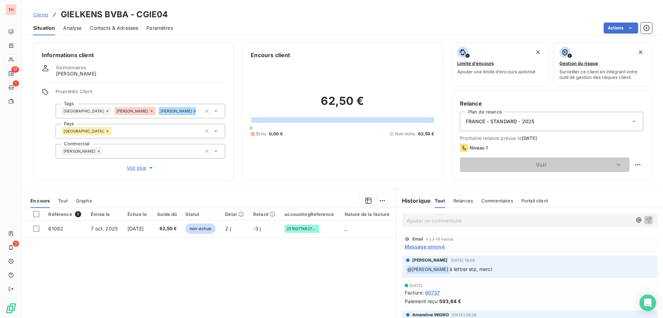
click at [536, 220] on p "Ajouter un commentaire ﻿" at bounding box center [519, 220] width 225 height 9
click at [645, 221] on icon "button" at bounding box center [648, 219] width 7 height 7
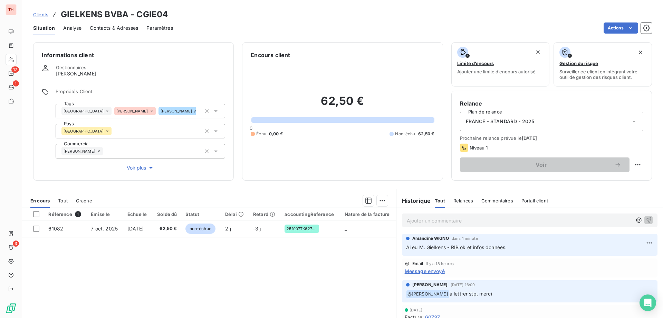
click at [41, 14] on span "Clients" at bounding box center [40, 15] width 15 height 6
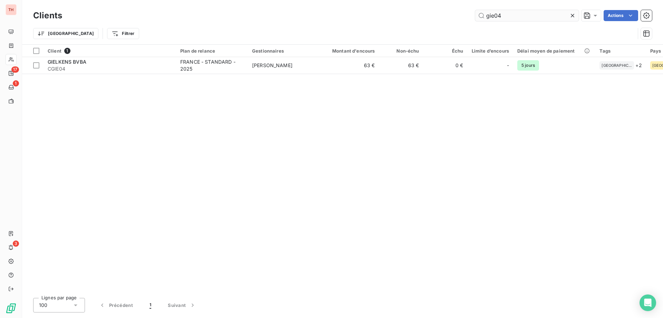
drag, startPoint x: 503, startPoint y: 16, endPoint x: 481, endPoint y: 17, distance: 21.8
click at [481, 17] on input "gie04" at bounding box center [527, 15] width 104 height 11
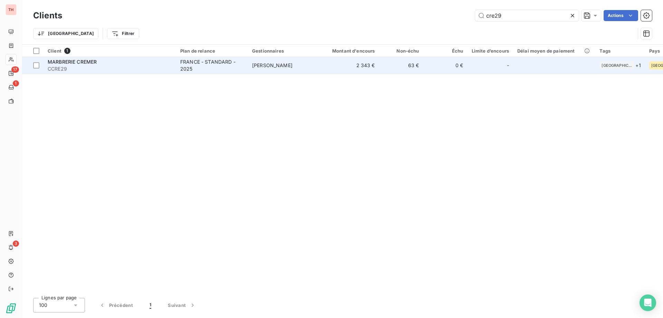
type input "cre29"
click at [319, 68] on td "[PERSON_NAME]" at bounding box center [284, 65] width 72 height 17
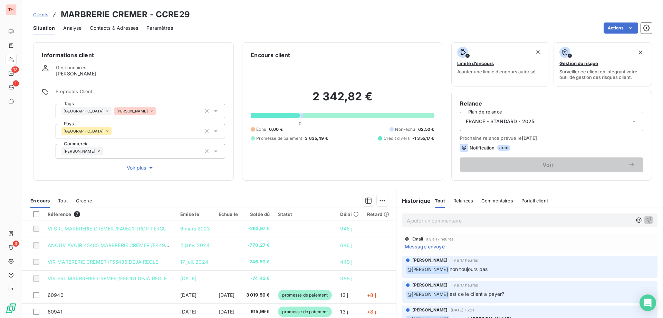
click at [434, 224] on p "Ajouter un commentaire ﻿" at bounding box center [519, 220] width 225 height 9
click at [645, 221] on icon "button" at bounding box center [648, 219] width 7 height 7
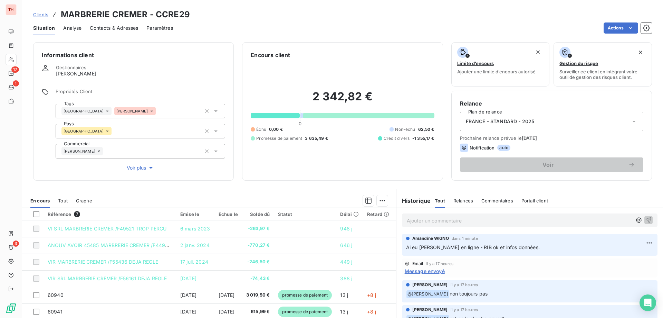
drag, startPoint x: 39, startPoint y: 16, endPoint x: 68, endPoint y: 16, distance: 29.0
click at [40, 16] on span "Clients" at bounding box center [40, 15] width 15 height 6
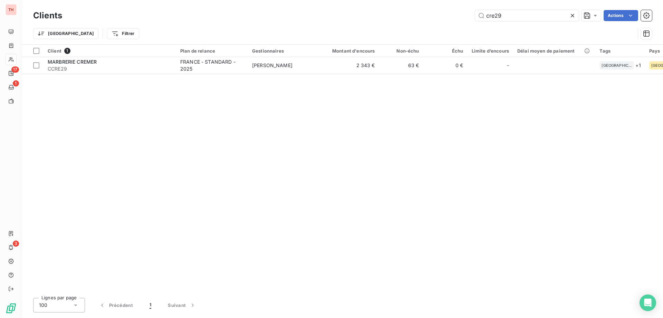
drag, startPoint x: 497, startPoint y: 14, endPoint x: 465, endPoint y: 15, distance: 31.8
click at [465, 15] on div "cre29 Actions" at bounding box center [361, 15] width 582 height 11
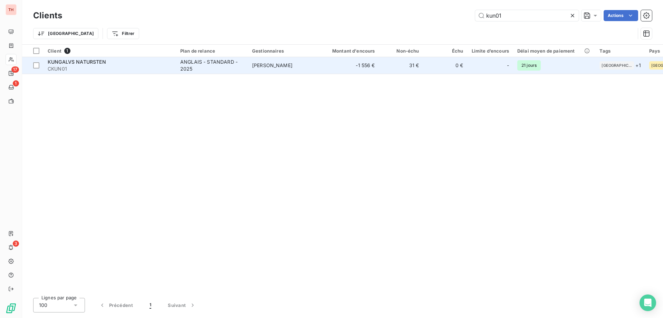
type input "kun01"
click at [268, 63] on span "[PERSON_NAME]" at bounding box center [272, 65] width 40 height 6
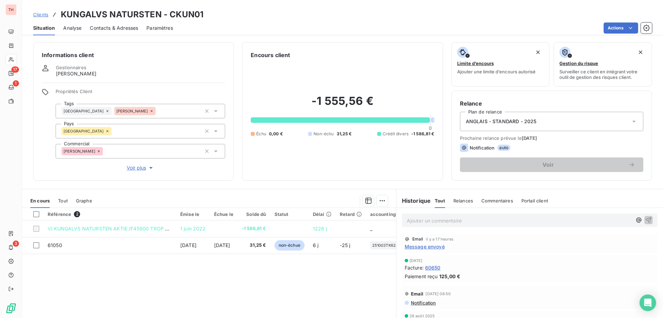
click at [442, 220] on p "Ajouter un commentaire ﻿" at bounding box center [519, 220] width 225 height 9
click at [615, 220] on p "Ai eu qqn en ligne qui demande à recevoir un mail pour être sûr que mon appel n…" at bounding box center [519, 220] width 225 height 8
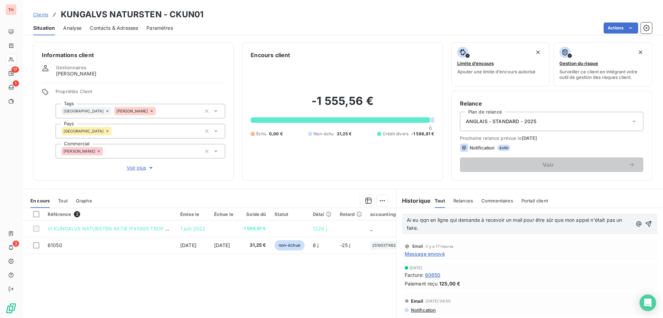
click at [436, 227] on p "Ai eu qqn en ligne qui demande à recevoir un mail pour être sûr que mon appel n…" at bounding box center [520, 224] width 226 height 16
click at [642, 224] on div "Ai eu qqn en ligne qui demande à recevoir un mail pour être sûr que mon appel n…" at bounding box center [530, 223] width 256 height 21
click at [647, 224] on icon "button" at bounding box center [650, 224] width 6 height 6
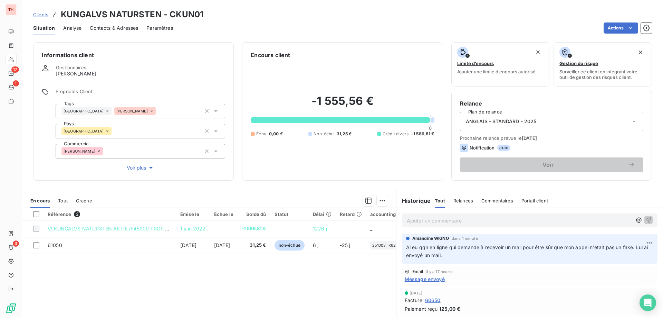
drag, startPoint x: 38, startPoint y: 13, endPoint x: 143, endPoint y: 12, distance: 104.4
click at [38, 13] on span "Clients" at bounding box center [40, 15] width 15 height 6
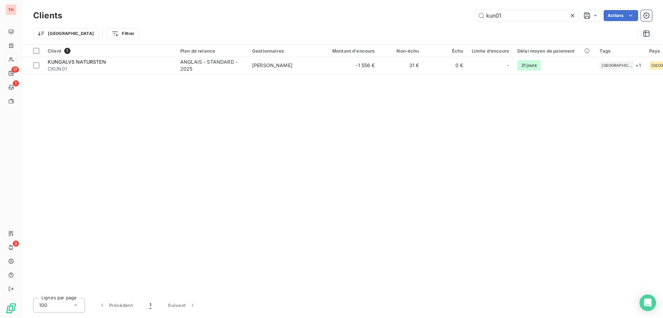
drag, startPoint x: 511, startPoint y: 13, endPoint x: 471, endPoint y: 16, distance: 40.2
click at [472, 16] on div "kun01 Actions" at bounding box center [361, 15] width 582 height 11
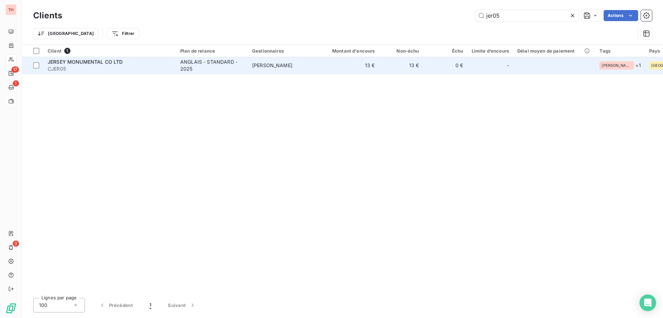
type input "jer05"
click at [276, 70] on td "[PERSON_NAME]" at bounding box center [284, 65] width 72 height 17
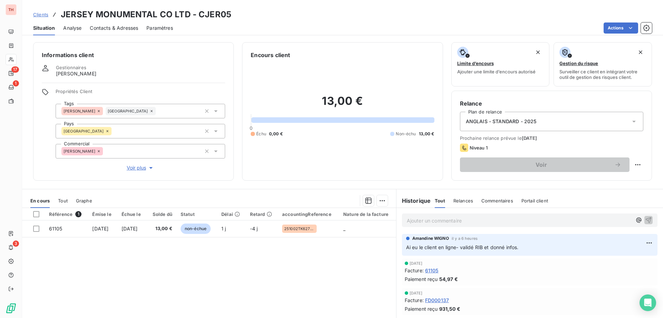
click at [39, 14] on span "Clients" at bounding box center [40, 15] width 15 height 6
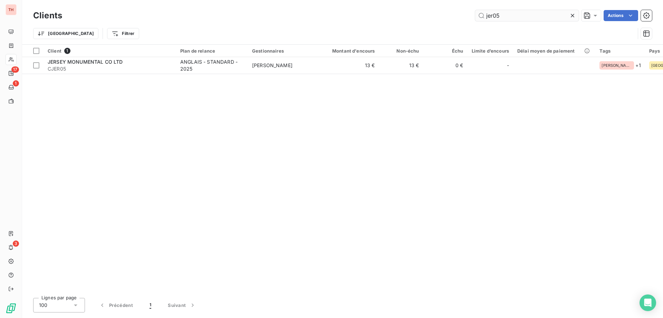
drag, startPoint x: 488, startPoint y: 14, endPoint x: 476, endPoint y: 13, distance: 11.8
click at [476, 13] on input "jer05" at bounding box center [527, 15] width 104 height 11
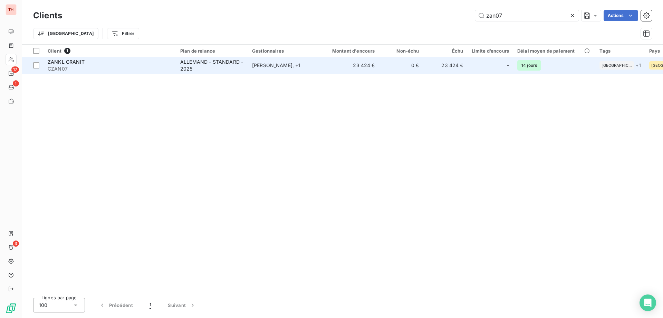
type input "zan07"
click at [328, 66] on td "23 424 €" at bounding box center [349, 65] width 59 height 17
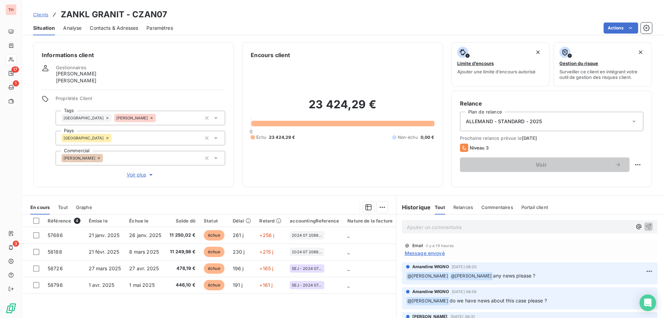
click at [489, 224] on p "Ajouter un commentaire ﻿" at bounding box center [519, 227] width 225 height 9
click at [573, 226] on p "Mail envoyé CC TP et MK pour infos fraude sur les factures." at bounding box center [519, 227] width 225 height 8
drag, startPoint x: 636, startPoint y: 225, endPoint x: 661, endPoint y: 189, distance: 43.6
click at [645, 225] on icon "button" at bounding box center [648, 226] width 7 height 7
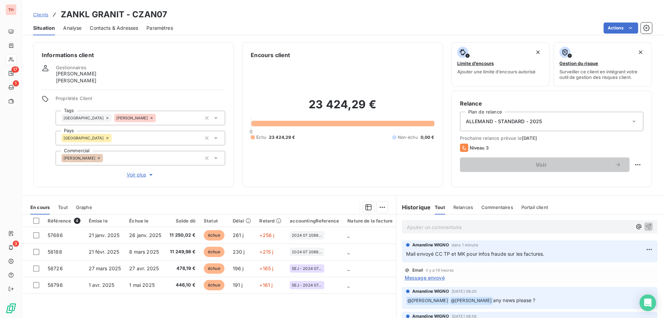
drag, startPoint x: 47, startPoint y: 14, endPoint x: 111, endPoint y: 25, distance: 65.2
click at [47, 14] on span "Clients" at bounding box center [40, 15] width 15 height 6
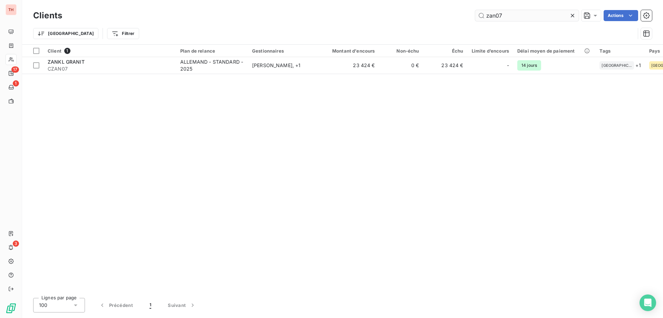
drag, startPoint x: 492, startPoint y: 15, endPoint x: 478, endPoint y: 16, distance: 13.8
click at [478, 16] on input "zan07" at bounding box center [527, 15] width 104 height 11
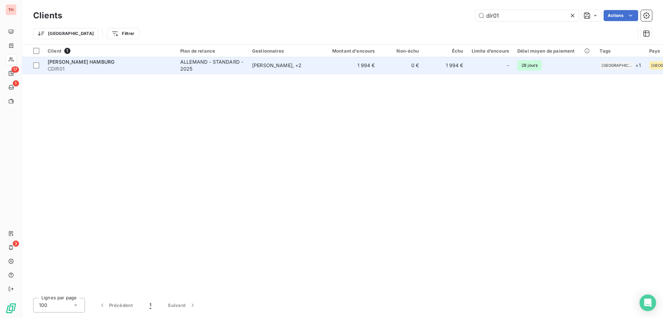
type input "dir01"
click at [291, 67] on div "[PERSON_NAME] , + 2" at bounding box center [284, 65] width 64 height 7
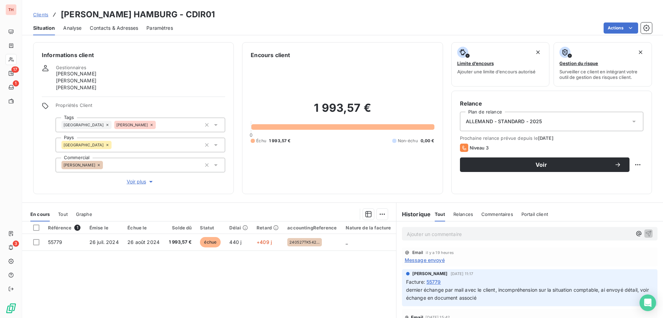
click at [517, 235] on p "Ajouter un commentaire ﻿" at bounding box center [519, 233] width 225 height 9
click at [447, 233] on span "Mail envoyé CC TP et MK pour infos fraude sur les factures." at bounding box center [476, 233] width 139 height 6
click at [645, 232] on icon "button" at bounding box center [648, 232] width 7 height 7
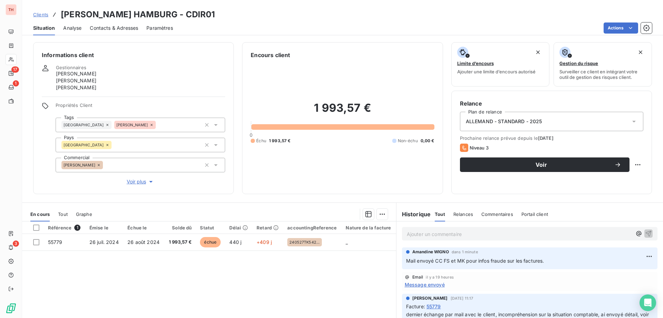
click at [42, 14] on span "Clients" at bounding box center [40, 15] width 15 height 6
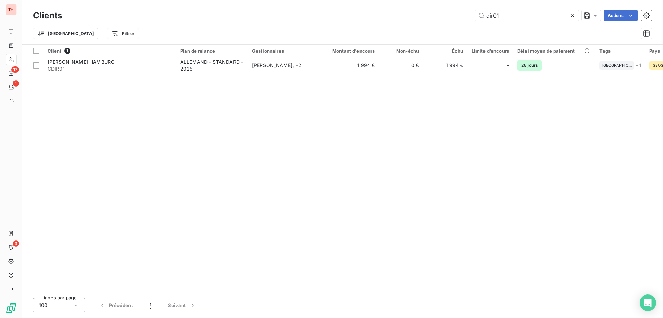
drag, startPoint x: 504, startPoint y: 12, endPoint x: 465, endPoint y: 16, distance: 38.9
click at [465, 16] on div "dir01 Actions" at bounding box center [361, 15] width 582 height 11
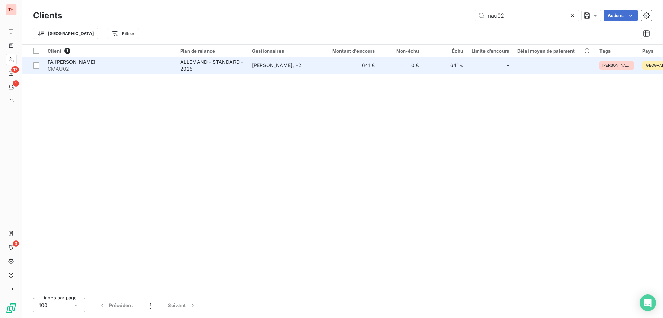
type input "mau02"
click at [339, 60] on td "641 €" at bounding box center [349, 65] width 59 height 17
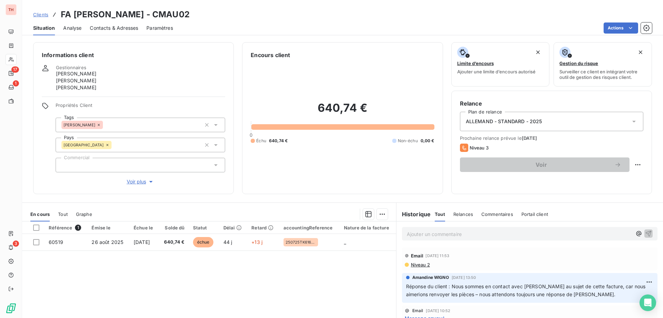
click at [504, 236] on p "Ajouter un commentaire ﻿" at bounding box center [519, 233] width 225 height 9
click at [645, 232] on button "button" at bounding box center [649, 233] width 8 height 8
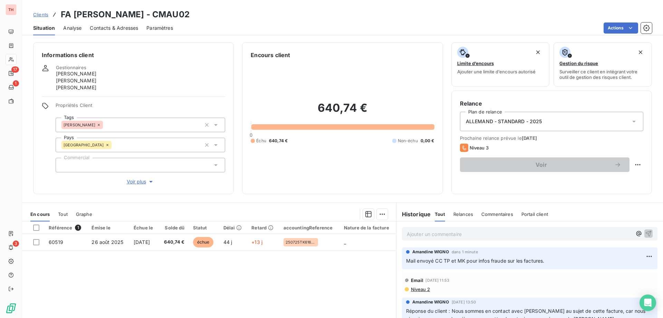
click at [45, 16] on span "Clients" at bounding box center [40, 15] width 15 height 6
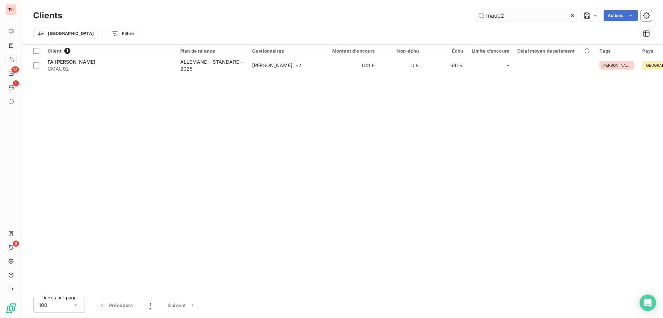
drag, startPoint x: 508, startPoint y: 14, endPoint x: 477, endPoint y: 14, distance: 31.1
click at [477, 14] on input "mau02" at bounding box center [527, 15] width 104 height 11
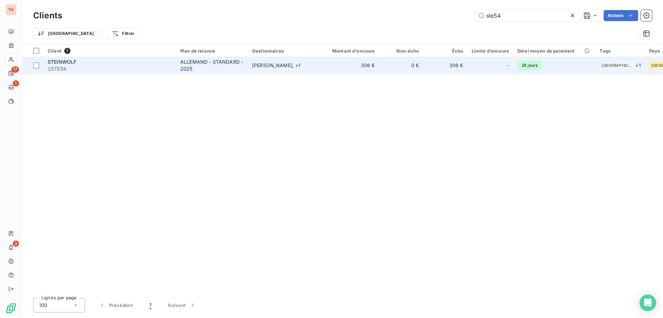
type input "ste54"
click at [229, 66] on div "ALLEMAND - STANDARD - 2025" at bounding box center [212, 65] width 64 height 14
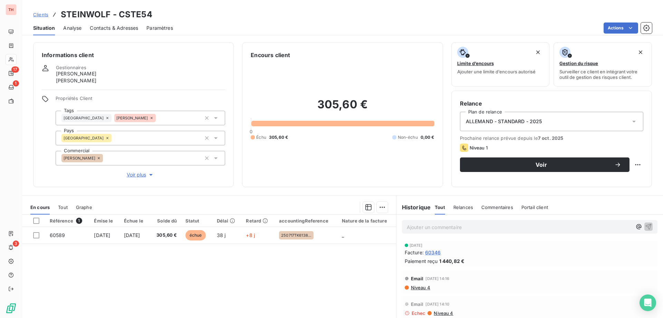
click at [558, 229] on p "Ajouter un commentaire ﻿" at bounding box center [519, 227] width 225 height 9
drag, startPoint x: 446, startPoint y: 227, endPoint x: 462, endPoint y: 231, distance: 16.3
click at [446, 227] on span "Mail envoyé CC TP et MK pour infos fraude sur les factures." at bounding box center [476, 226] width 139 height 6
drag, startPoint x: 639, startPoint y: 227, endPoint x: 662, endPoint y: 204, distance: 32.0
click at [645, 227] on icon "button" at bounding box center [648, 226] width 7 height 7
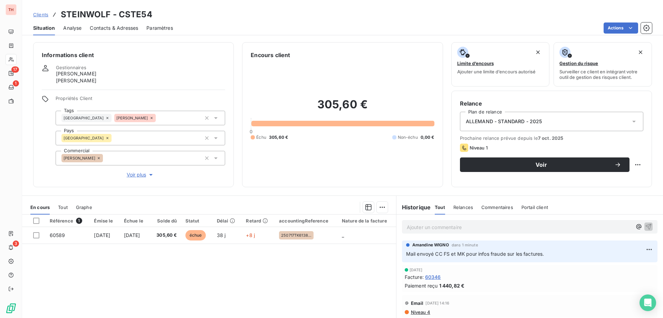
drag, startPoint x: 39, startPoint y: 16, endPoint x: 84, endPoint y: 16, distance: 44.9
click at [39, 16] on span "Clients" at bounding box center [40, 15] width 15 height 6
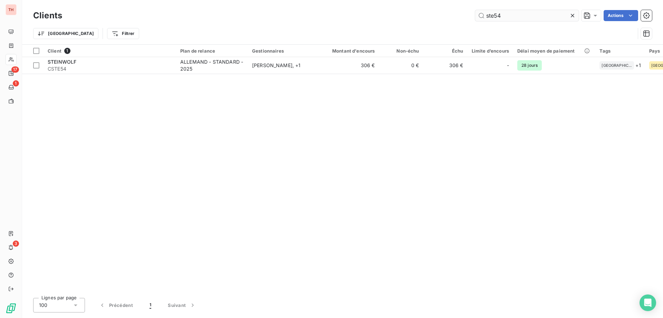
drag, startPoint x: 499, startPoint y: 17, endPoint x: 478, endPoint y: 16, distance: 21.8
click at [477, 16] on input "ste54" at bounding box center [527, 15] width 104 height 11
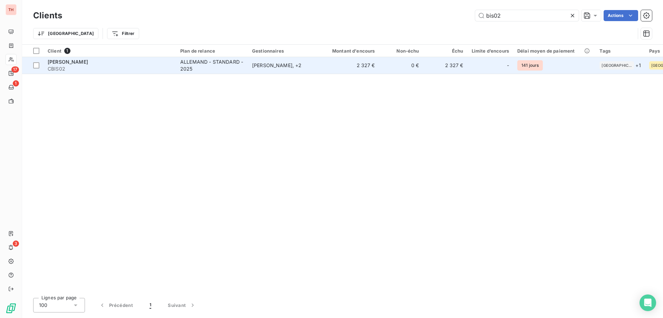
type input "bis02"
click at [229, 65] on div "ALLEMAND - STANDARD - 2025" at bounding box center [212, 65] width 64 height 14
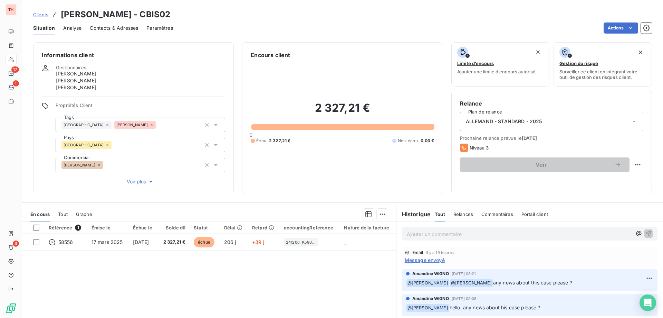
click at [542, 233] on p "Ajouter un commentaire ﻿" at bounding box center [519, 233] width 225 height 9
click at [645, 233] on icon "button" at bounding box center [648, 232] width 7 height 7
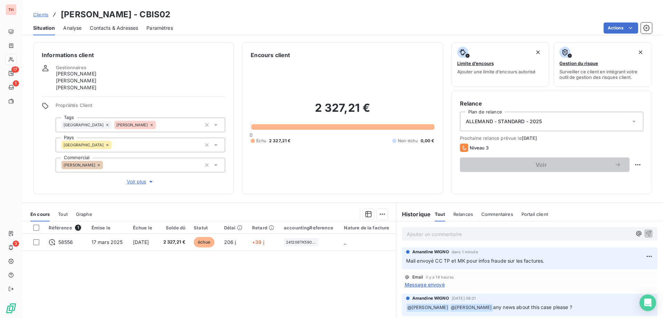
click at [38, 16] on span "Clients" at bounding box center [40, 15] width 15 height 6
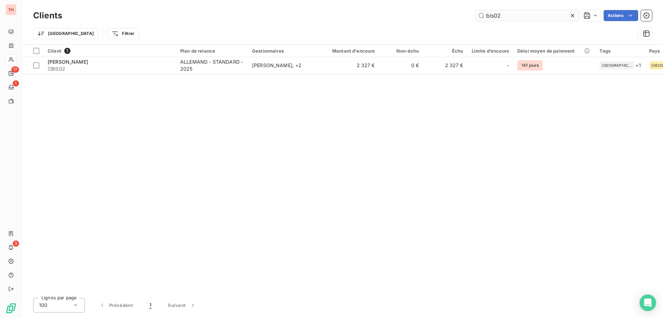
drag, startPoint x: 515, startPoint y: 17, endPoint x: 476, endPoint y: 16, distance: 38.7
click at [476, 16] on input "bis02" at bounding box center [527, 15] width 104 height 11
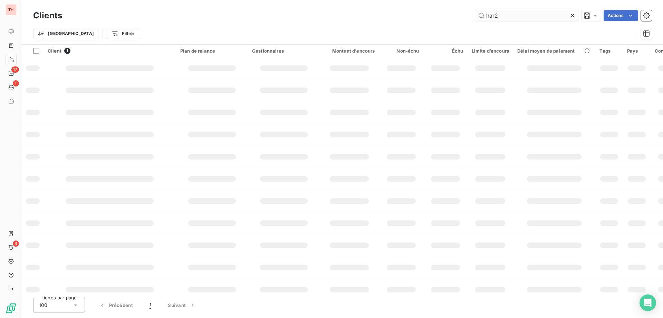
type input "har20"
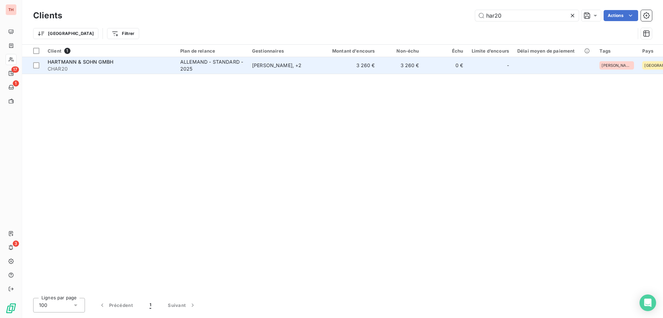
click at [326, 67] on td "3 260 €" at bounding box center [349, 65] width 59 height 17
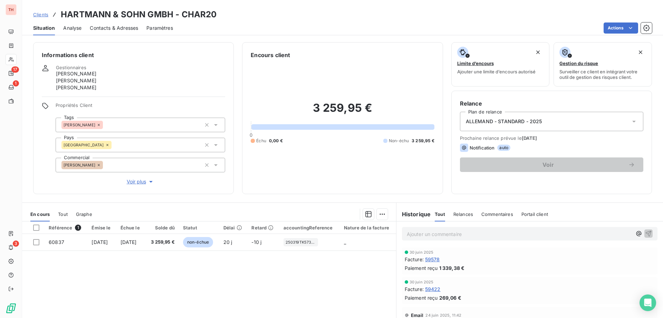
click at [429, 235] on p "Ajouter un commentaire ﻿" at bounding box center [519, 233] width 225 height 9
click at [447, 232] on span "Mail envoyé CC TP et MK pour infos fraude sur les factures." at bounding box center [476, 233] width 139 height 6
click at [646, 233] on icon "button" at bounding box center [649, 233] width 6 height 6
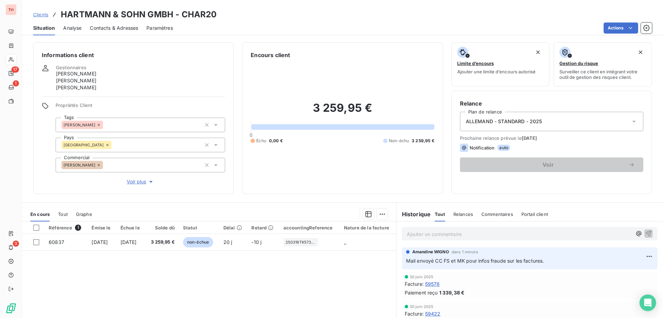
click at [40, 13] on span "Clients" at bounding box center [40, 15] width 15 height 6
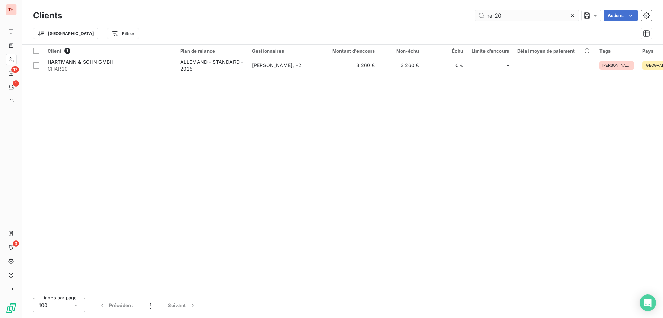
drag, startPoint x: 494, startPoint y: 16, endPoint x: 477, endPoint y: 16, distance: 17.3
click at [477, 16] on input "har20" at bounding box center [527, 15] width 104 height 11
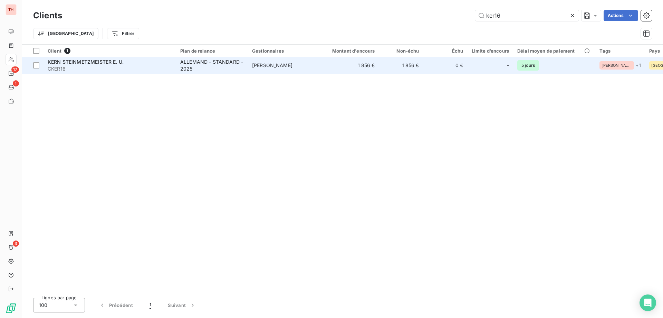
type input "ker16"
drag, startPoint x: 290, startPoint y: 71, endPoint x: 298, endPoint y: 71, distance: 8.3
click at [290, 71] on td "[PERSON_NAME]" at bounding box center [284, 65] width 72 height 17
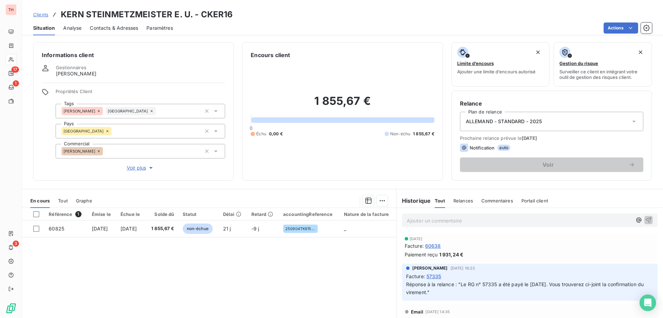
click at [36, 15] on span "Clients" at bounding box center [40, 15] width 15 height 6
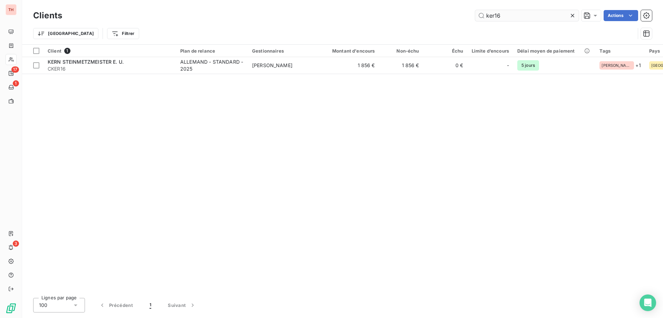
drag, startPoint x: 505, startPoint y: 15, endPoint x: 478, endPoint y: 15, distance: 27.3
click at [478, 15] on input "ker16" at bounding box center [527, 15] width 104 height 11
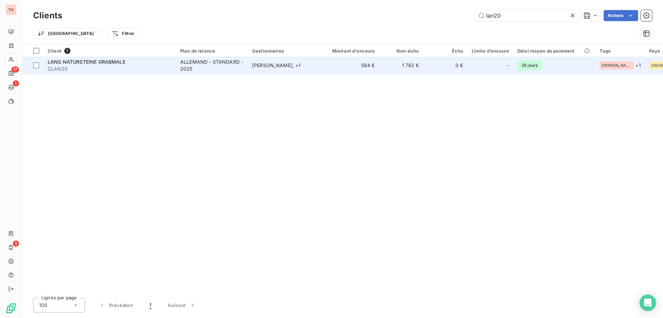
type input "lan20"
click at [291, 64] on div "[PERSON_NAME] , + 1" at bounding box center [284, 65] width 64 height 7
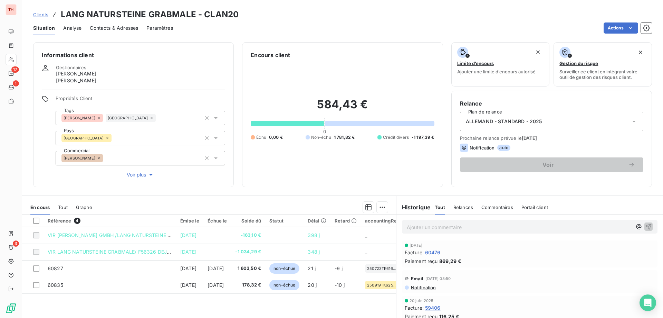
click at [432, 225] on p "Ajouter un commentaire ﻿" at bounding box center [519, 227] width 225 height 9
click at [645, 226] on icon "button" at bounding box center [648, 226] width 7 height 7
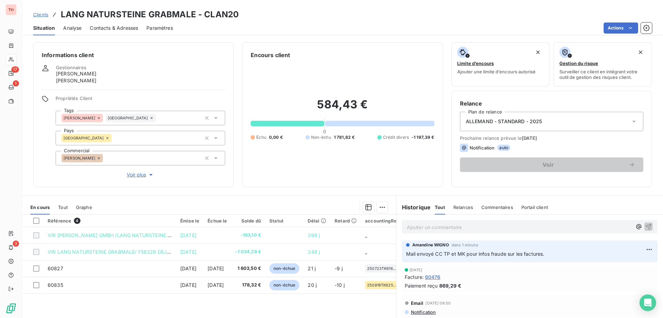
click at [39, 13] on span "Clients" at bounding box center [40, 15] width 15 height 6
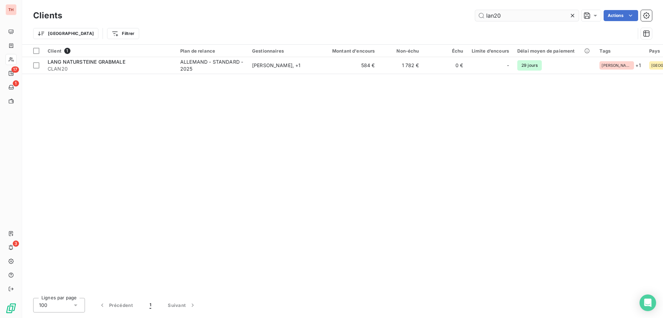
drag, startPoint x: 497, startPoint y: 16, endPoint x: 475, endPoint y: 14, distance: 22.2
click at [475, 14] on input "lan20" at bounding box center [527, 15] width 104 height 11
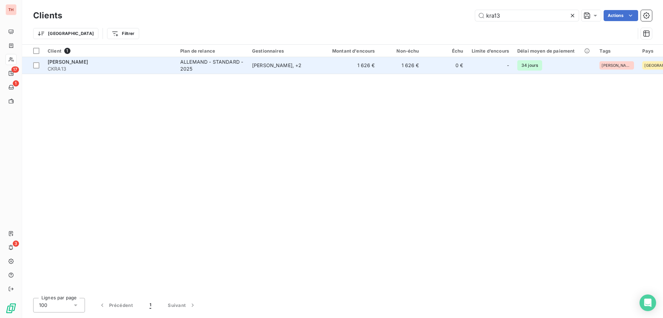
type input "kra13"
click at [289, 66] on div "[PERSON_NAME] , + 2" at bounding box center [284, 65] width 64 height 7
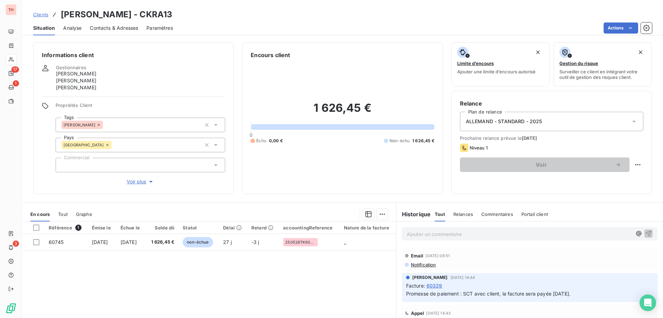
click at [460, 230] on p "Ajouter un commentaire ﻿" at bounding box center [519, 233] width 225 height 9
click at [645, 233] on icon "button" at bounding box center [648, 232] width 7 height 7
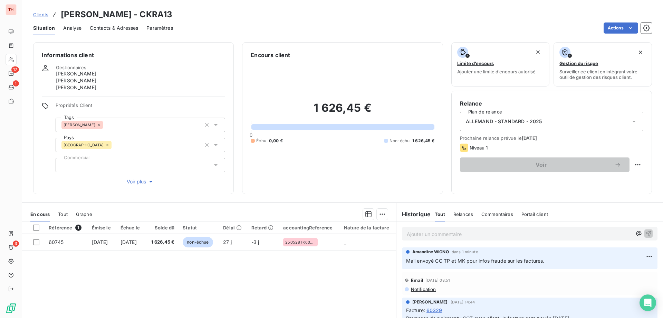
drag, startPoint x: 39, startPoint y: 16, endPoint x: 167, endPoint y: 22, distance: 128.3
click at [39, 16] on span "Clients" at bounding box center [40, 15] width 15 height 6
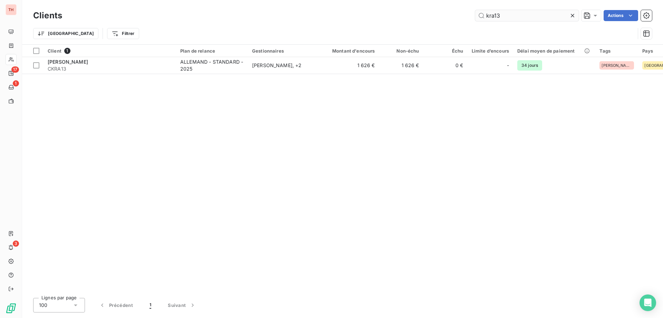
click at [480, 16] on input "kra13" at bounding box center [527, 15] width 104 height 11
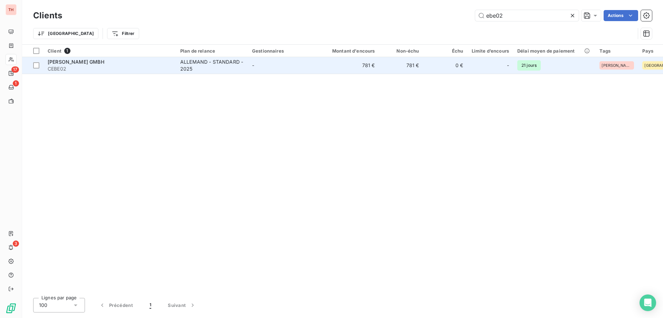
type input "ebe02"
click at [326, 72] on td "781 €" at bounding box center [349, 65] width 59 height 17
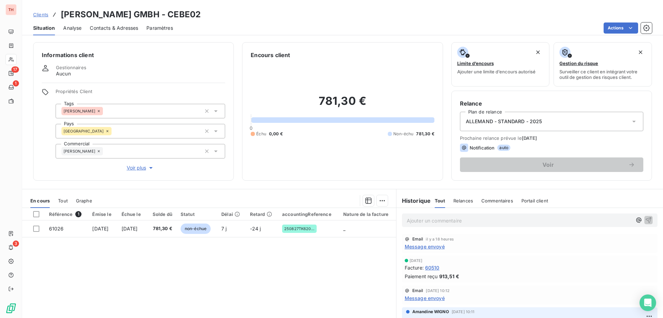
drag, startPoint x: 37, startPoint y: 13, endPoint x: 256, endPoint y: 23, distance: 218.9
click at [38, 13] on span "Clients" at bounding box center [40, 15] width 15 height 6
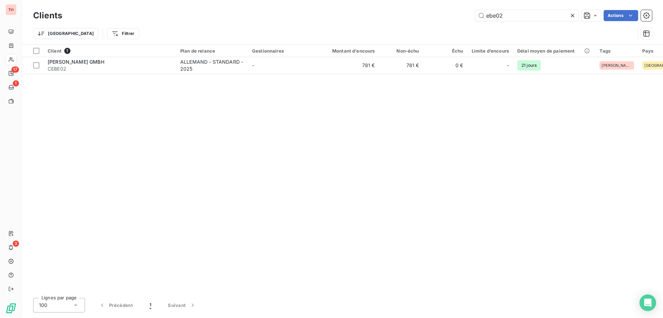
drag, startPoint x: 488, startPoint y: 15, endPoint x: 471, endPoint y: 15, distance: 16.6
click at [472, 15] on div "ebe02 Actions" at bounding box center [361, 15] width 582 height 11
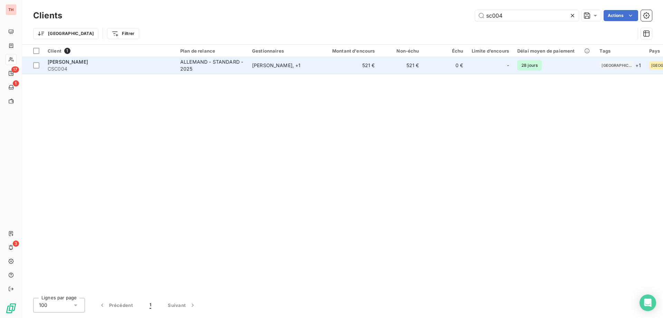
type input "sc004"
click at [278, 63] on div "[PERSON_NAME] , + 1" at bounding box center [284, 65] width 64 height 7
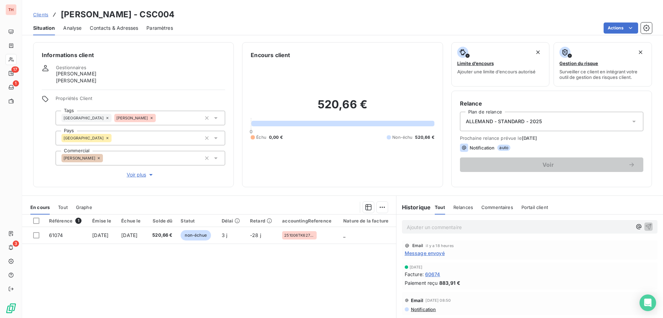
click at [503, 226] on p "Ajouter un commentaire ﻿" at bounding box center [519, 227] width 225 height 9
click at [645, 226] on icon "button" at bounding box center [648, 226] width 7 height 7
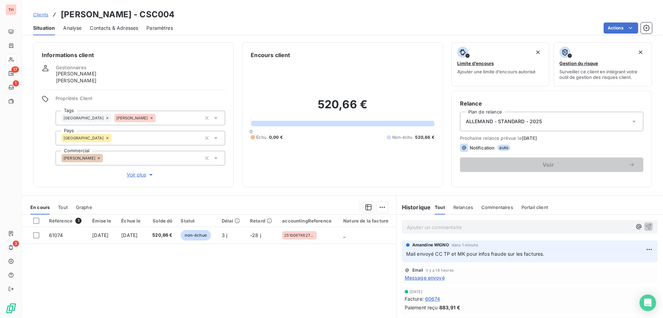
click at [44, 15] on span "Clients" at bounding box center [40, 15] width 15 height 6
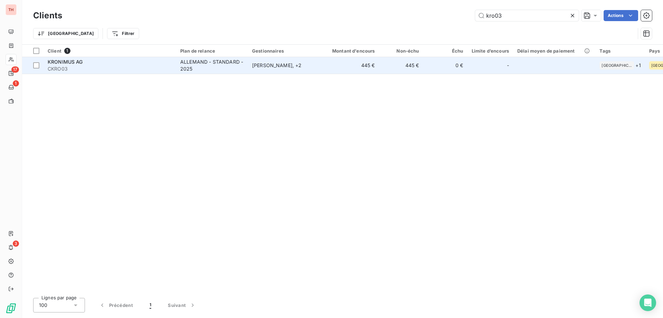
type input "kro03"
click at [241, 68] on div "ALLEMAND - STANDARD - 2025" at bounding box center [212, 65] width 64 height 14
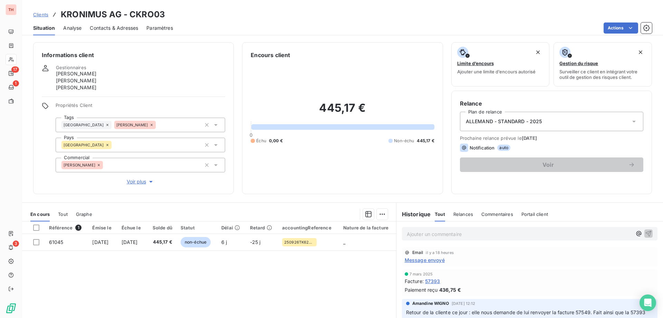
click at [455, 235] on p "Ajouter un commentaire ﻿" at bounding box center [519, 233] width 225 height 9
click at [645, 231] on icon "button" at bounding box center [648, 232] width 7 height 7
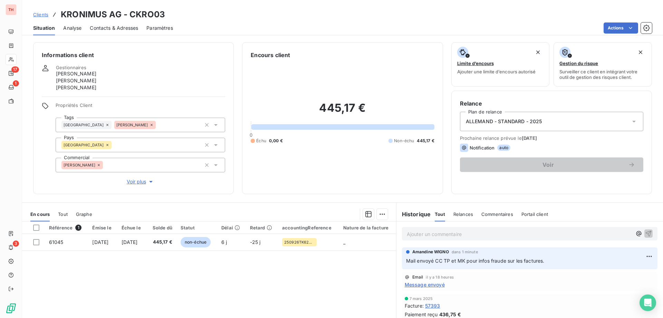
click at [46, 15] on span "Clients" at bounding box center [40, 15] width 15 height 6
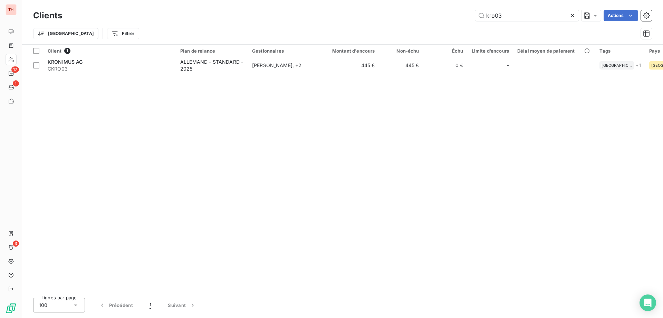
drag, startPoint x: 471, startPoint y: 18, endPoint x: 465, endPoint y: 19, distance: 6.0
click at [465, 18] on div "kro03 Actions" at bounding box center [361, 15] width 582 height 11
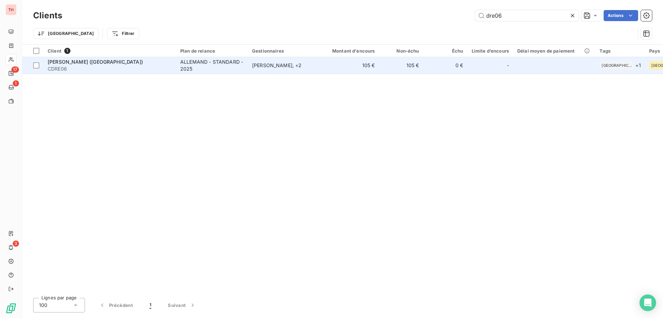
type input "dre06"
click at [267, 67] on div "[PERSON_NAME] , + 2" at bounding box center [284, 65] width 64 height 7
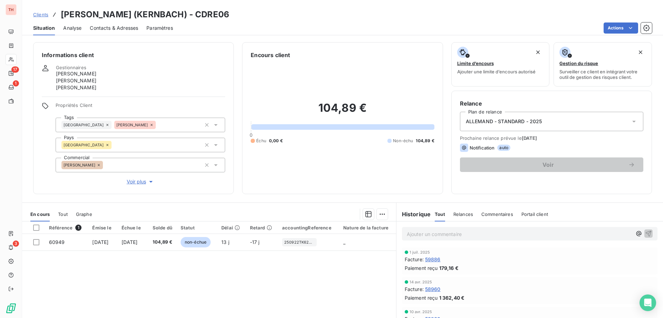
click at [473, 232] on p "Ajouter un commentaire ﻿" at bounding box center [519, 233] width 225 height 9
drag, startPoint x: 447, startPoint y: 234, endPoint x: 455, endPoint y: 242, distance: 11.0
click at [447, 234] on span "Mail envoyé CC TP et MK pour infos fraude sur les factures." at bounding box center [476, 233] width 139 height 6
click at [645, 232] on icon "button" at bounding box center [648, 232] width 7 height 7
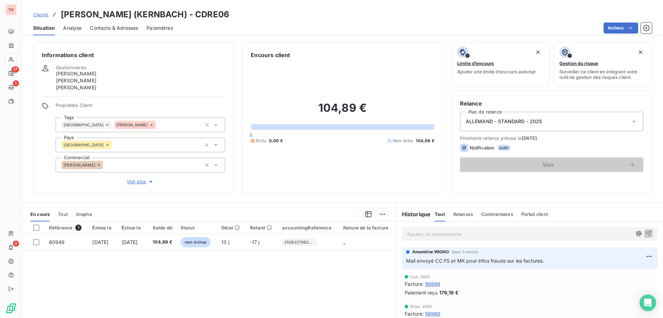
click at [43, 16] on span "Clients" at bounding box center [40, 15] width 15 height 6
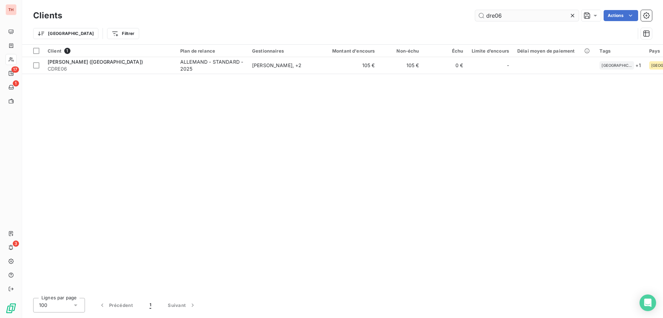
drag, startPoint x: 512, startPoint y: 16, endPoint x: 481, endPoint y: 15, distance: 31.1
click at [481, 15] on input "dre06" at bounding box center [527, 15] width 104 height 11
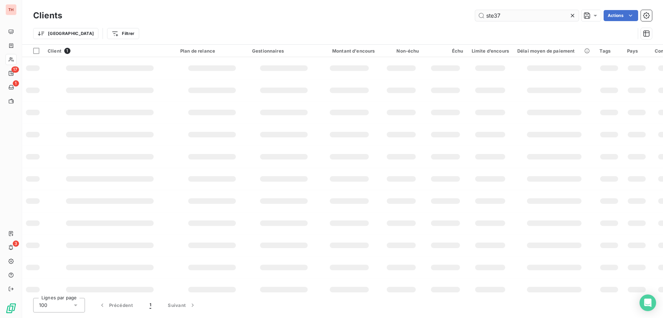
type input "ste37"
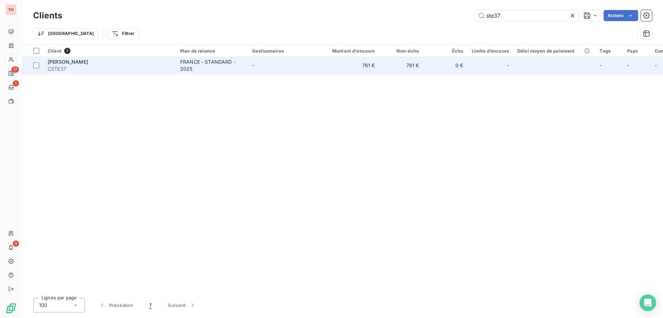
click at [318, 70] on td "-" at bounding box center [284, 65] width 72 height 17
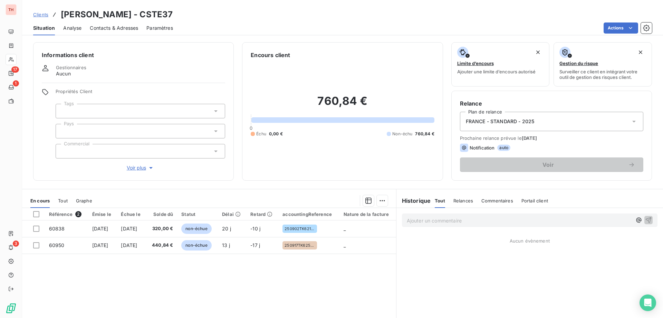
click at [444, 219] on p "Ajouter un commentaire ﻿" at bounding box center [519, 220] width 225 height 9
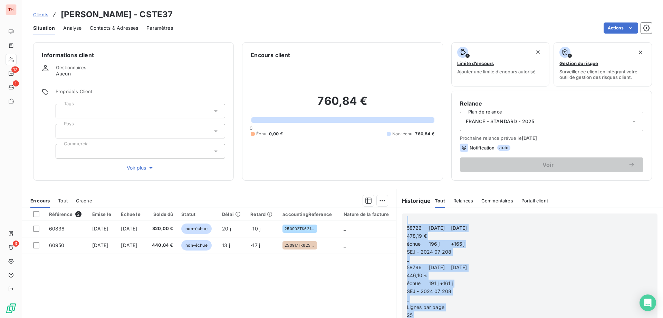
drag, startPoint x: 450, startPoint y: 297, endPoint x: 357, endPoint y: 114, distance: 205.4
click at [356, 115] on div "Informations client Gestionnaires Aucun Propriétés Client Tags Pays Commercial …" at bounding box center [342, 178] width 641 height 280
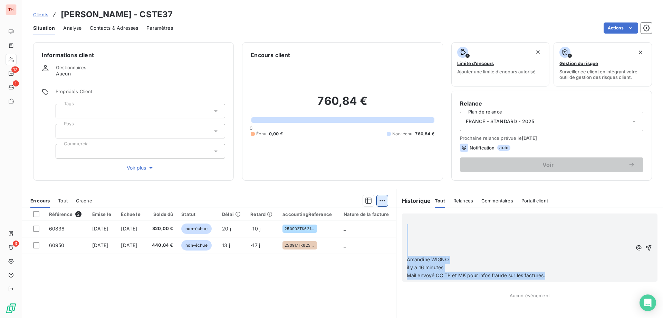
drag, startPoint x: 556, startPoint y: 273, endPoint x: 380, endPoint y: 204, distance: 188.3
click at [379, 206] on div "En cours Tout Graphe Référence 2 Émise le Échue le Solde dû Statut Délai Retard…" at bounding box center [342, 275] width 641 height 173
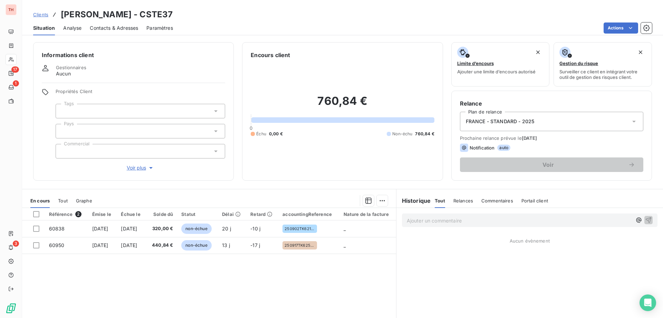
click at [517, 223] on p "Ajouter un commentaire ﻿" at bounding box center [519, 220] width 225 height 9
drag, startPoint x: 464, startPoint y: 218, endPoint x: 464, endPoint y: 236, distance: 18.3
click at [464, 218] on span "Mail envoyé CC TP et MK pour infos fraude sur les factures." at bounding box center [476, 220] width 139 height 6
click at [645, 219] on icon "button" at bounding box center [648, 219] width 7 height 7
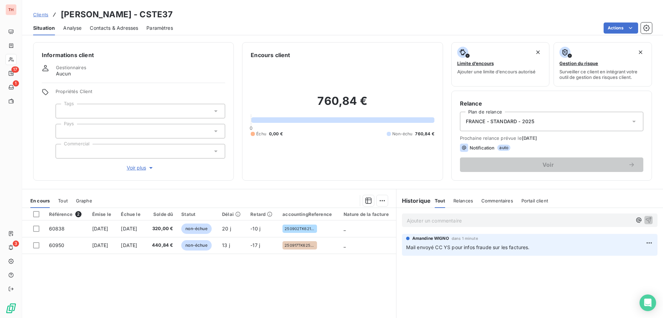
click at [40, 17] on link "Clients" at bounding box center [40, 14] width 15 height 7
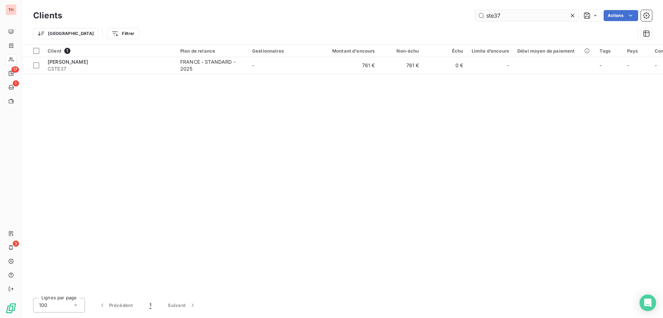
drag, startPoint x: 502, startPoint y: 16, endPoint x: 476, endPoint y: 17, distance: 25.2
click at [478, 17] on input "ste37" at bounding box center [527, 15] width 104 height 11
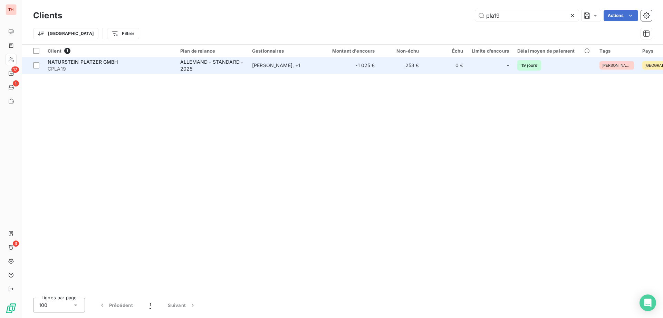
type input "pla19"
drag, startPoint x: 271, startPoint y: 63, endPoint x: 434, endPoint y: 62, distance: 163.1
click at [271, 63] on div "[PERSON_NAME] , + 1" at bounding box center [284, 65] width 64 height 7
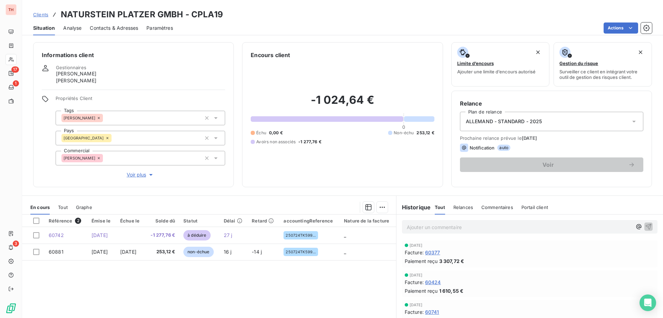
click at [424, 229] on p "Ajouter un commentaire ﻿" at bounding box center [519, 227] width 225 height 9
drag, startPoint x: 638, startPoint y: 224, endPoint x: 633, endPoint y: 222, distance: 5.1
click at [645, 224] on icon "button" at bounding box center [648, 226] width 7 height 7
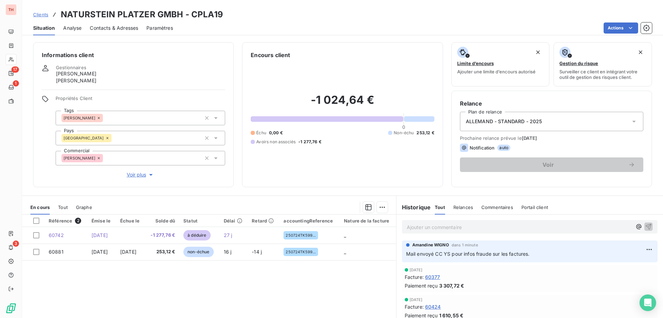
drag, startPoint x: 41, startPoint y: 15, endPoint x: 89, endPoint y: 16, distance: 48.4
click at [41, 15] on span "Clients" at bounding box center [40, 15] width 15 height 6
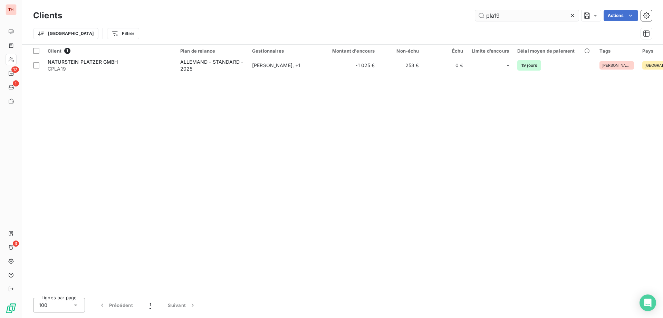
drag, startPoint x: 488, startPoint y: 13, endPoint x: 477, endPoint y: 13, distance: 10.7
click at [478, 13] on input "pla19" at bounding box center [527, 15] width 104 height 11
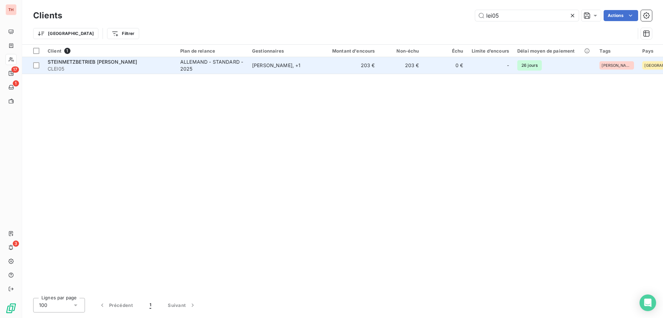
type input "lei05"
click at [220, 64] on div "ALLEMAND - STANDARD - 2025" at bounding box center [212, 65] width 64 height 14
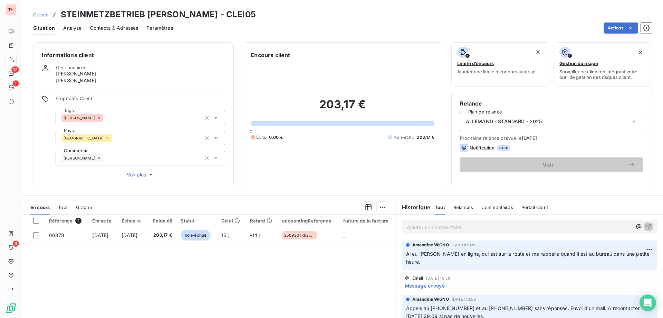
click at [551, 226] on p "Ajouter un commentaire ﻿" at bounding box center [519, 227] width 225 height 9
click at [638, 251] on html "TH 17 1 3 Clients STEINMETZBETRIEB [PERSON_NAME] - CLEI05 Situation Analyse Con…" at bounding box center [331, 159] width 663 height 318
click at [624, 276] on div "Supprimer" at bounding box center [622, 276] width 39 height 11
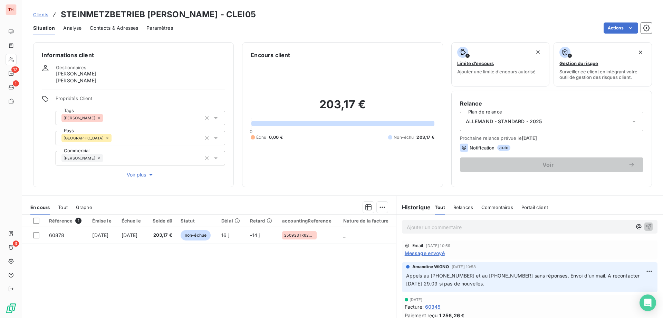
click at [491, 230] on p "Ajouter un commentaire ﻿" at bounding box center [519, 227] width 225 height 9
click at [646, 224] on icon "button" at bounding box center [649, 226] width 6 height 6
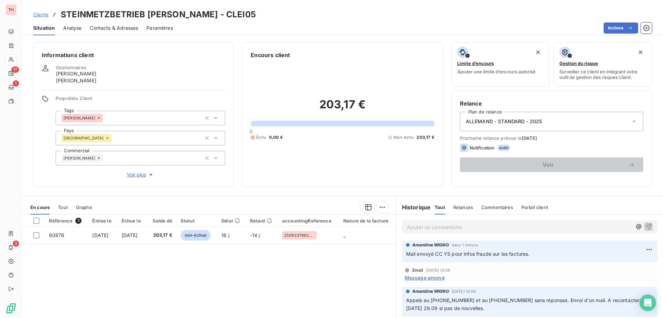
click at [43, 17] on span "Clients" at bounding box center [40, 15] width 15 height 6
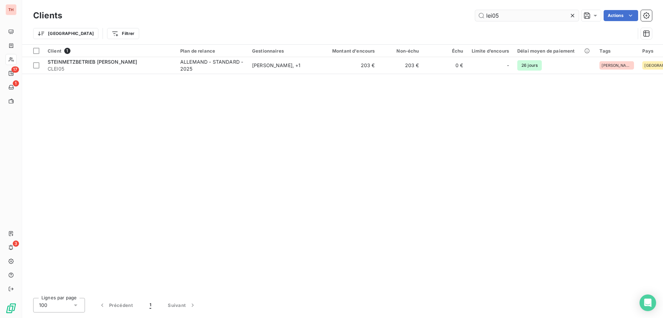
drag, startPoint x: 506, startPoint y: 17, endPoint x: 476, endPoint y: 15, distance: 29.8
click at [476, 15] on input "lei05" at bounding box center [527, 15] width 104 height 11
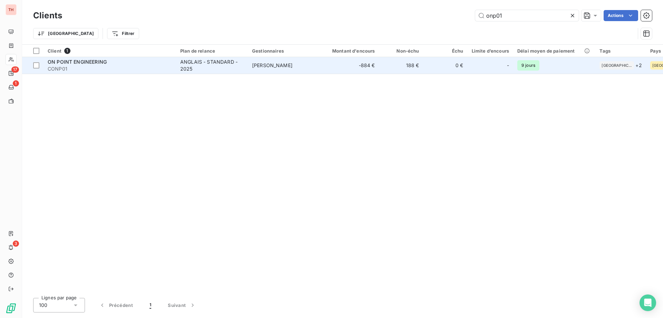
type input "onp01"
click at [288, 65] on span "[PERSON_NAME]" at bounding box center [272, 65] width 40 height 6
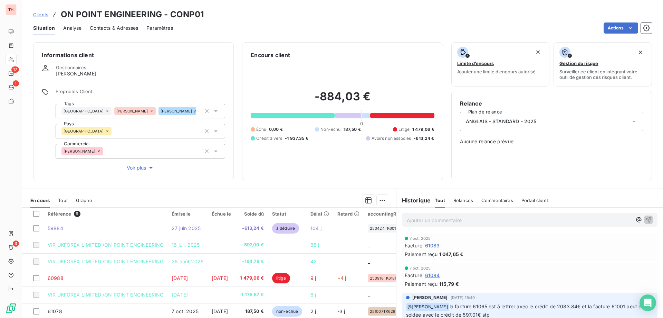
click at [468, 221] on p "Ajouter un commentaire ﻿" at bounding box center [519, 220] width 225 height 9
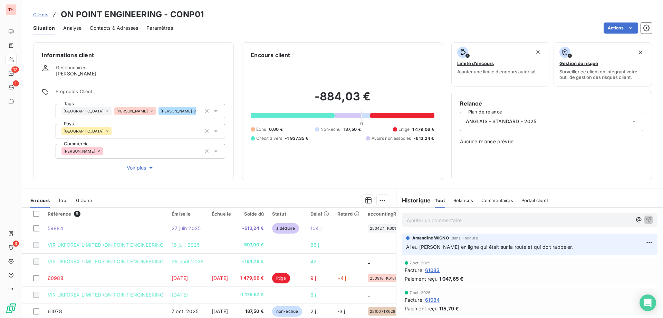
click at [43, 15] on span "Clients" at bounding box center [40, 15] width 15 height 6
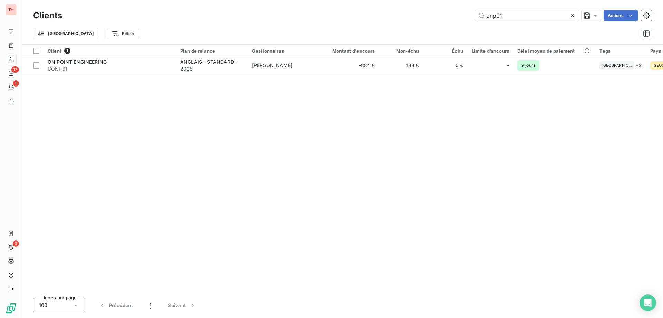
drag, startPoint x: 495, startPoint y: 15, endPoint x: 470, endPoint y: 15, distance: 24.9
click at [470, 15] on div "onp01 Actions" at bounding box center [361, 15] width 582 height 11
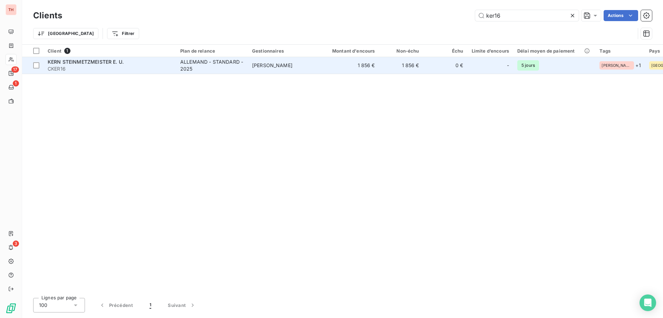
type input "ker16"
click at [387, 60] on td "1 856 €" at bounding box center [401, 65] width 44 height 17
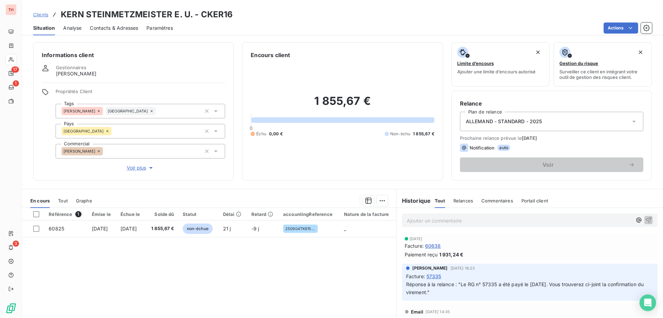
click at [482, 223] on p "Ajouter un commentaire ﻿" at bounding box center [519, 220] width 225 height 9
drag, startPoint x: 639, startPoint y: 220, endPoint x: 638, endPoint y: 189, distance: 30.8
click at [645, 219] on icon "button" at bounding box center [648, 219] width 7 height 7
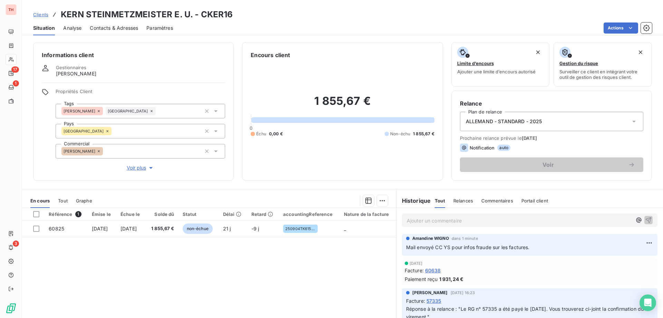
click at [43, 16] on span "Clients" at bounding box center [40, 15] width 15 height 6
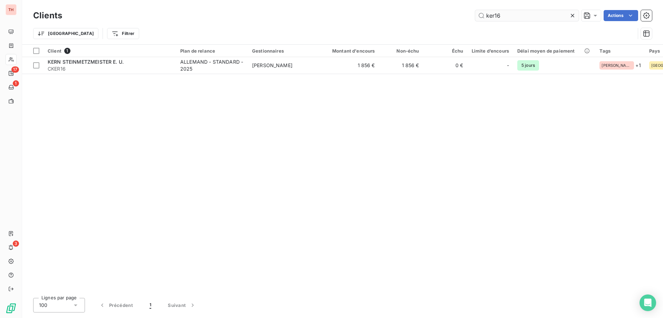
drag, startPoint x: 500, startPoint y: 16, endPoint x: 481, endPoint y: 17, distance: 19.4
click at [481, 17] on input "ker16" at bounding box center [527, 15] width 104 height 11
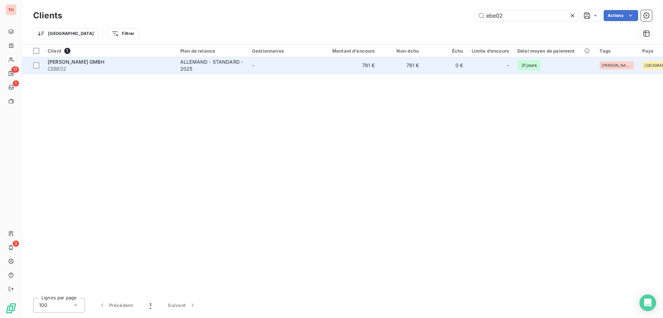
type input "ebe02"
click at [272, 69] on td "-" at bounding box center [284, 65] width 72 height 17
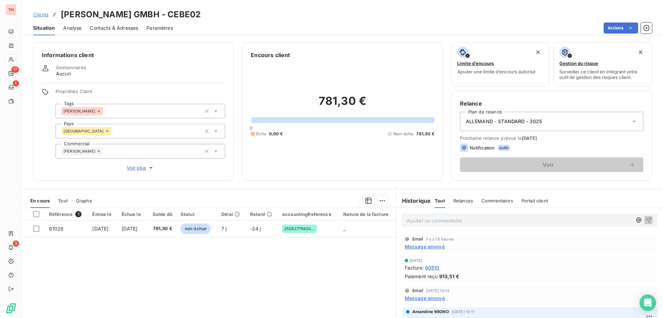
click at [466, 218] on p "Ajouter un commentaire ﻿" at bounding box center [519, 220] width 225 height 9
click at [645, 222] on icon "button" at bounding box center [648, 219] width 7 height 7
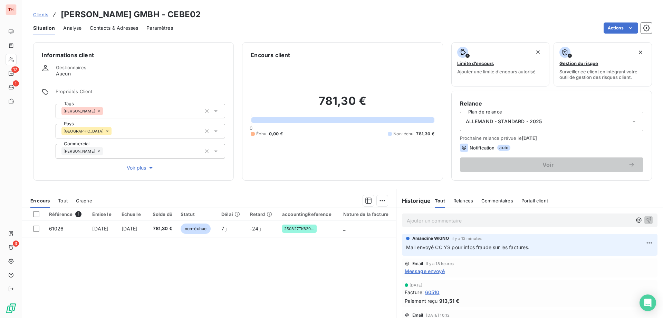
click at [46, 14] on span "Clients" at bounding box center [40, 15] width 15 height 6
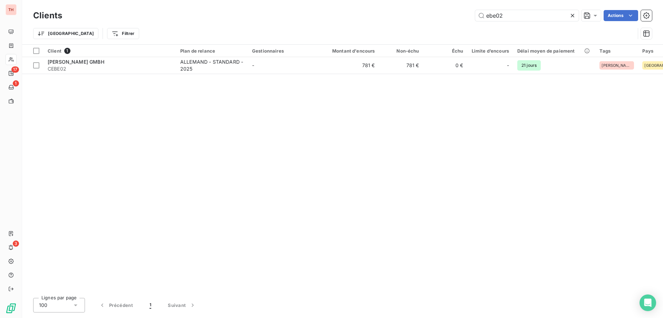
drag, startPoint x: 502, startPoint y: 17, endPoint x: 474, endPoint y: 16, distance: 27.7
click at [475, 16] on input "ebe02" at bounding box center [527, 15] width 104 height 11
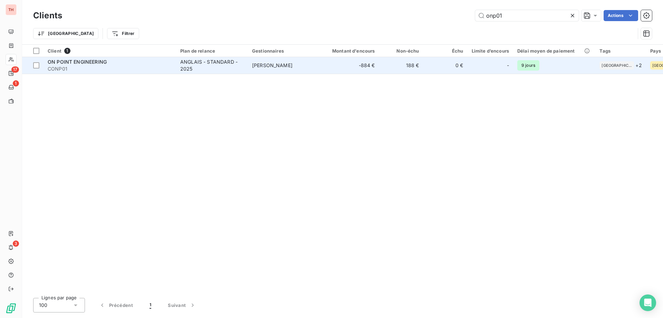
type input "onp01"
click at [221, 64] on div "ANGLAIS - STANDARD - 2025" at bounding box center [212, 65] width 64 height 14
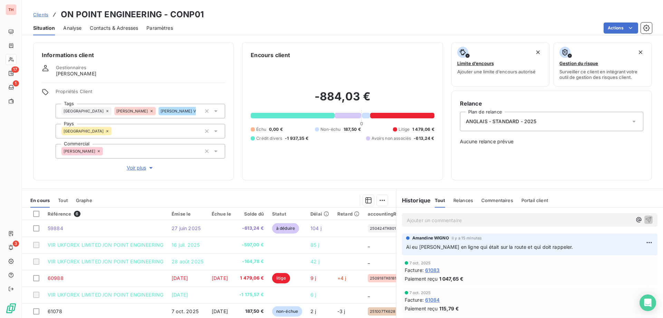
click at [463, 220] on p "Ajouter un commentaire ﻿" at bounding box center [519, 220] width 225 height 9
click at [645, 219] on icon "button" at bounding box center [648, 219] width 7 height 7
